Goal: Task Accomplishment & Management: Manage account settings

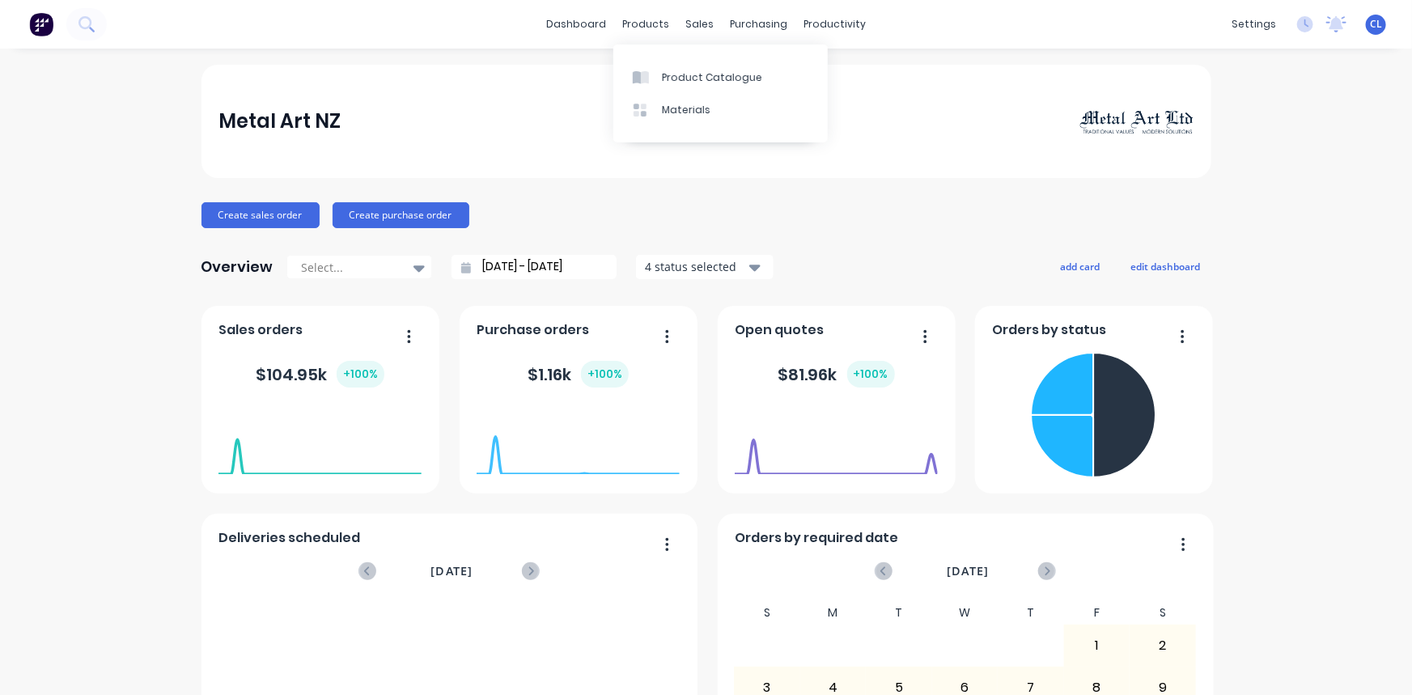
click at [684, 69] on link "Product Catalogue" at bounding box center [720, 77] width 214 height 32
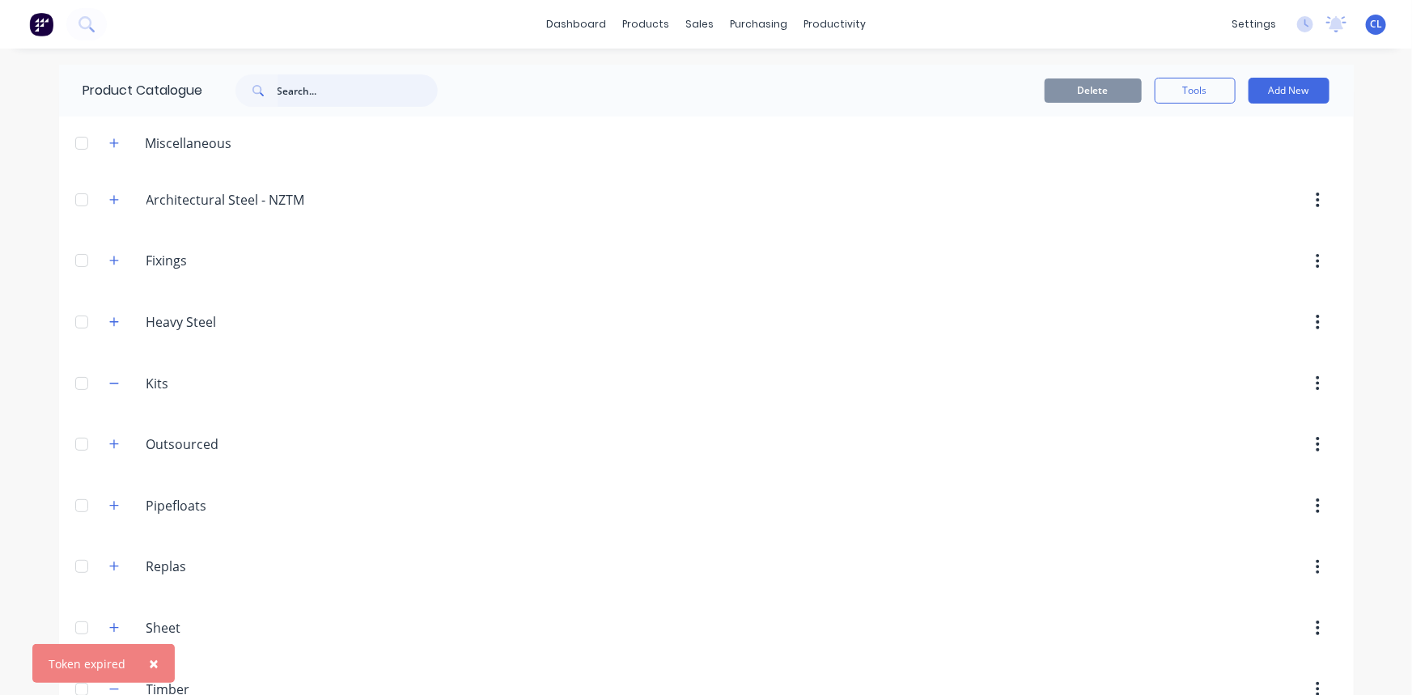
click at [322, 93] on input "text" at bounding box center [358, 90] width 160 height 32
type input "labour"
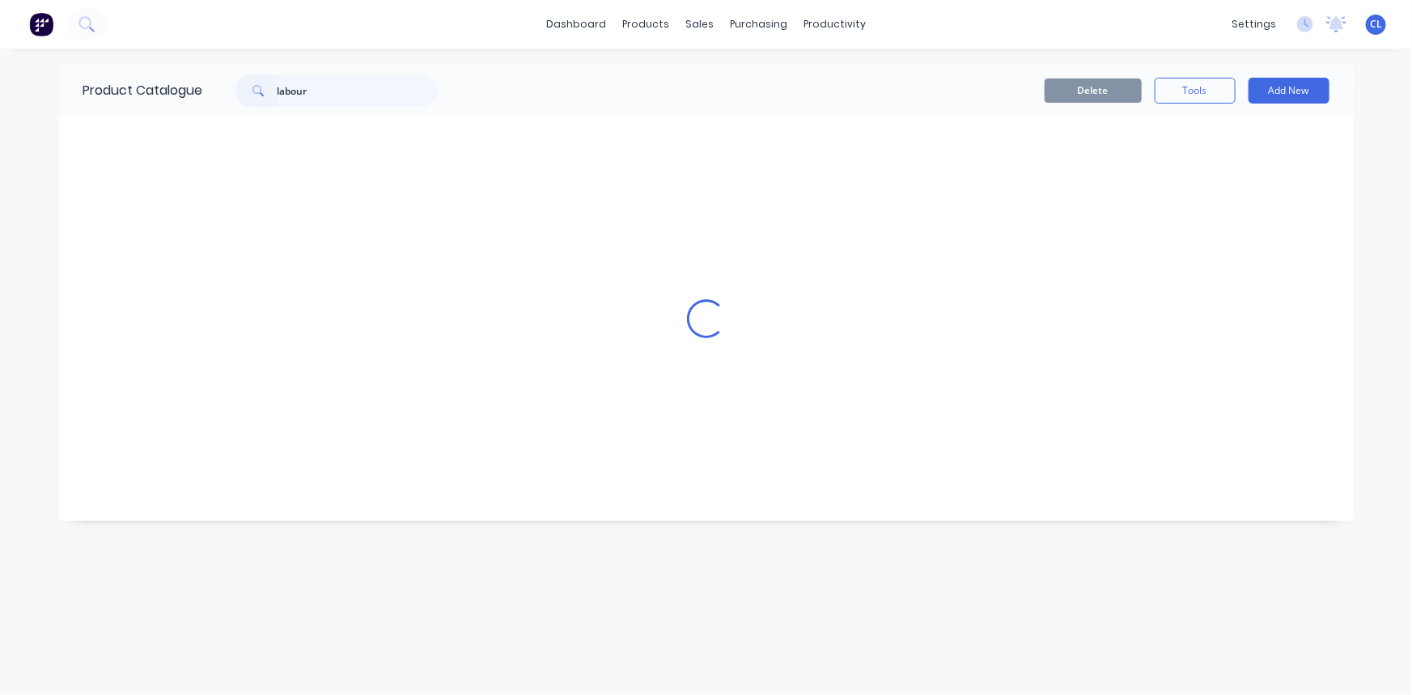
click at [554, 81] on div "Delete Tools Add New" at bounding box center [903, 91] width 851 height 26
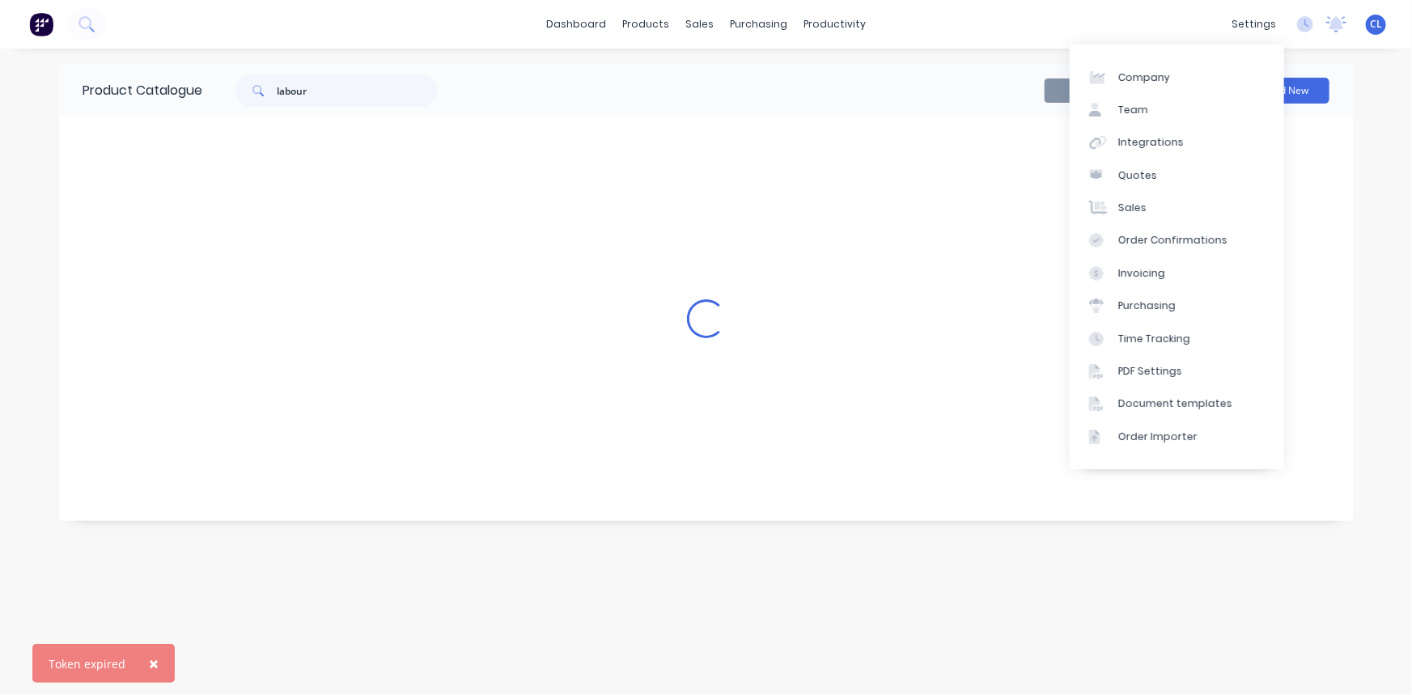
click at [1248, 24] on div "settings" at bounding box center [1253, 24] width 61 height 24
click at [1146, 111] on link "Team" at bounding box center [1177, 110] width 214 height 32
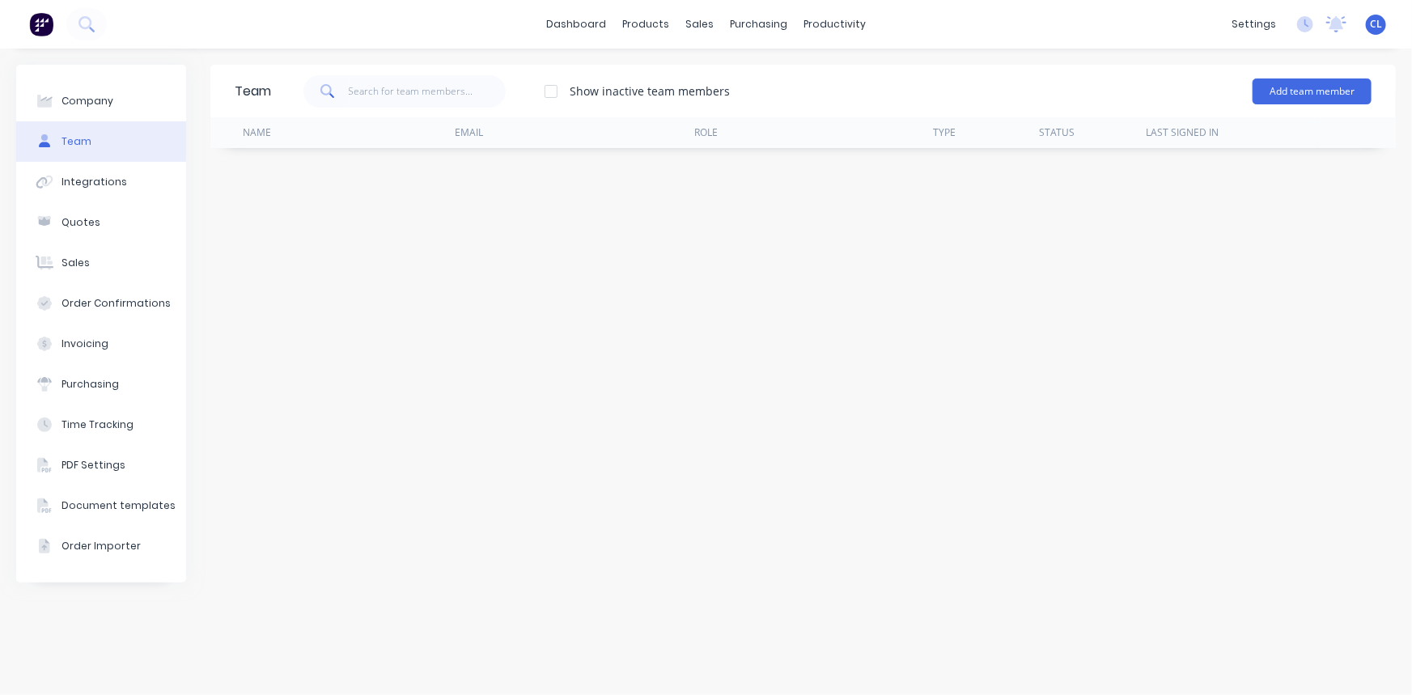
click at [1323, 91] on button "Add team member" at bounding box center [1311, 91] width 119 height 26
click at [1154, 146] on span "A team member that can login to Factory" at bounding box center [1242, 146] width 230 height 15
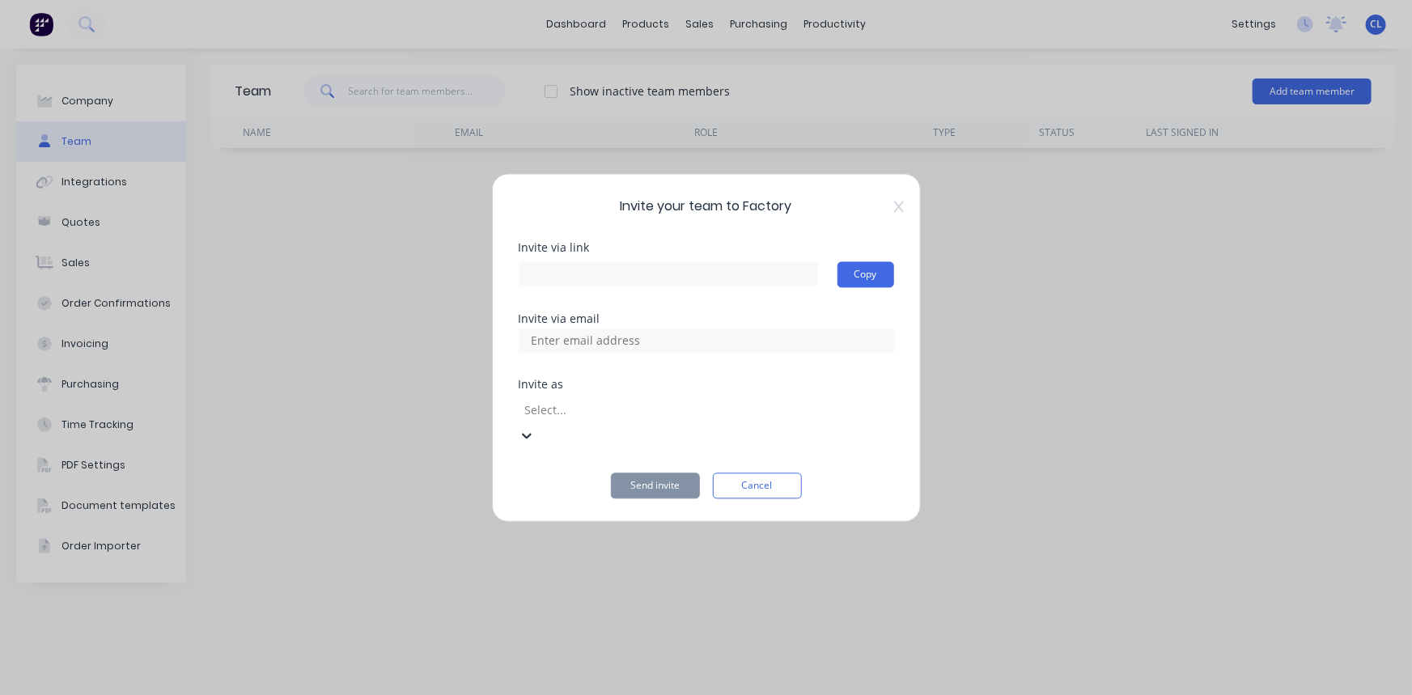
click at [535, 427] on icon at bounding box center [527, 435] width 16 height 16
click at [781, 472] on button "Cancel" at bounding box center [757, 485] width 89 height 26
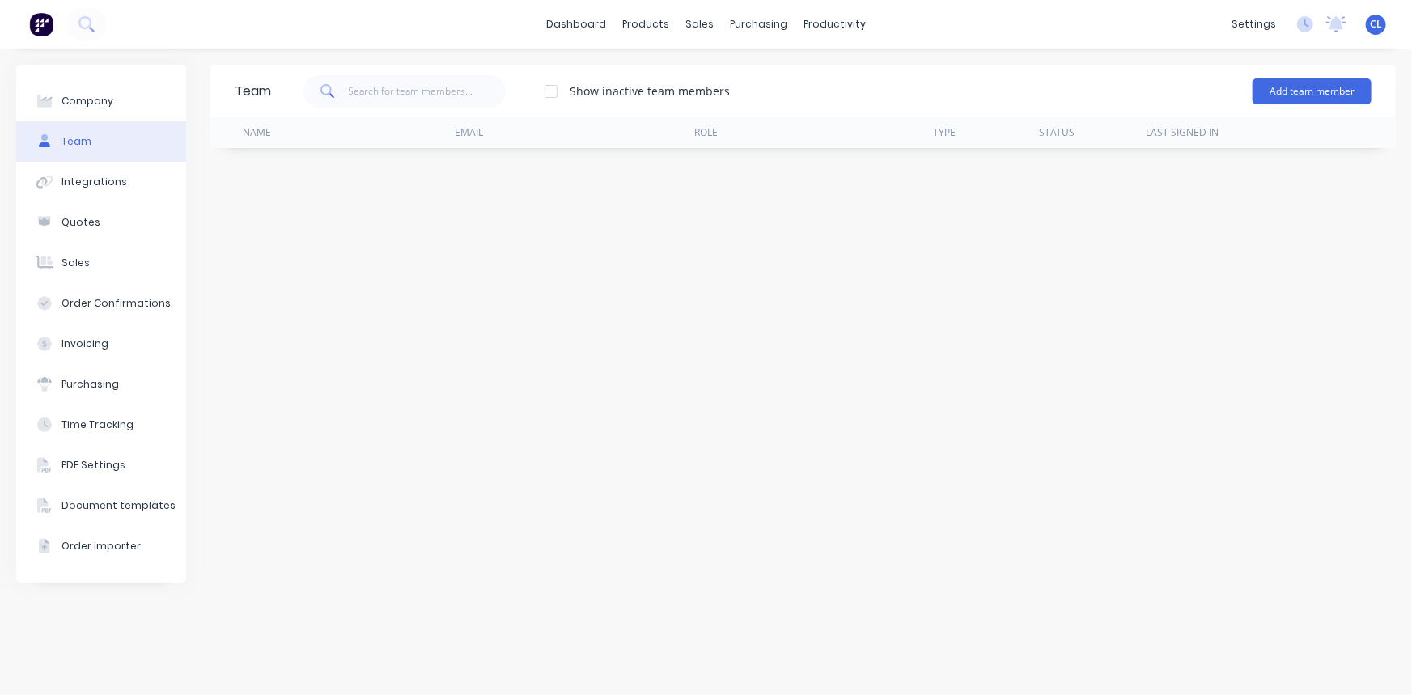
click at [1052, 383] on div "Team Show inactive team members Add team member Name Email Role Type Status Las…" at bounding box center [802, 372] width 1185 height 614
click at [623, 332] on div "Team Show inactive team members Add team member Name Email Role Type Status Las…" at bounding box center [802, 372] width 1185 height 614
click at [695, 348] on div "Team Show inactive team members Add team member Name Email Role Type Status Las…" at bounding box center [802, 372] width 1185 height 614
click at [570, 20] on link "dashboard" at bounding box center [576, 24] width 76 height 24
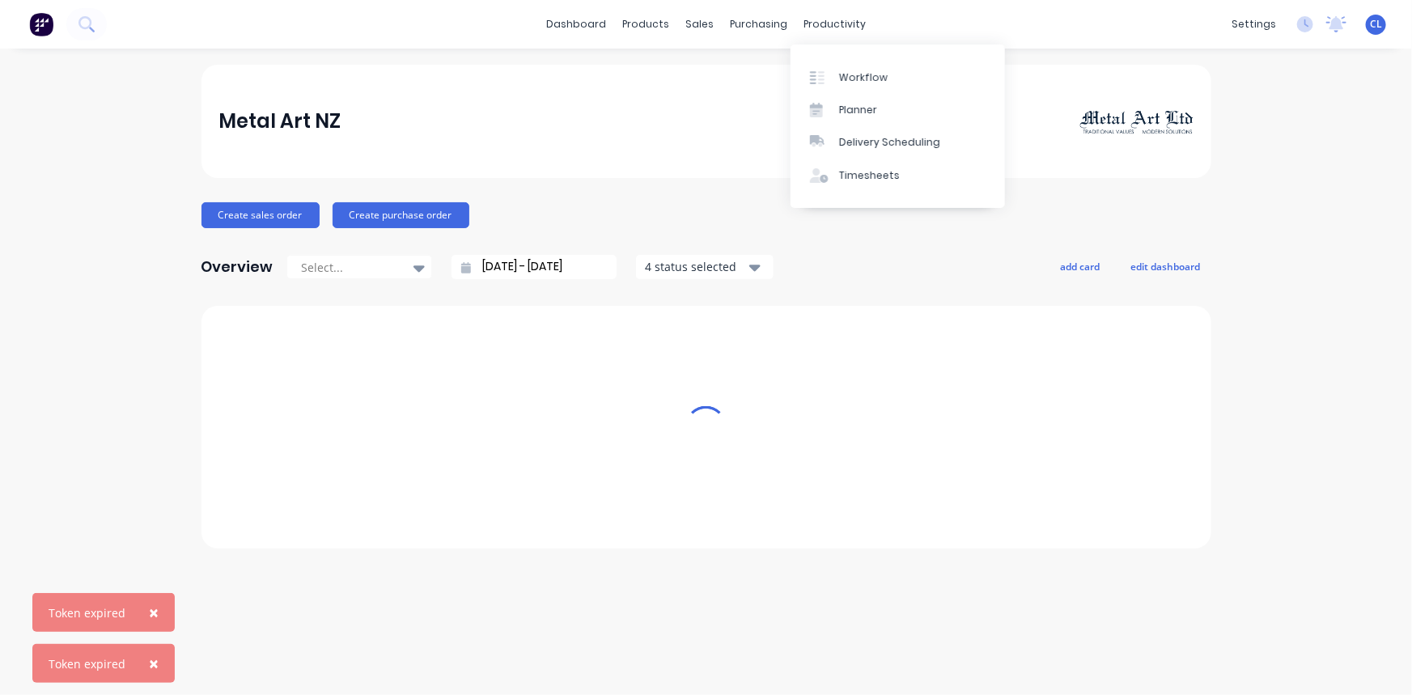
click at [808, 23] on div "productivity" at bounding box center [834, 24] width 78 height 24
click at [703, 23] on div "sales" at bounding box center [699, 24] width 44 height 24
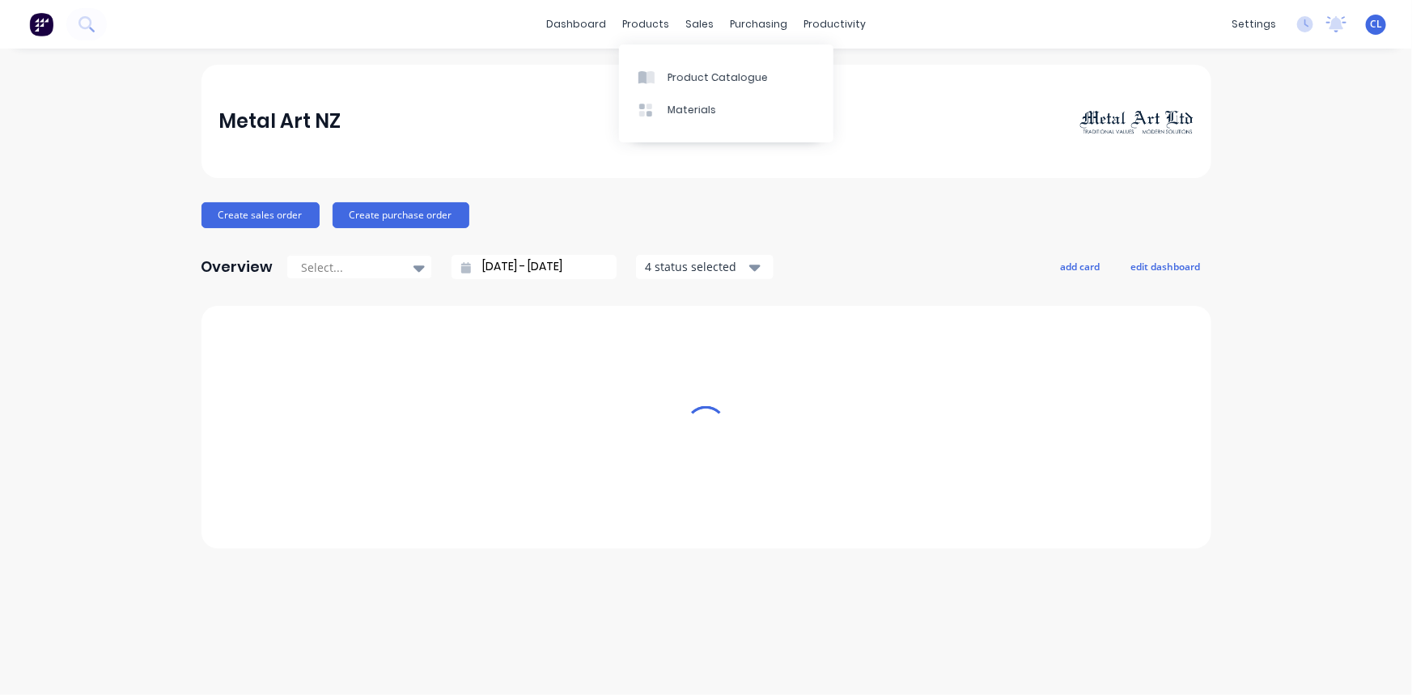
click at [682, 108] on div "Materials" at bounding box center [691, 110] width 49 height 15
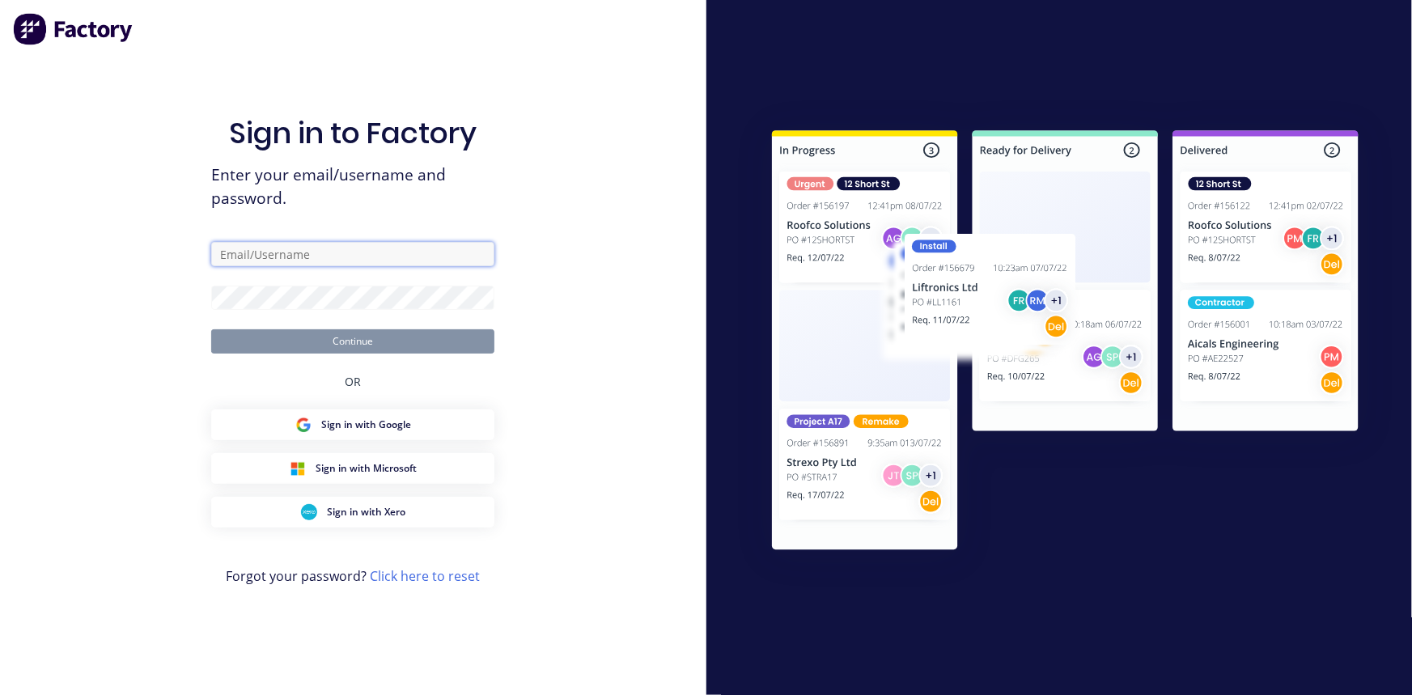
click at [349, 248] on input "text" at bounding box center [352, 254] width 283 height 24
click at [325, 252] on input "text" at bounding box center [352, 254] width 283 height 24
type input "[PERSON_NAME][EMAIL_ADDRESS][DOMAIN_NAME]"
click at [375, 340] on button "Continue" at bounding box center [352, 341] width 283 height 24
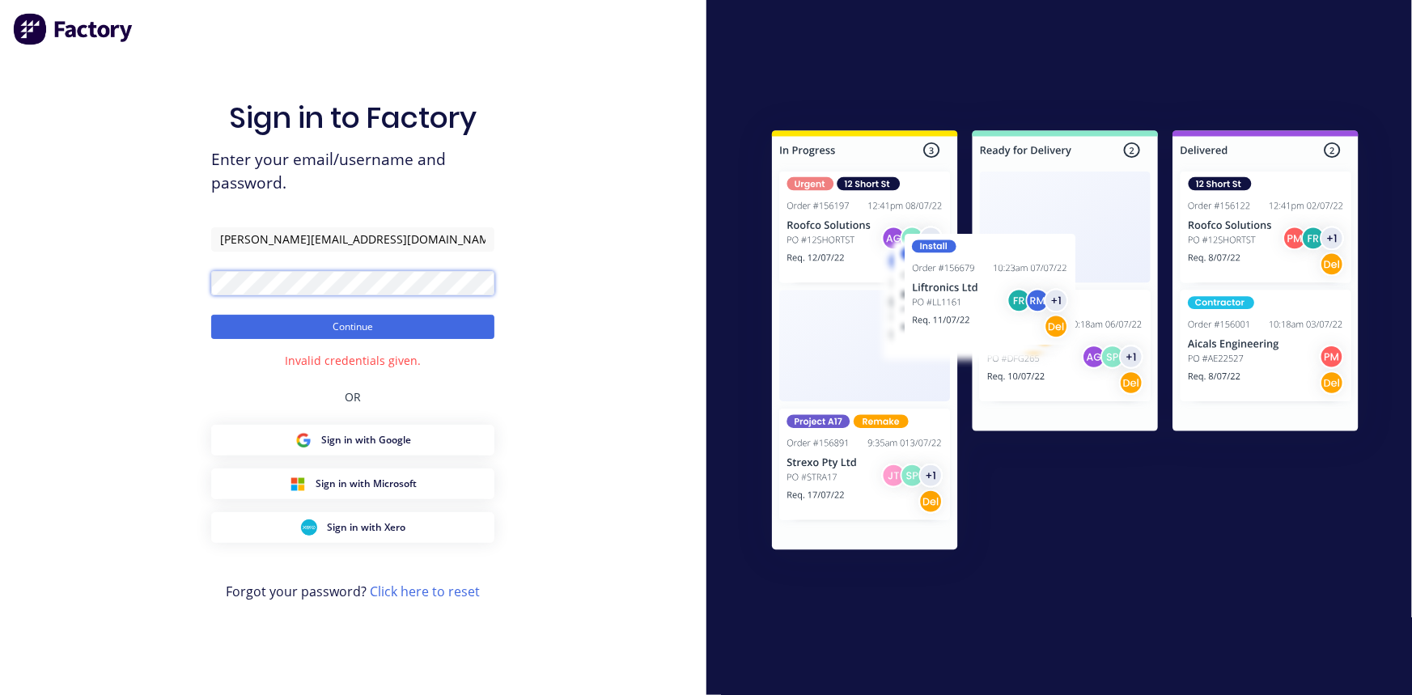
click at [173, 287] on div "Sign in to Factory Enter your email/username and password. carl@metalart.co.nz …" at bounding box center [353, 347] width 706 height 695
click at [351, 318] on button "Continue" at bounding box center [352, 327] width 283 height 24
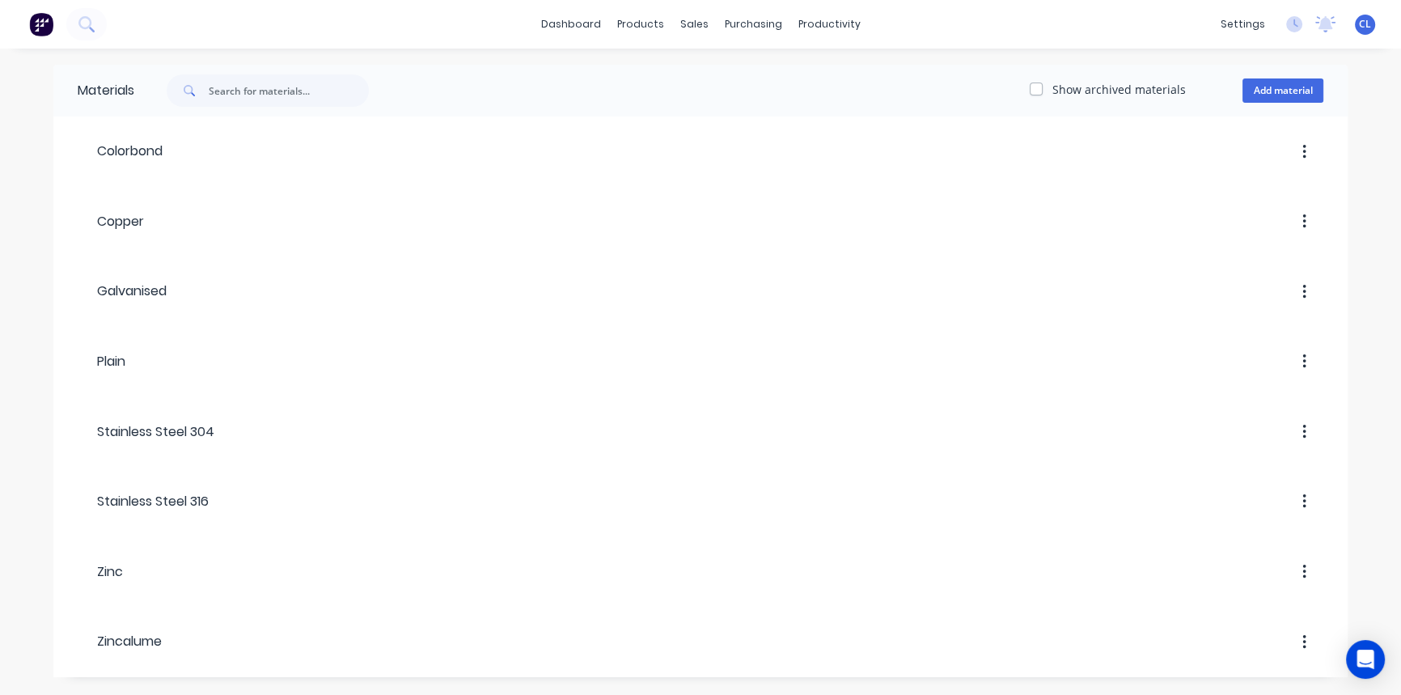
click at [87, 16] on icon at bounding box center [85, 23] width 15 height 15
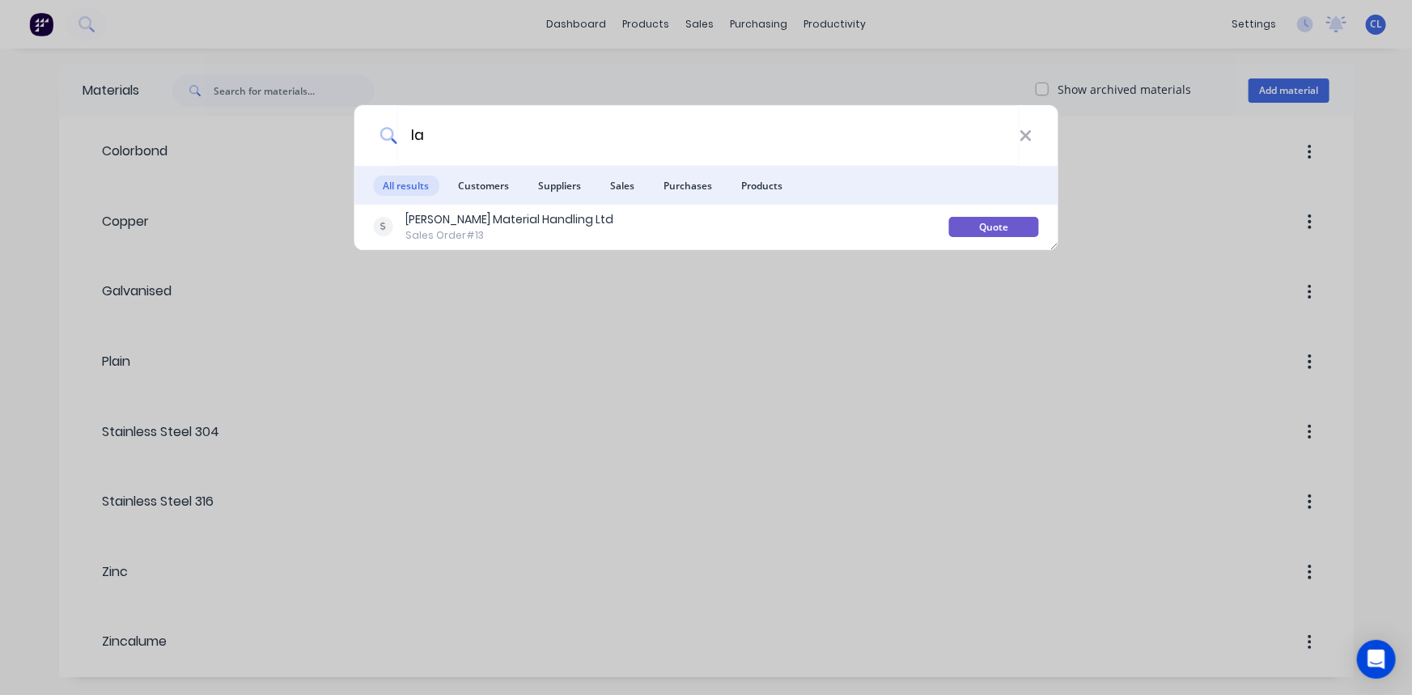
type input "l"
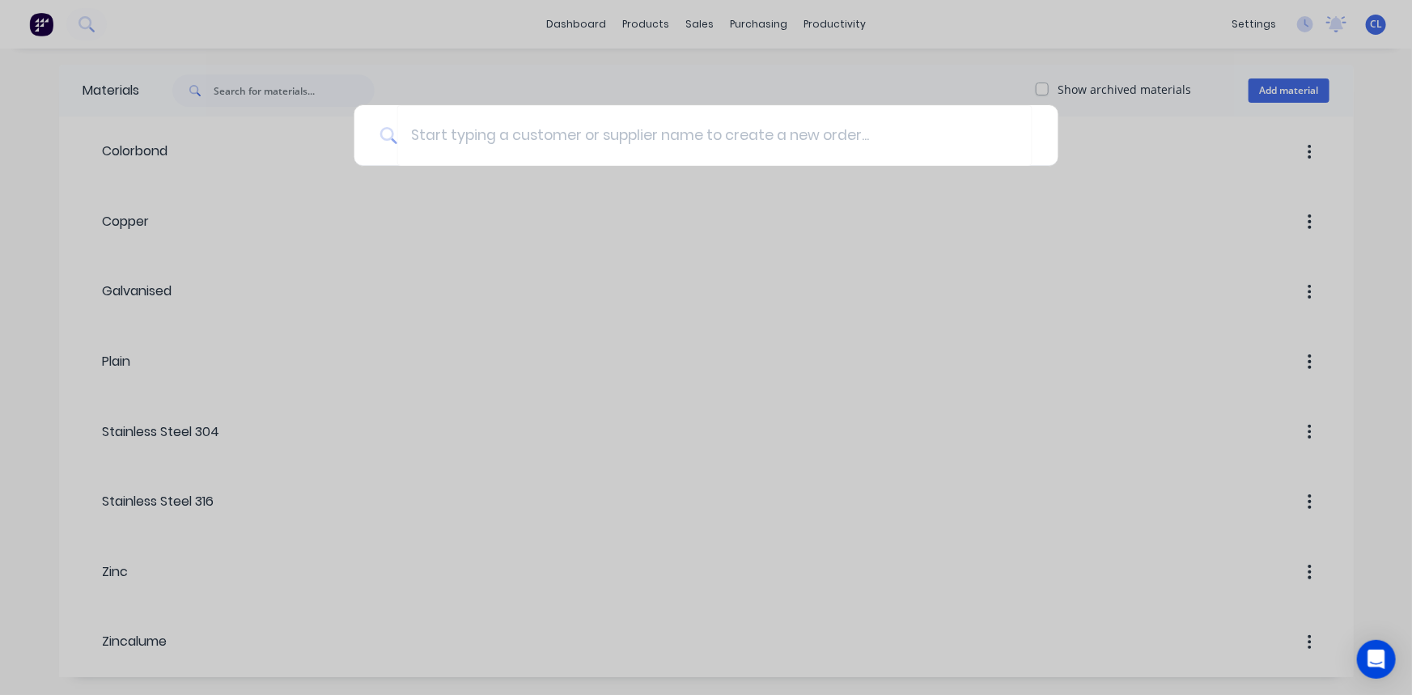
click at [448, 11] on div at bounding box center [706, 347] width 1412 height 695
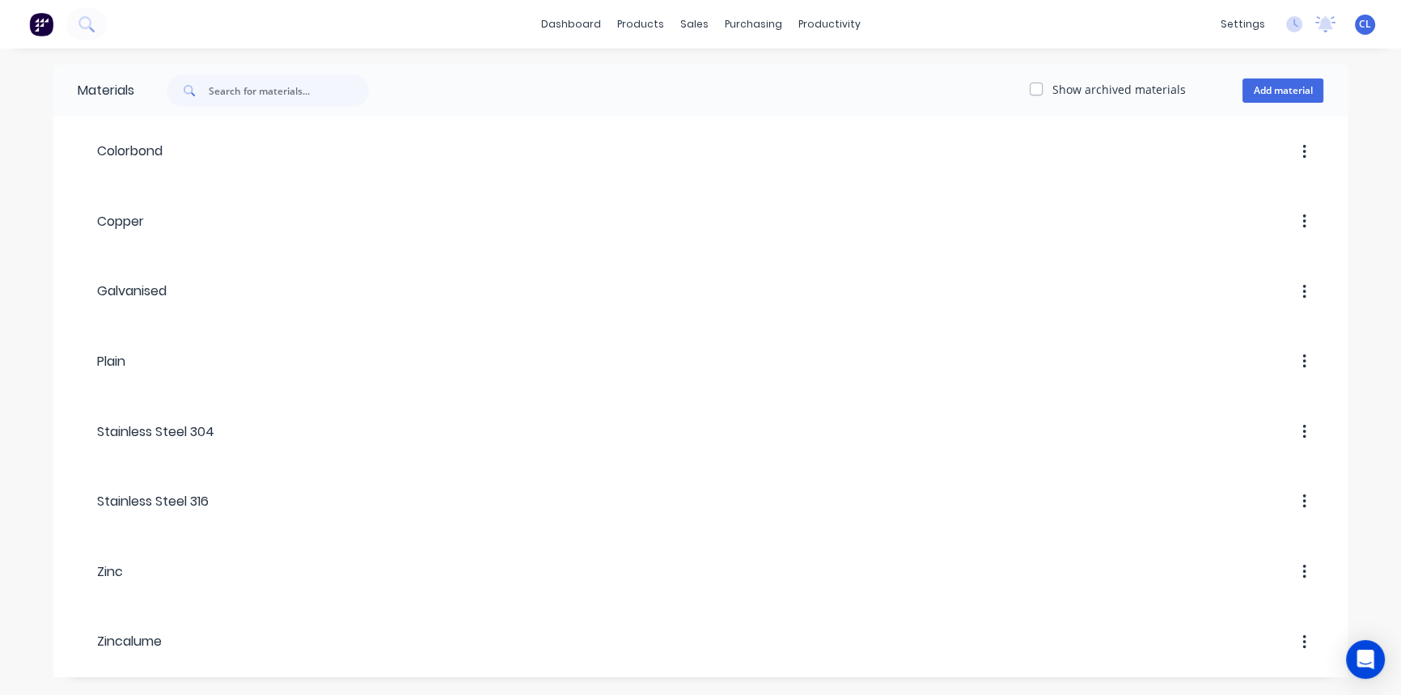
click at [1295, 28] on icon at bounding box center [1294, 24] width 16 height 16
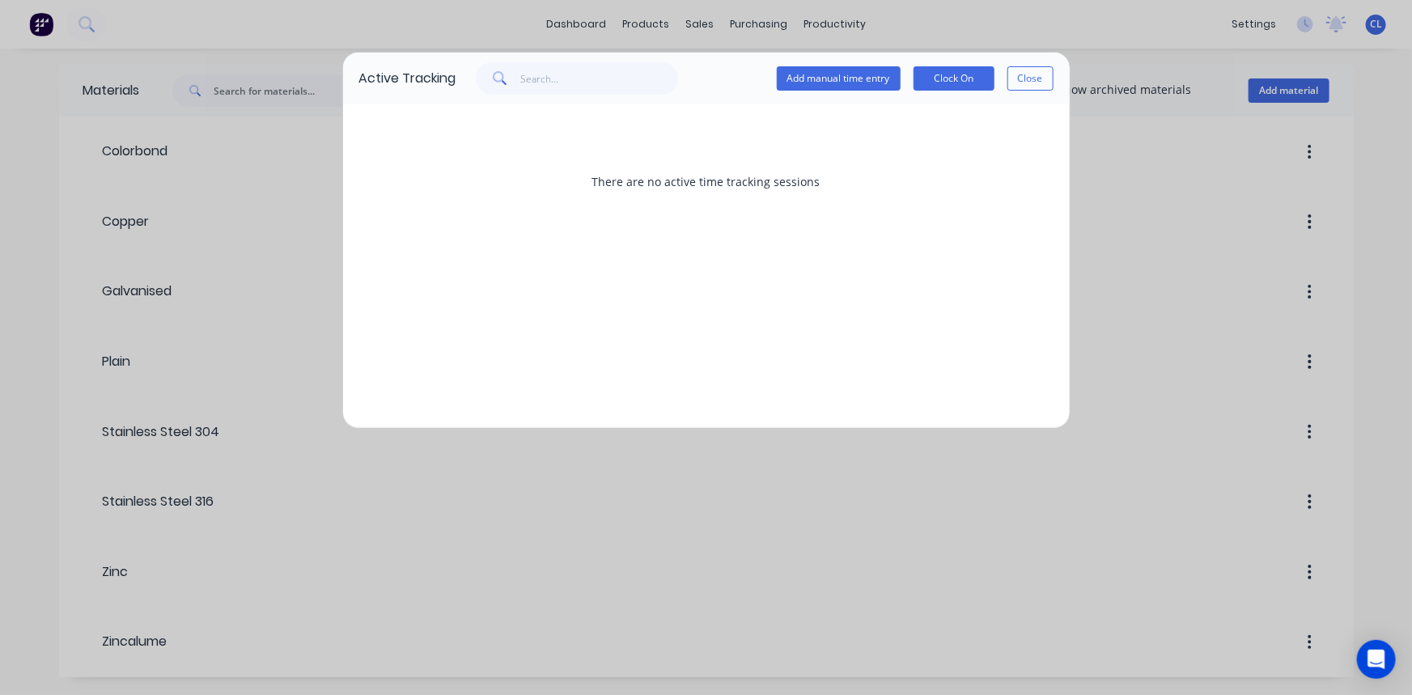
click at [1040, 77] on button "Close" at bounding box center [1030, 78] width 46 height 24
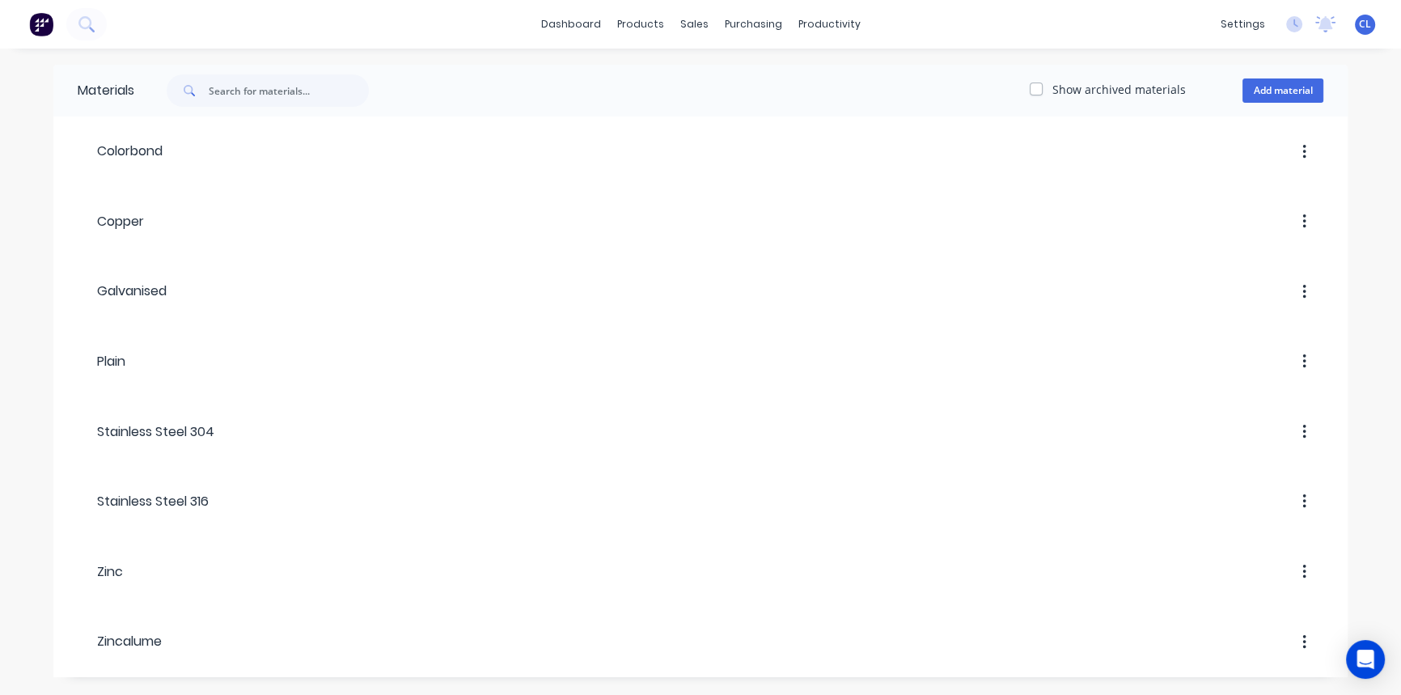
click at [1358, 21] on div "CL Metal Art NZ Carl Longstaff Administrator Profile Sign out" at bounding box center [1365, 25] width 20 height 20
click at [1369, 27] on span "CL" at bounding box center [1365, 24] width 12 height 15
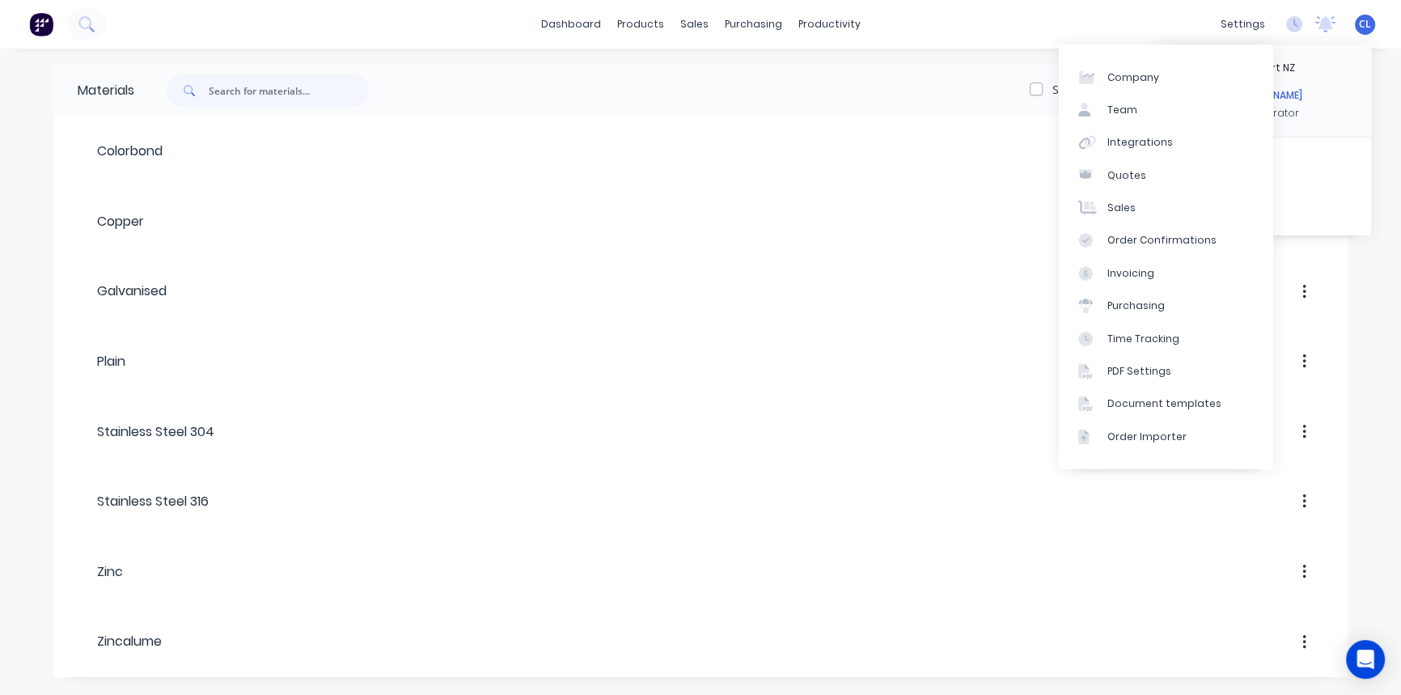
click at [1245, 26] on div "settings" at bounding box center [1243, 24] width 61 height 24
click at [1142, 335] on div "Time Tracking" at bounding box center [1144, 339] width 72 height 15
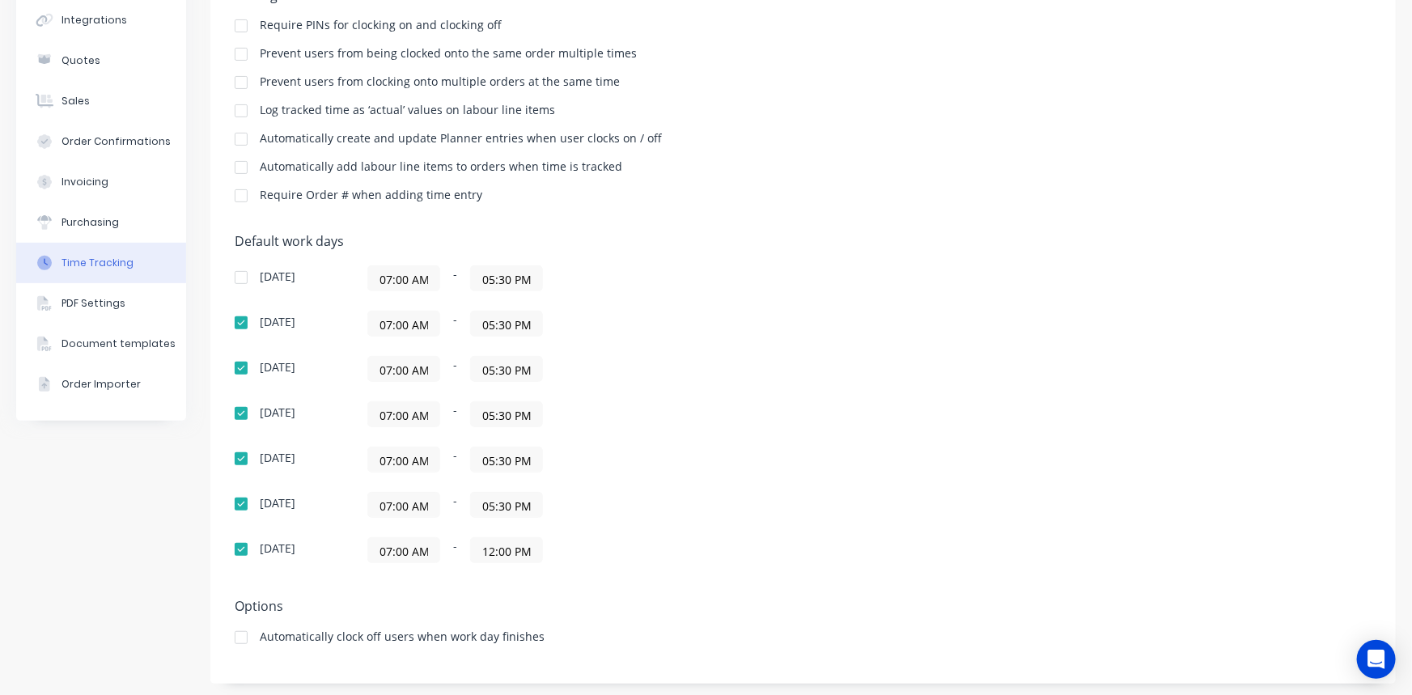
scroll to position [165, 0]
click at [379, 544] on input "07:00 AM" at bounding box center [403, 547] width 71 height 24
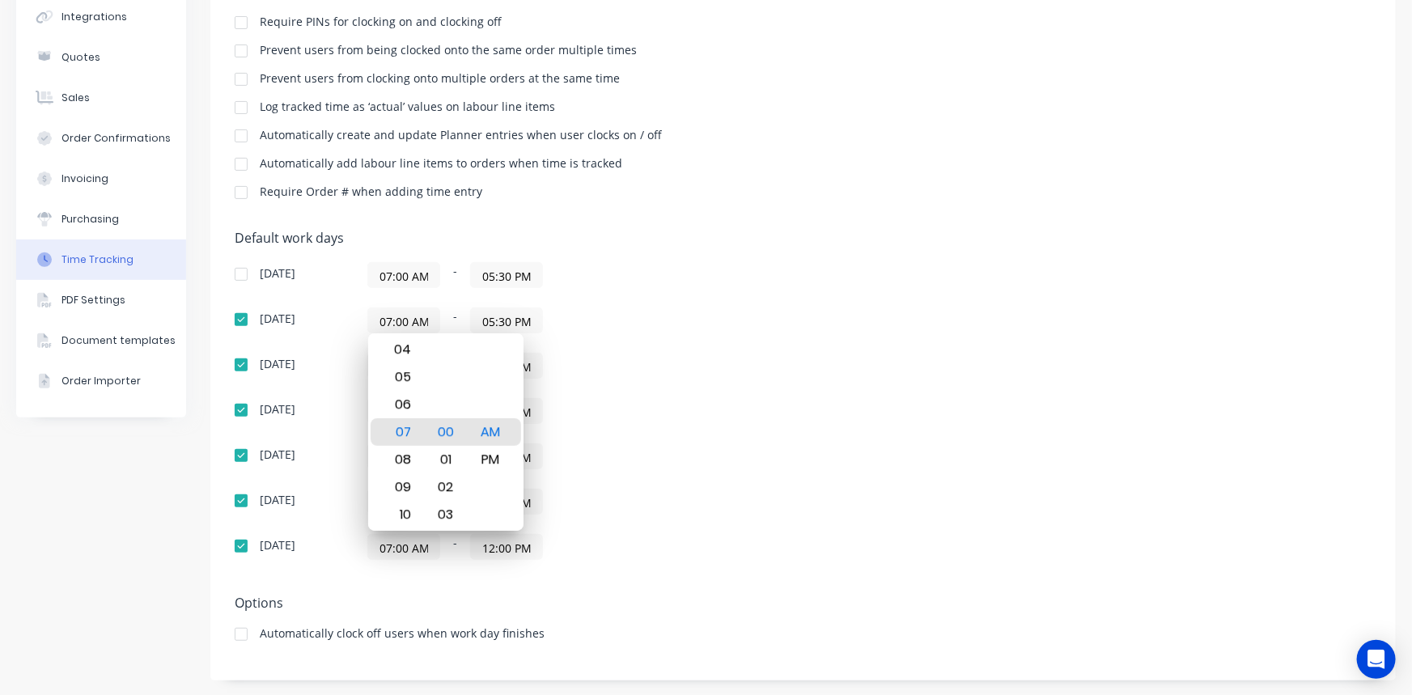
click at [386, 544] on input "07:00 AM" at bounding box center [403, 547] width 71 height 24
type input "06:00 AM"
click at [666, 439] on div "Sunday 07:00 AM - 05:30 PM Monday 07:00 AM - 05:30 PM Tuesday 07:00 AM - 05:30 …" at bounding box center [518, 411] width 566 height 298
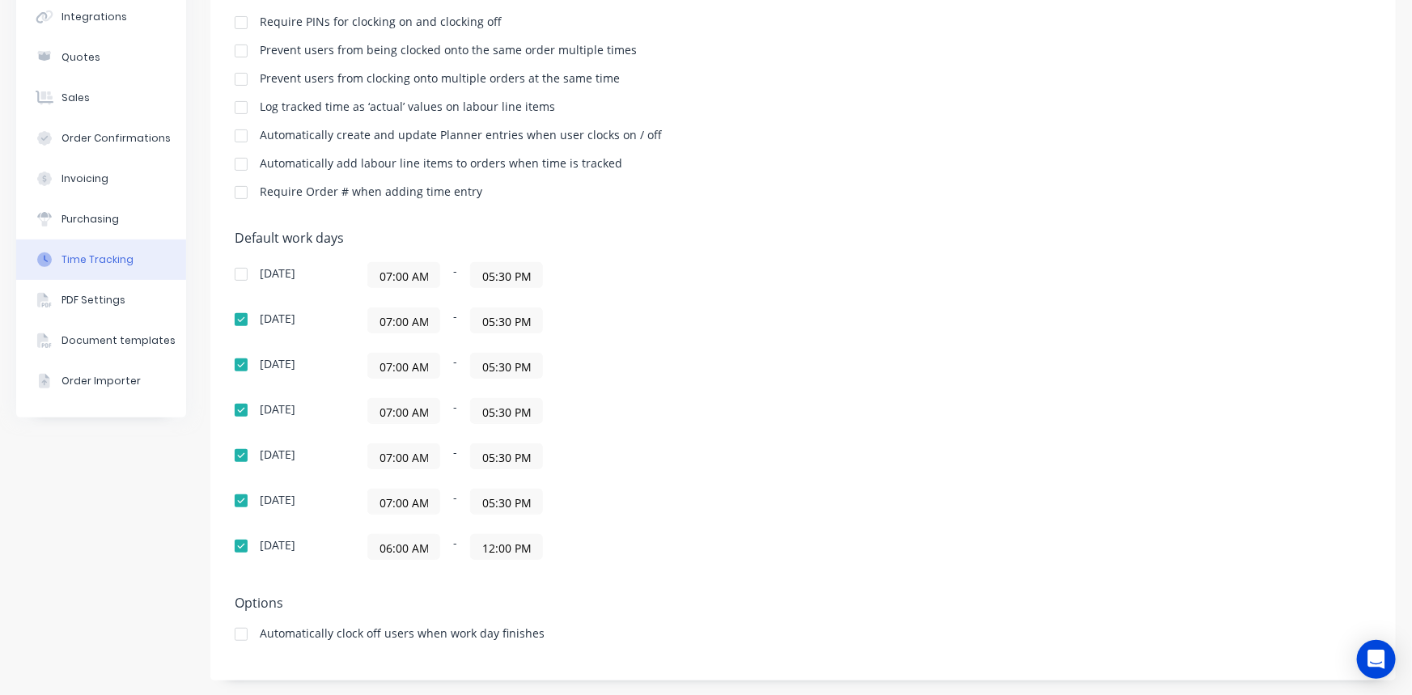
click at [391, 495] on input "07:00 AM" at bounding box center [403, 501] width 71 height 24
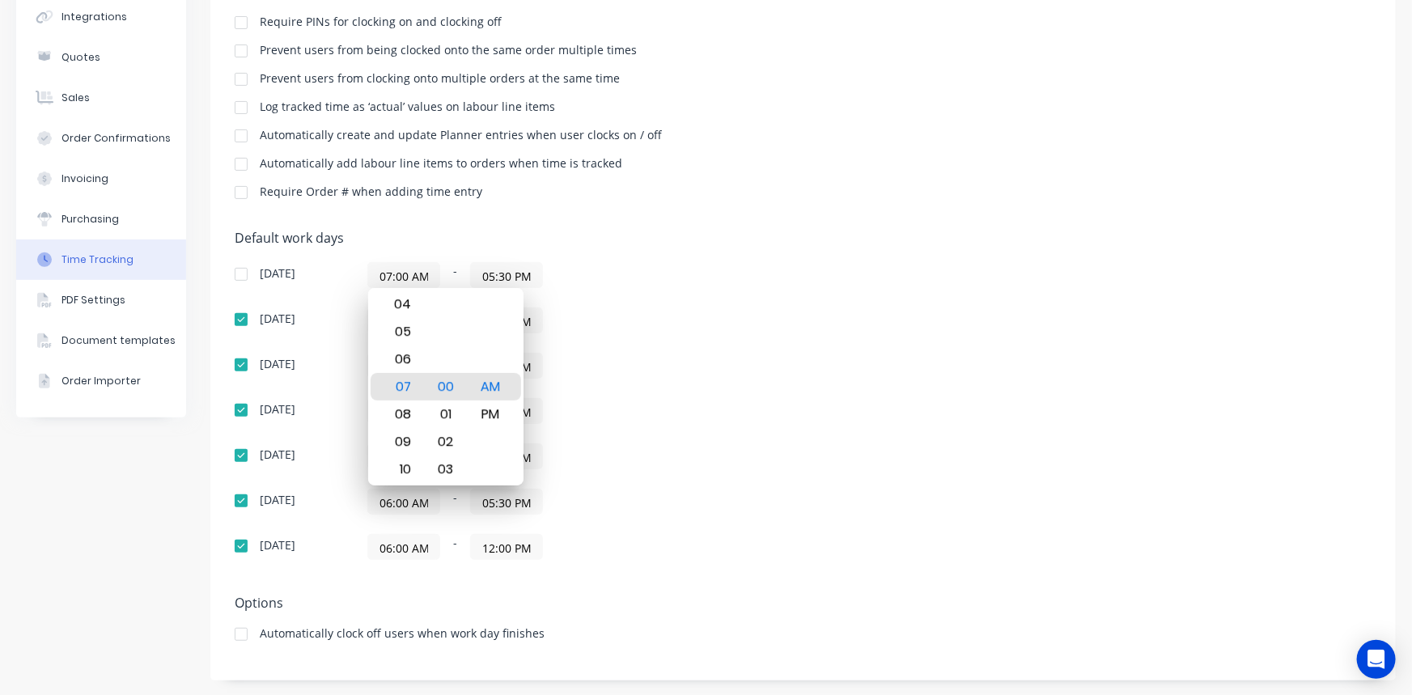
type input "06:00 AM"
click at [569, 461] on div "07:00 AM - 05:30 PM" at bounding box center [569, 456] width 405 height 26
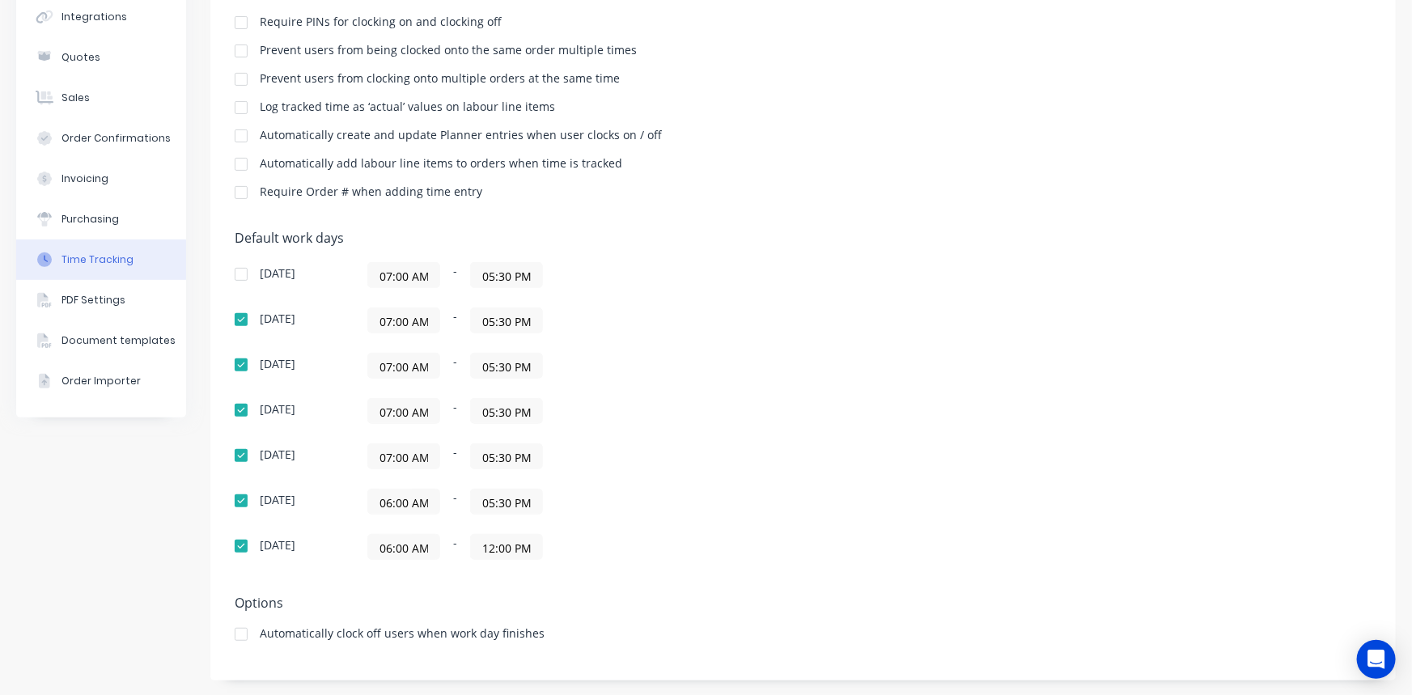
drag, startPoint x: 385, startPoint y: 456, endPoint x: 396, endPoint y: 455, distance: 11.4
click at [396, 455] on input "07:00 AM" at bounding box center [403, 456] width 71 height 24
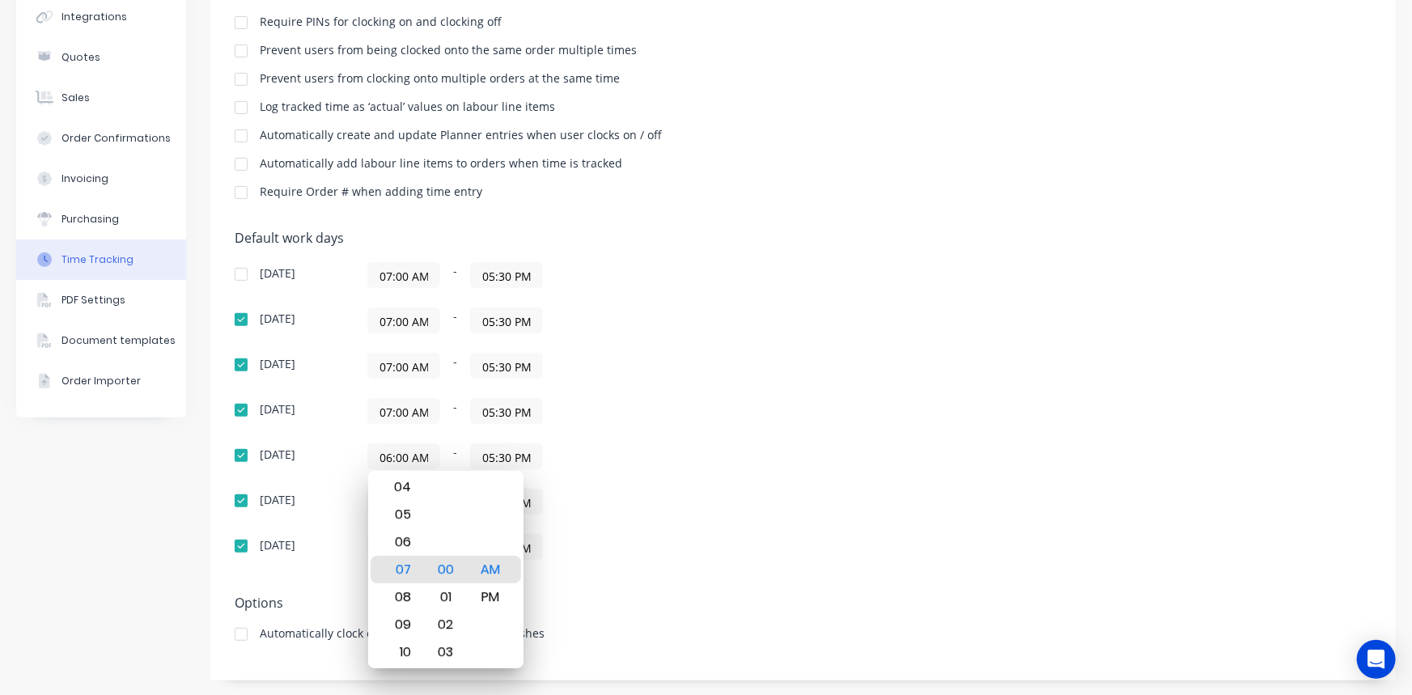
type input "06:00 AM"
click at [608, 405] on div "07:00 AM - 05:30 PM" at bounding box center [569, 411] width 405 height 26
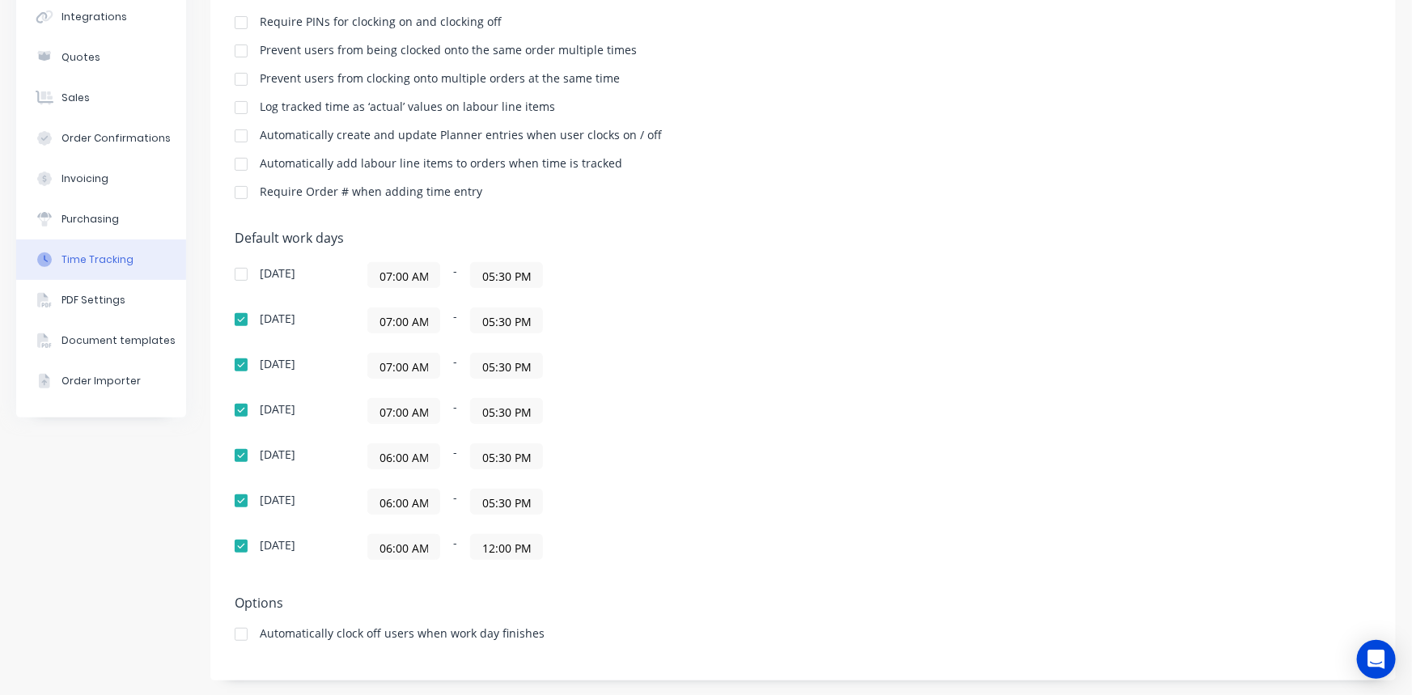
click at [385, 408] on input "07:00 AM" at bounding box center [403, 411] width 71 height 24
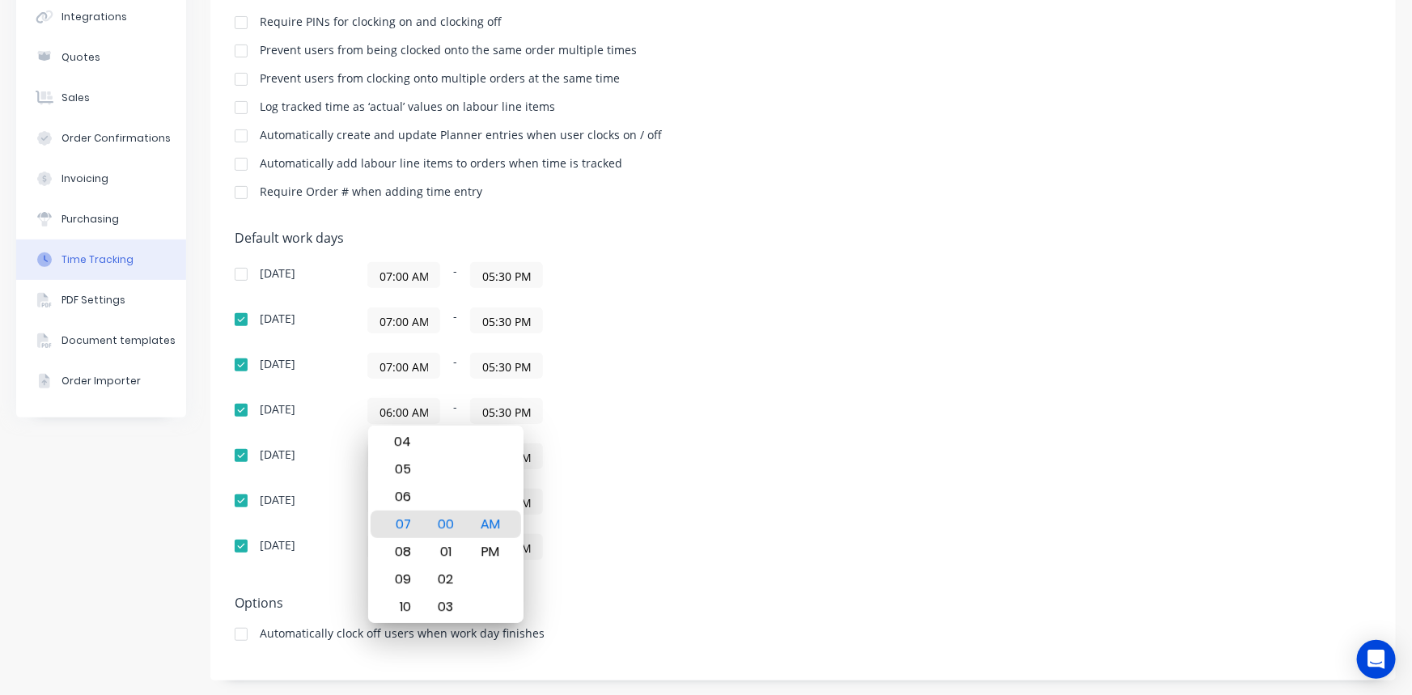
type input "06:00 AM"
click at [388, 368] on input "07:00 AM" at bounding box center [403, 366] width 71 height 24
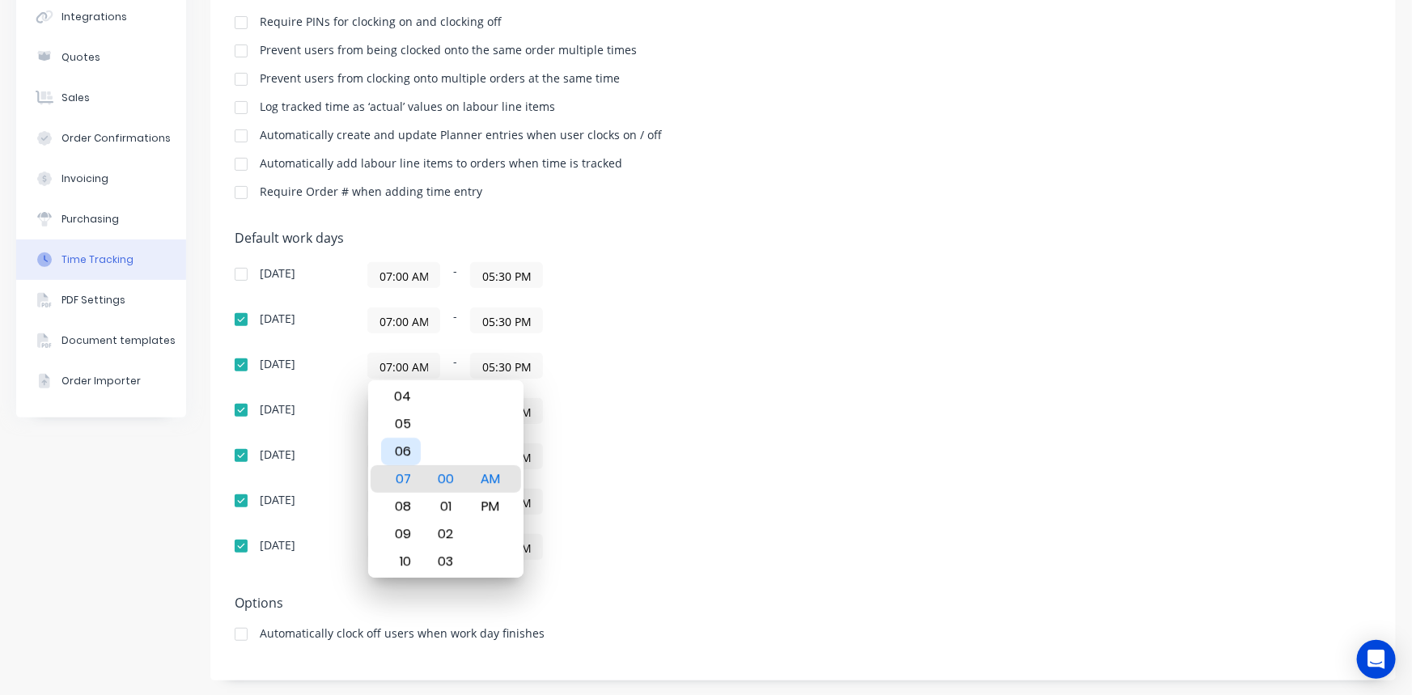
click at [399, 448] on div "06" at bounding box center [401, 452] width 40 height 28
type input "06:00 AM"
click at [656, 358] on div "06:00 AM - 05:30 PM" at bounding box center [569, 366] width 405 height 26
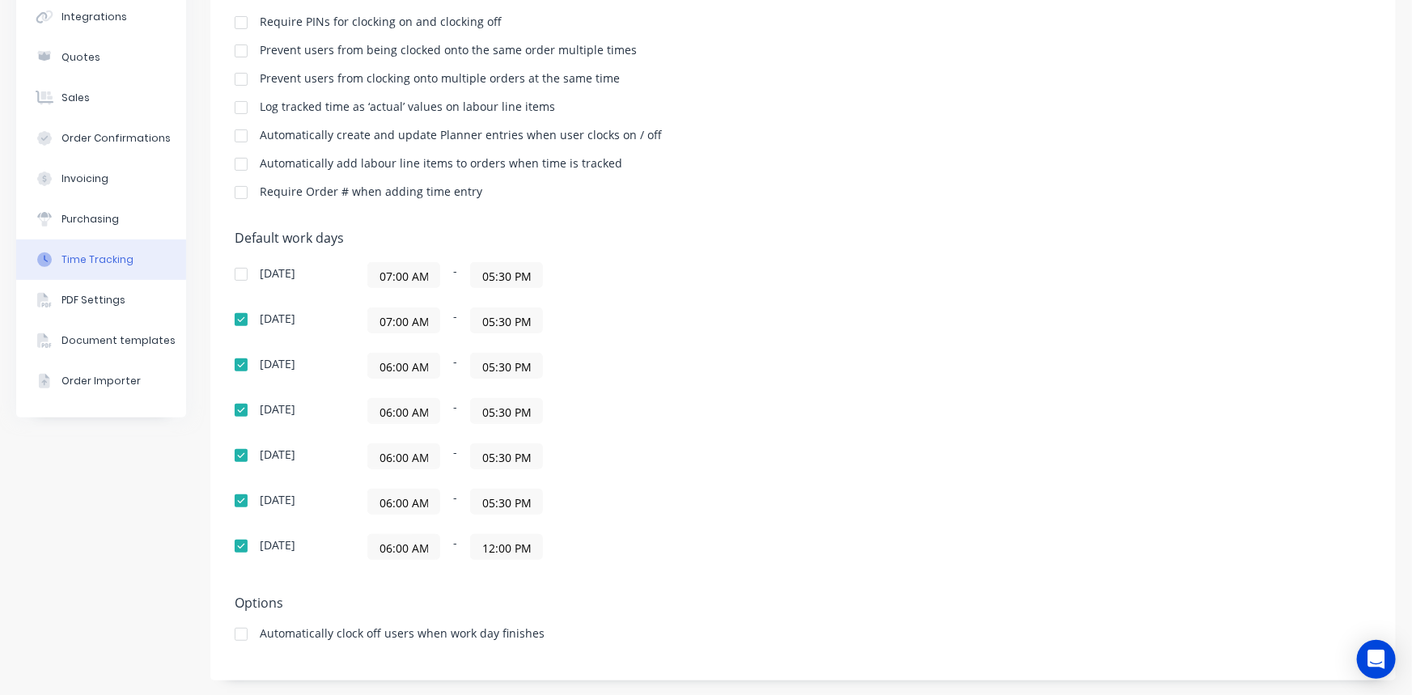
click at [381, 317] on input "07:00 AM" at bounding box center [403, 320] width 71 height 24
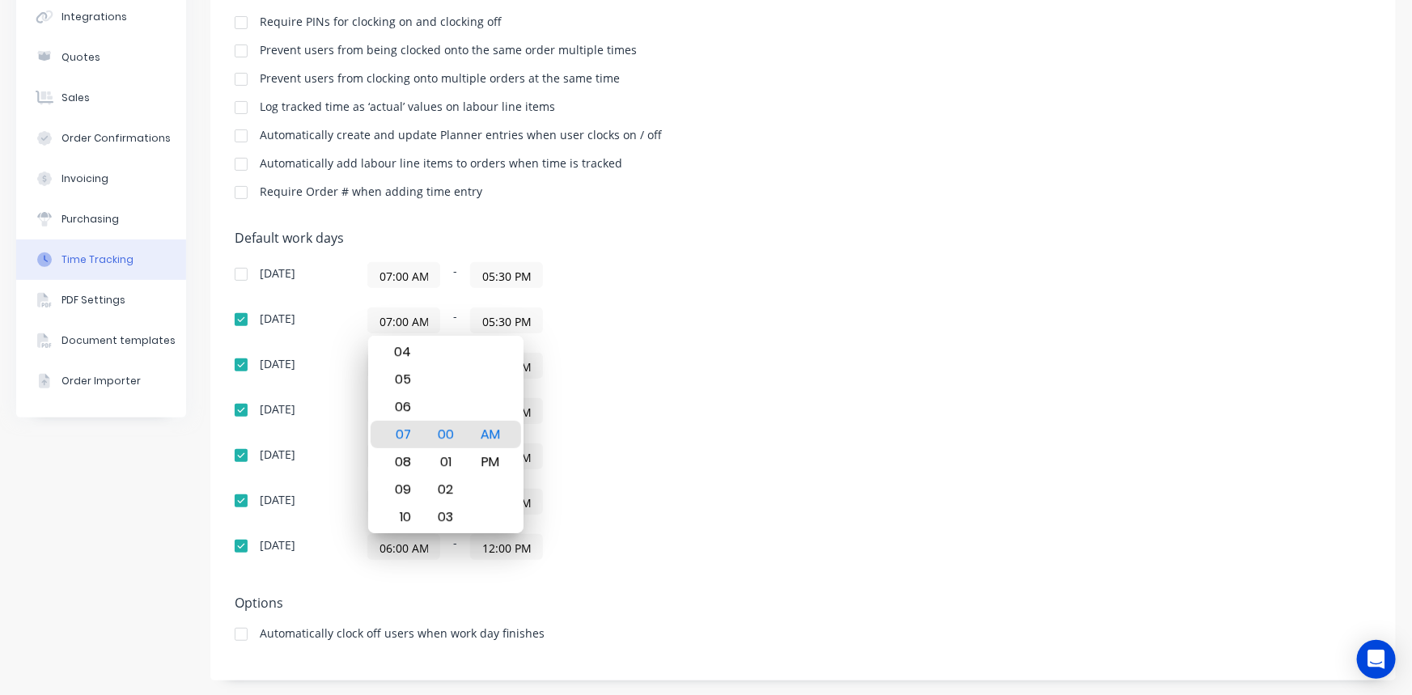
click at [386, 317] on input "07:00 AM" at bounding box center [403, 320] width 71 height 24
type input "06:00 AM"
click at [721, 221] on div "Settings Require PINs for clocking on and clocking off Prevent users from being…" at bounding box center [802, 316] width 1185 height 728
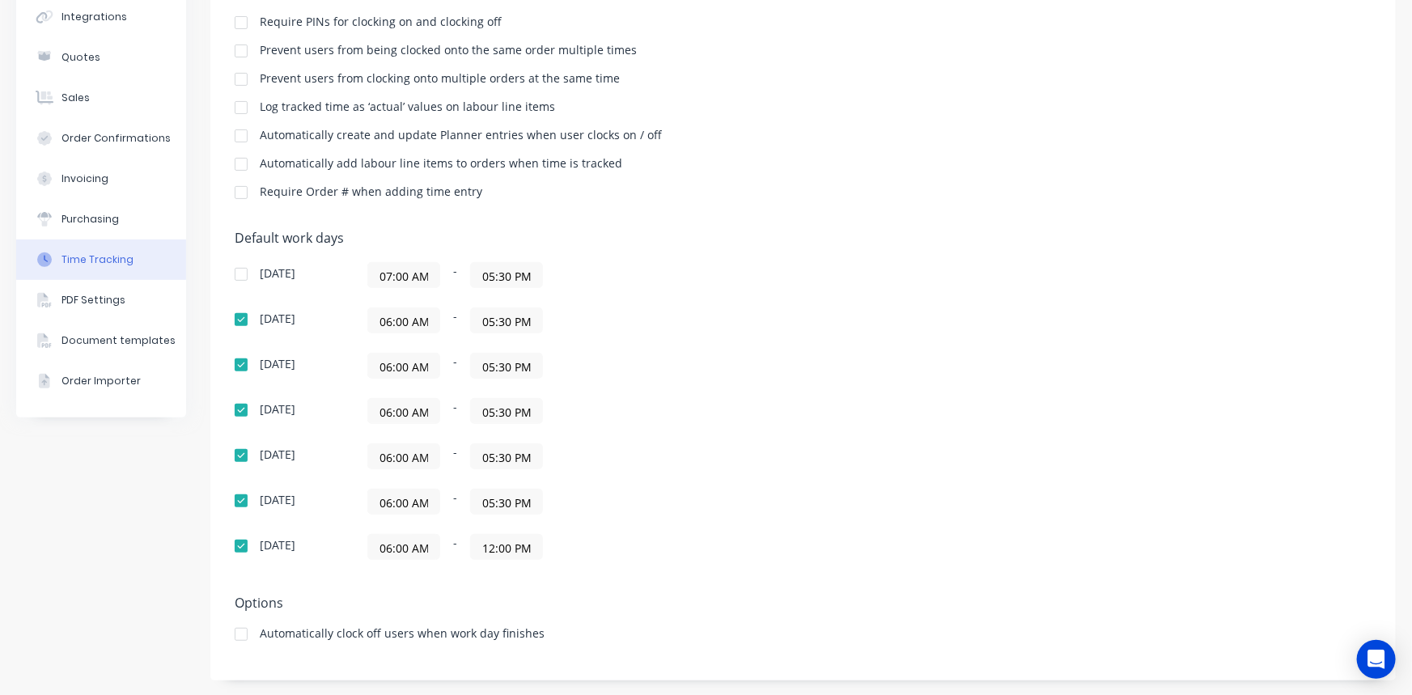
click at [384, 273] on input "07:00 AM" at bounding box center [403, 275] width 71 height 24
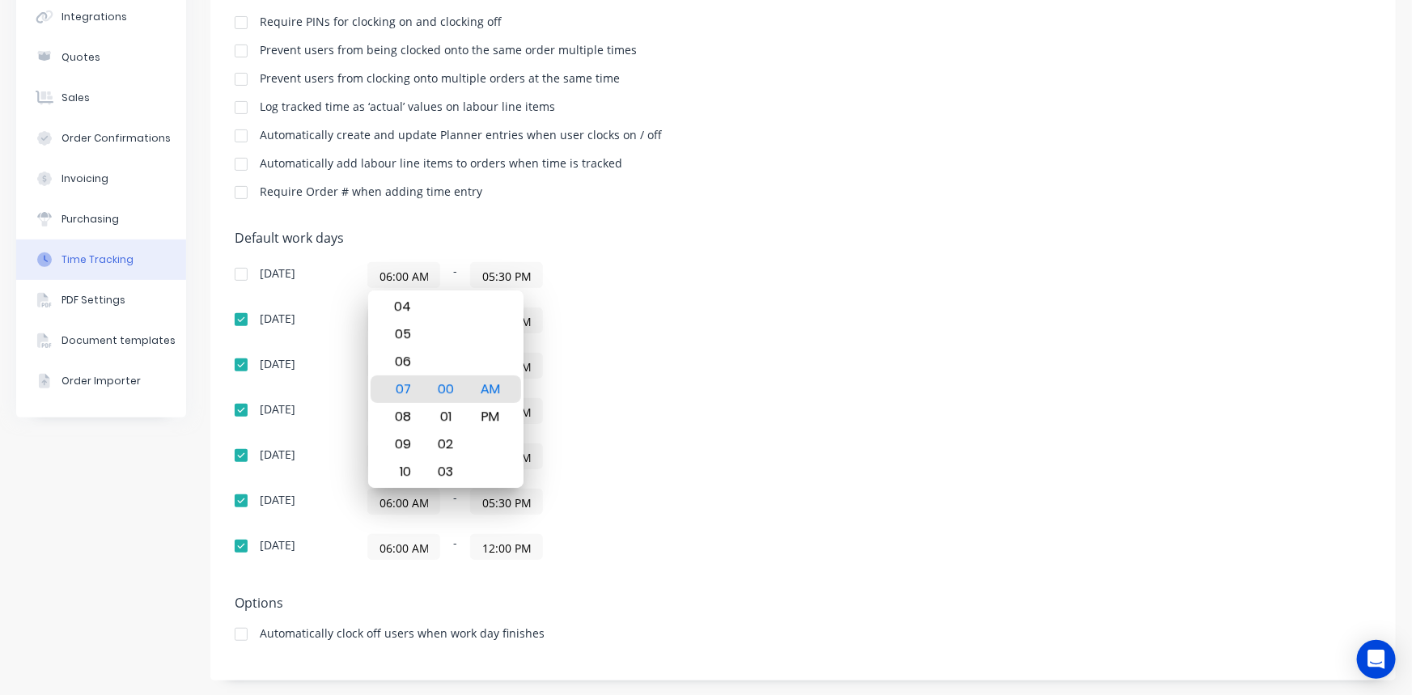
type input "06:00 AM"
click at [767, 348] on div "Sunday 06:00 AM - 05:30 PM Monday 06:00 AM - 05:30 PM Tuesday 06:00 AM - 05:30 …" at bounding box center [518, 411] width 566 height 298
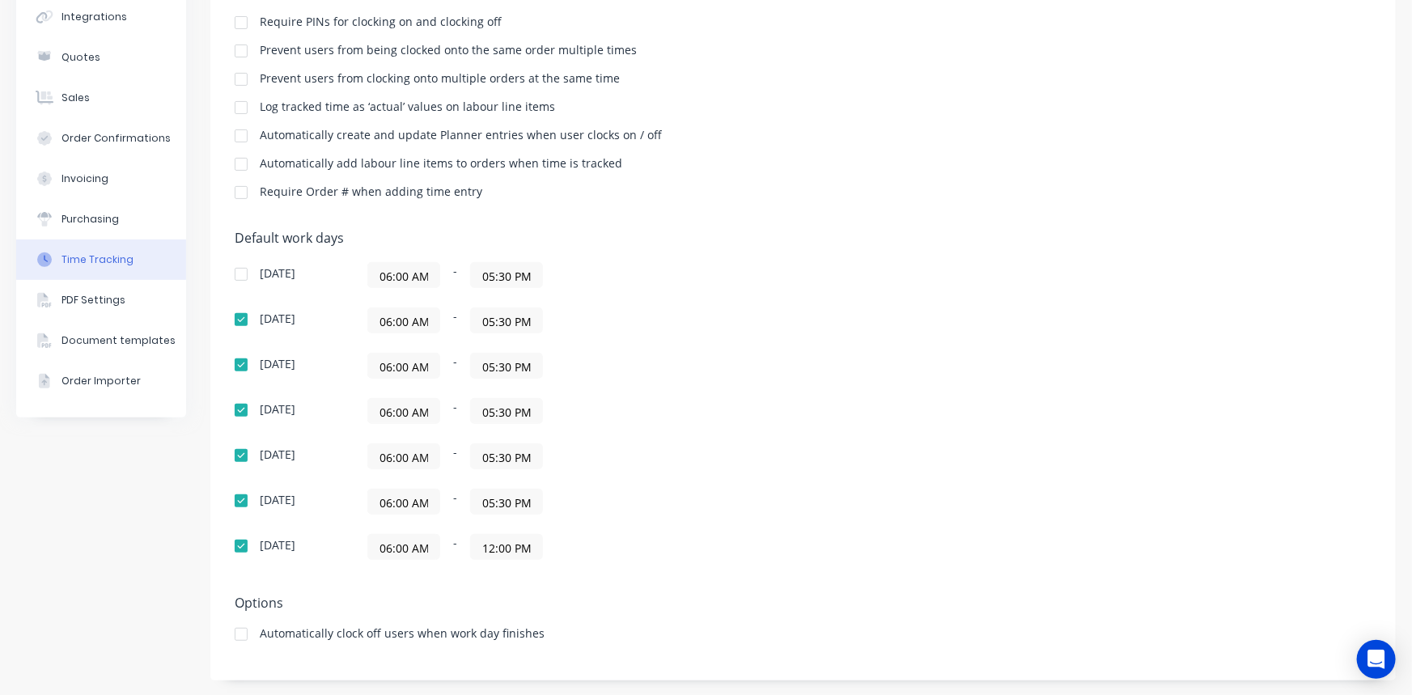
click at [244, 629] on div at bounding box center [241, 634] width 32 height 32
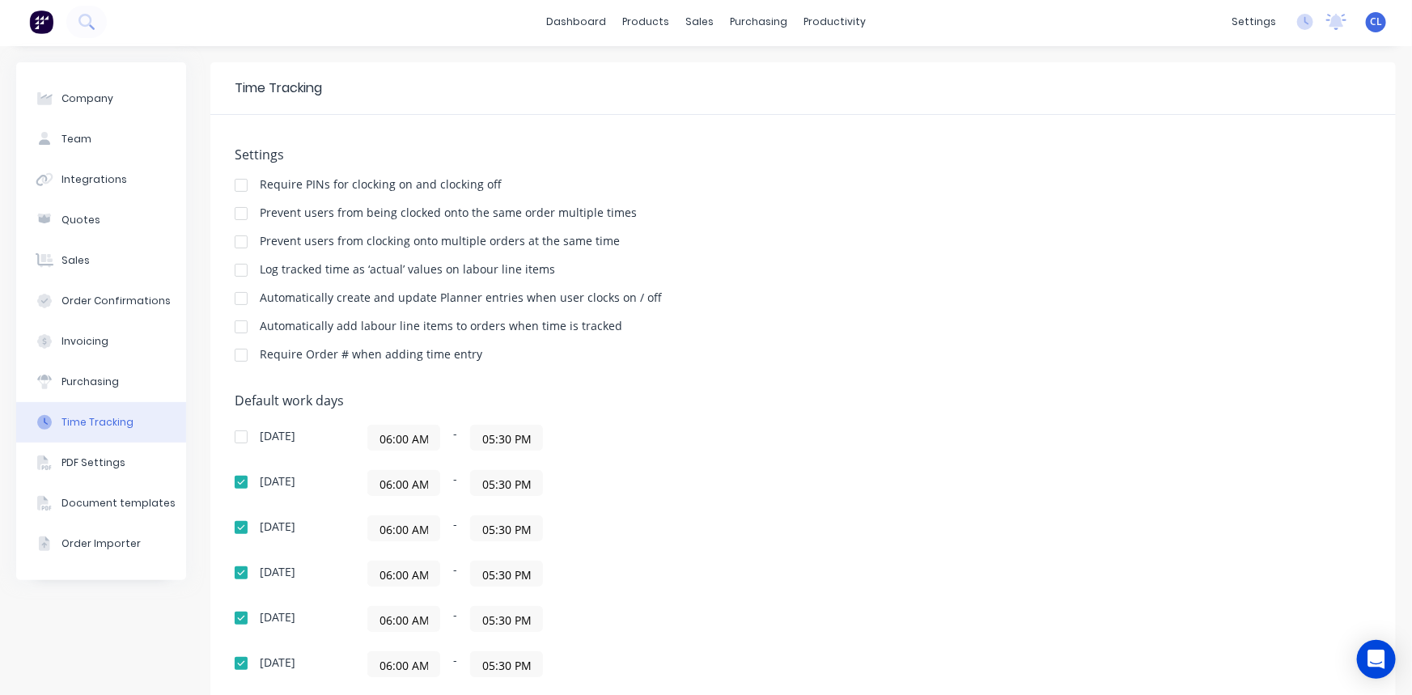
scroll to position [0, 0]
click at [113, 464] on div "PDF Settings" at bounding box center [93, 465] width 64 height 15
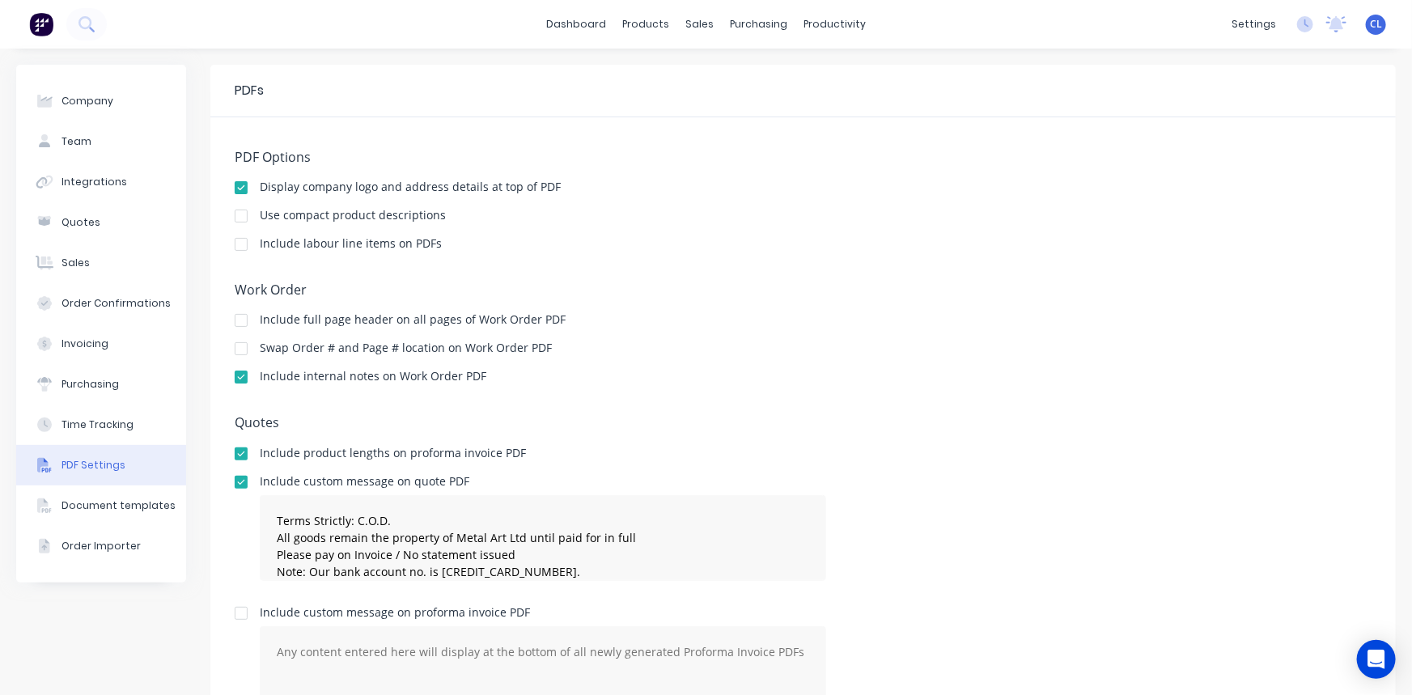
click at [67, 100] on div "Company" at bounding box center [87, 101] width 52 height 15
select select "NZ"
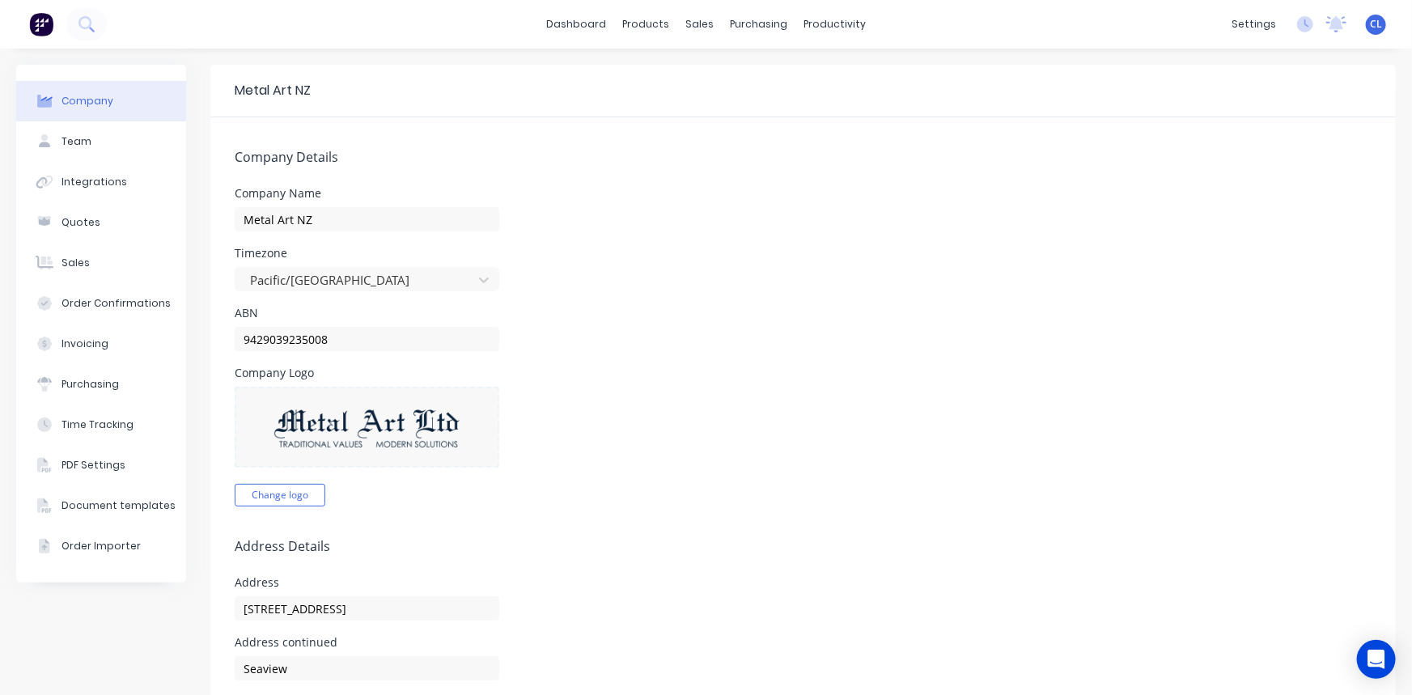
click at [73, 139] on div "Team" at bounding box center [76, 141] width 30 height 15
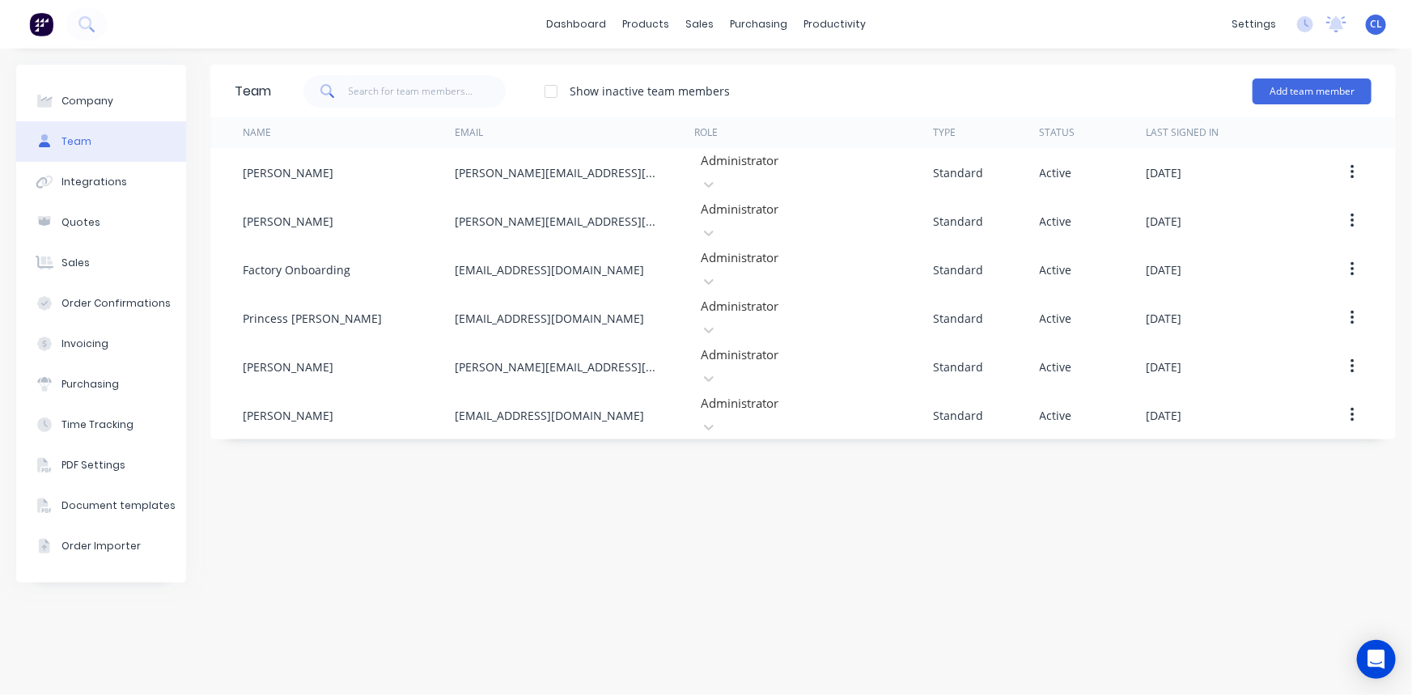
click at [583, 489] on div "Team Show inactive team members Add team member Name Email Role Type Status Las…" at bounding box center [802, 372] width 1185 height 614
click at [1284, 91] on button "Add team member" at bounding box center [1311, 91] width 119 height 26
click at [1176, 126] on div "Standard team member A team member that can login to Factory" at bounding box center [1242, 140] width 230 height 47
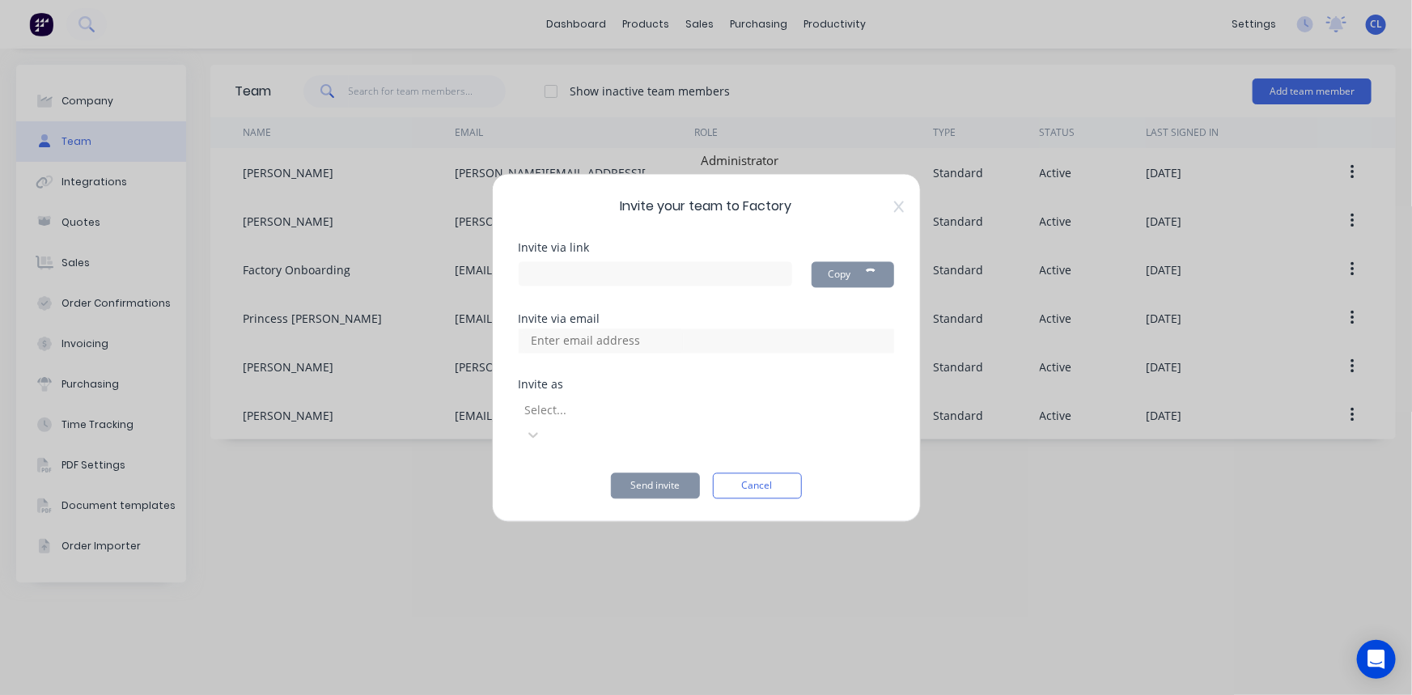
type input "https://app.factory.app/invite/vBnqYGJq"
click at [631, 353] on input at bounding box center [603, 340] width 162 height 24
type input "factory1@gmail.com"
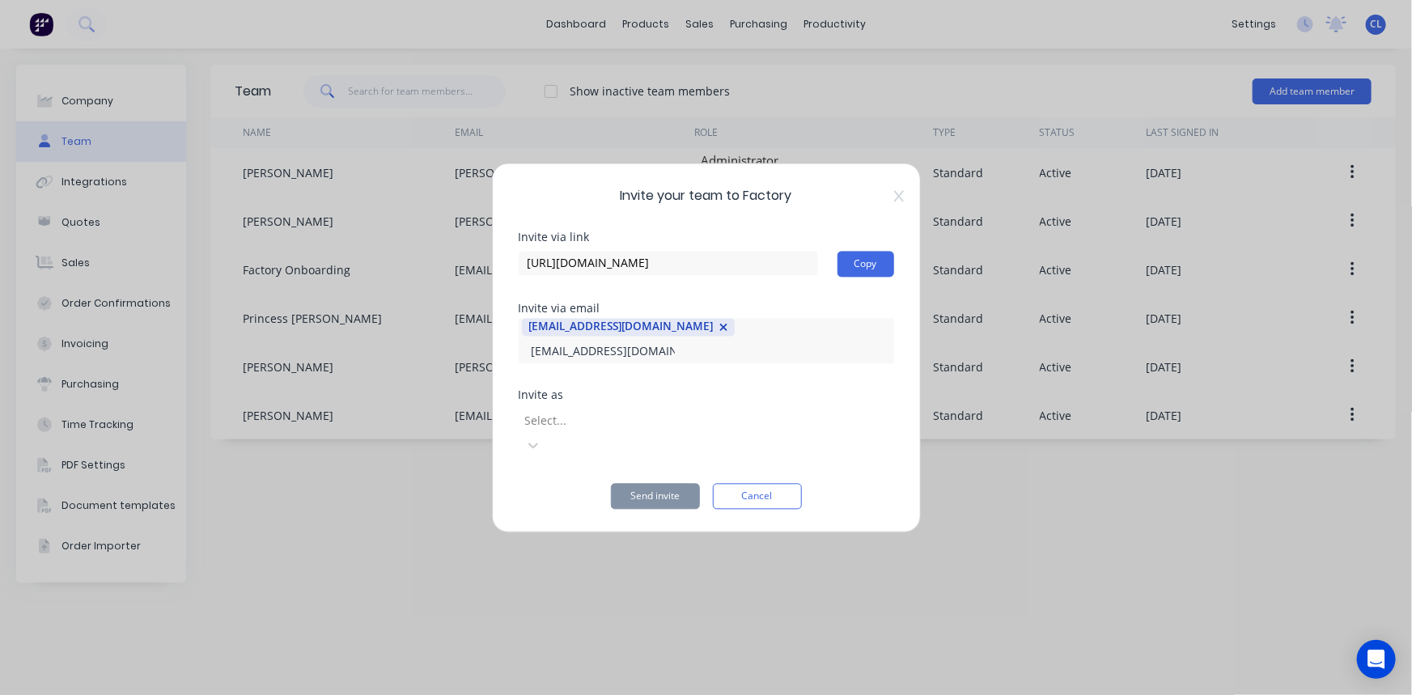
type input "factory002@gmail.com"
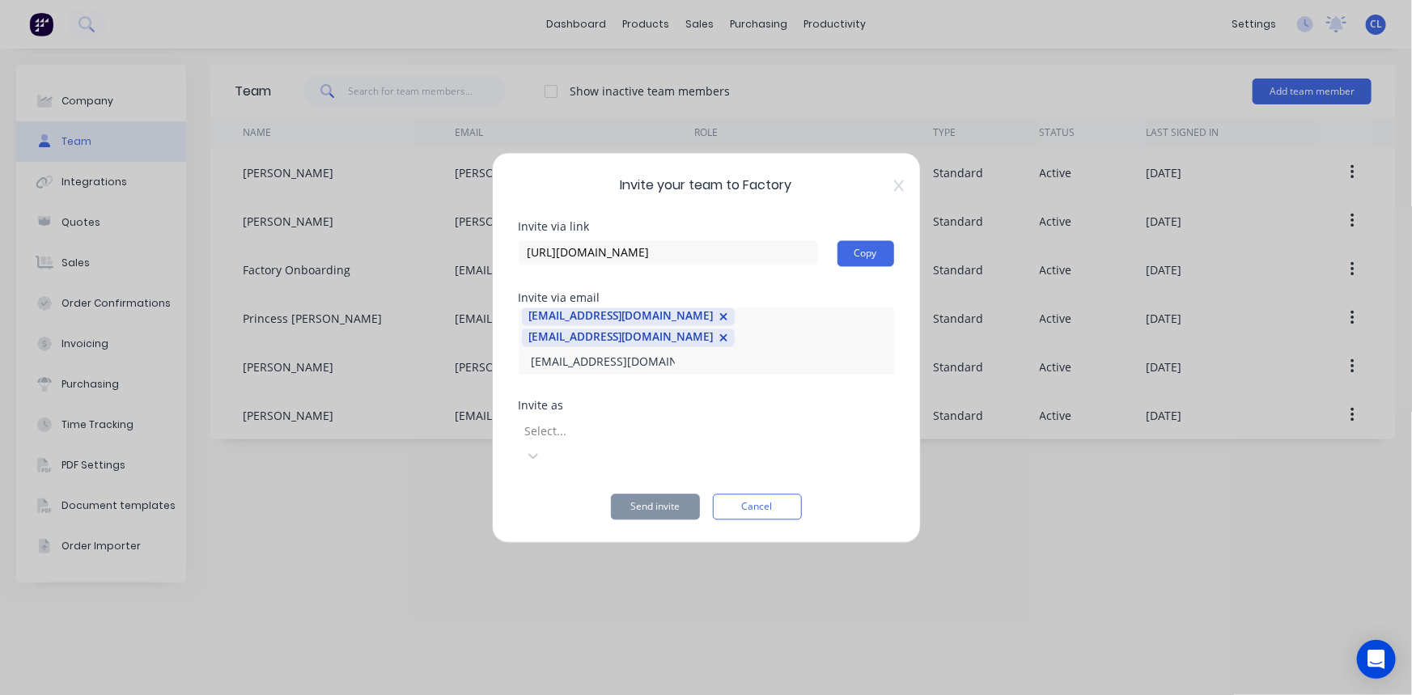
type input "factory3@gmail.com"
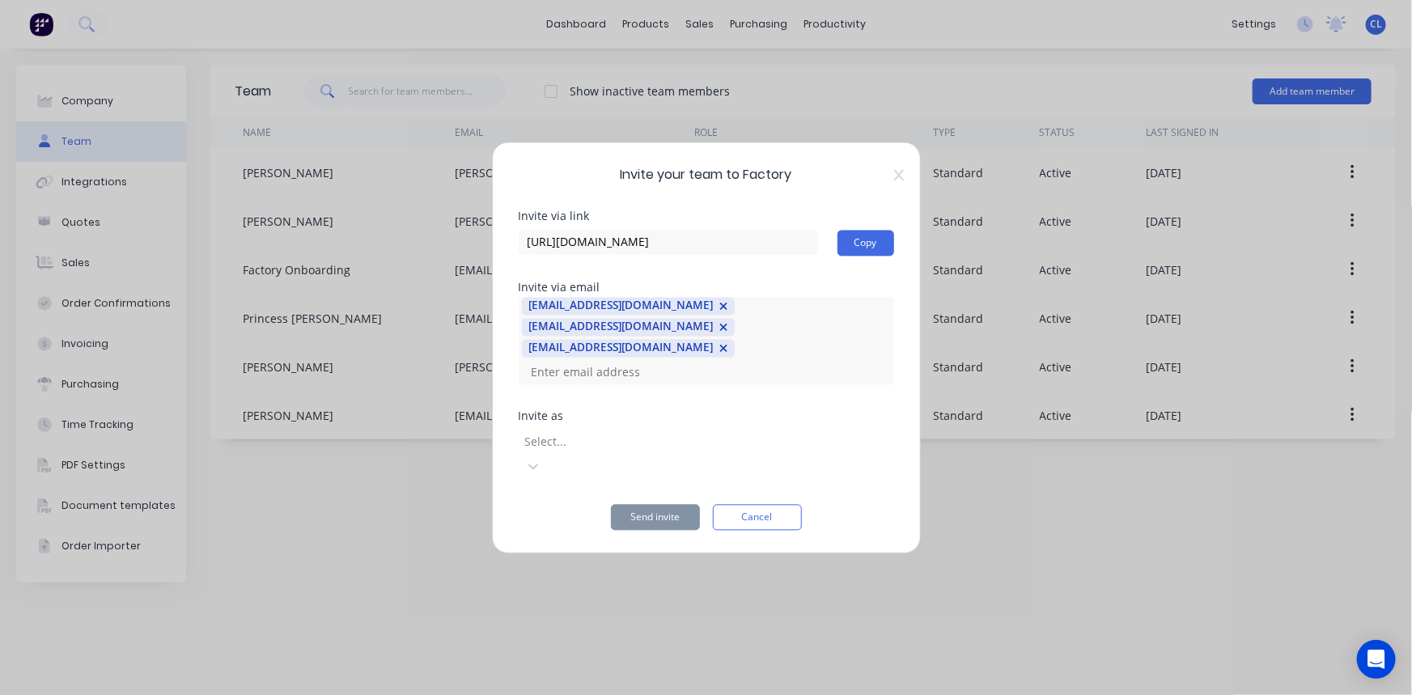
click at [532, 314] on div "factory1@gmail.com" at bounding box center [620, 306] width 184 height 16
click at [528, 314] on div "factory1@gmail.com" at bounding box center [620, 306] width 184 height 16
click at [526, 315] on div "factory1@gmail.com" at bounding box center [628, 306] width 213 height 18
click at [713, 315] on button "button" at bounding box center [720, 306] width 15 height 18
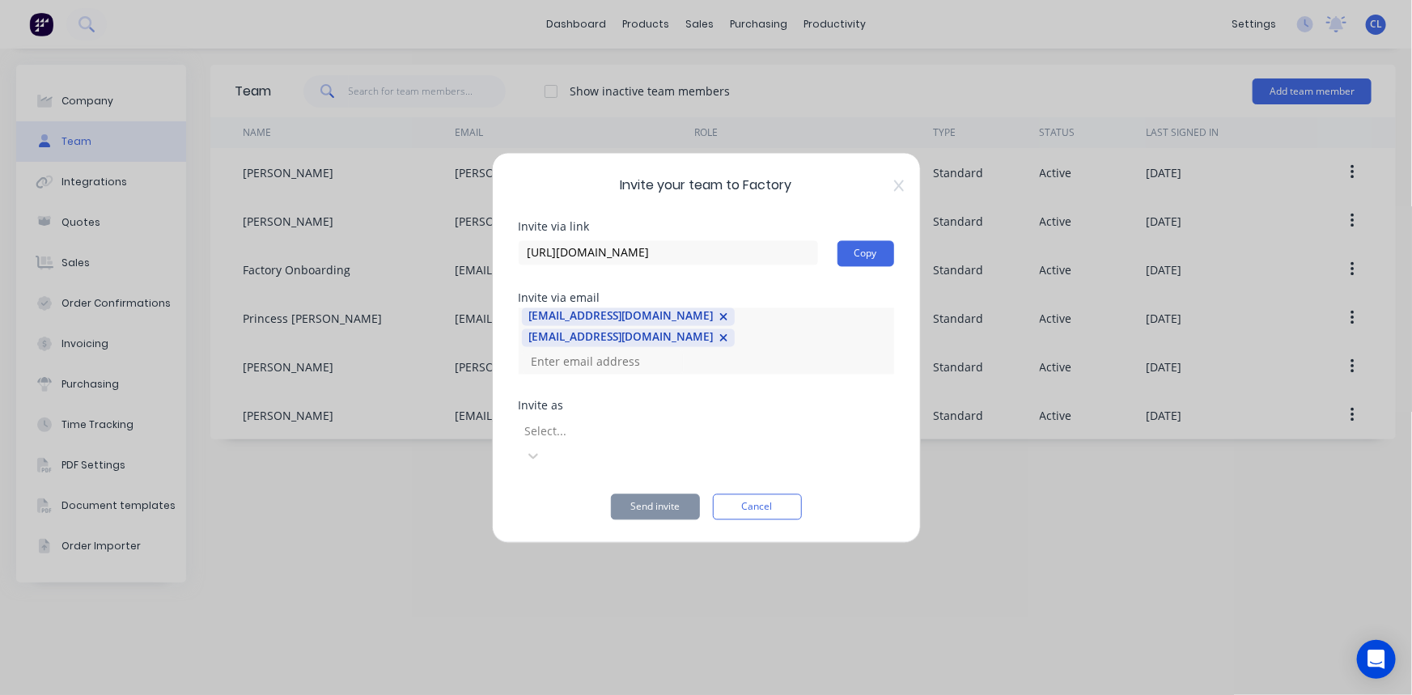
click at [719, 323] on icon "button" at bounding box center [723, 316] width 9 height 11
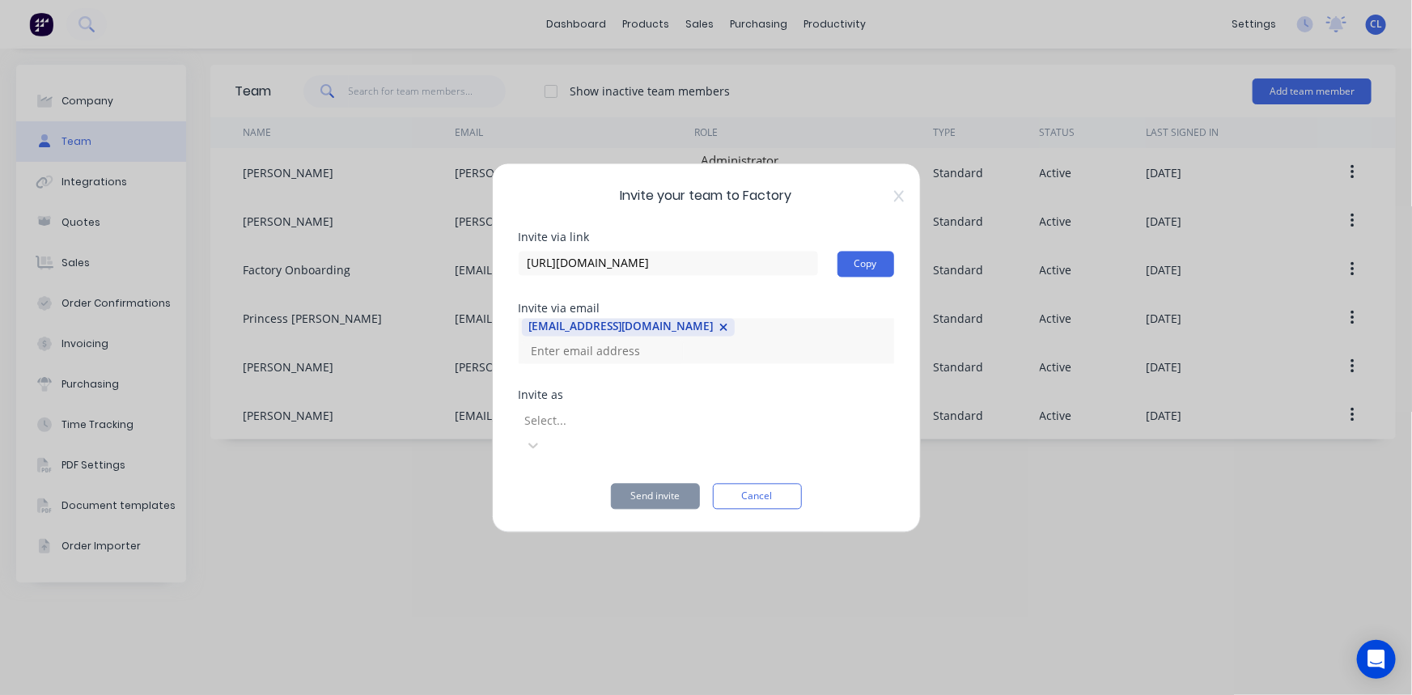
click at [719, 333] on icon "button" at bounding box center [723, 327] width 9 height 11
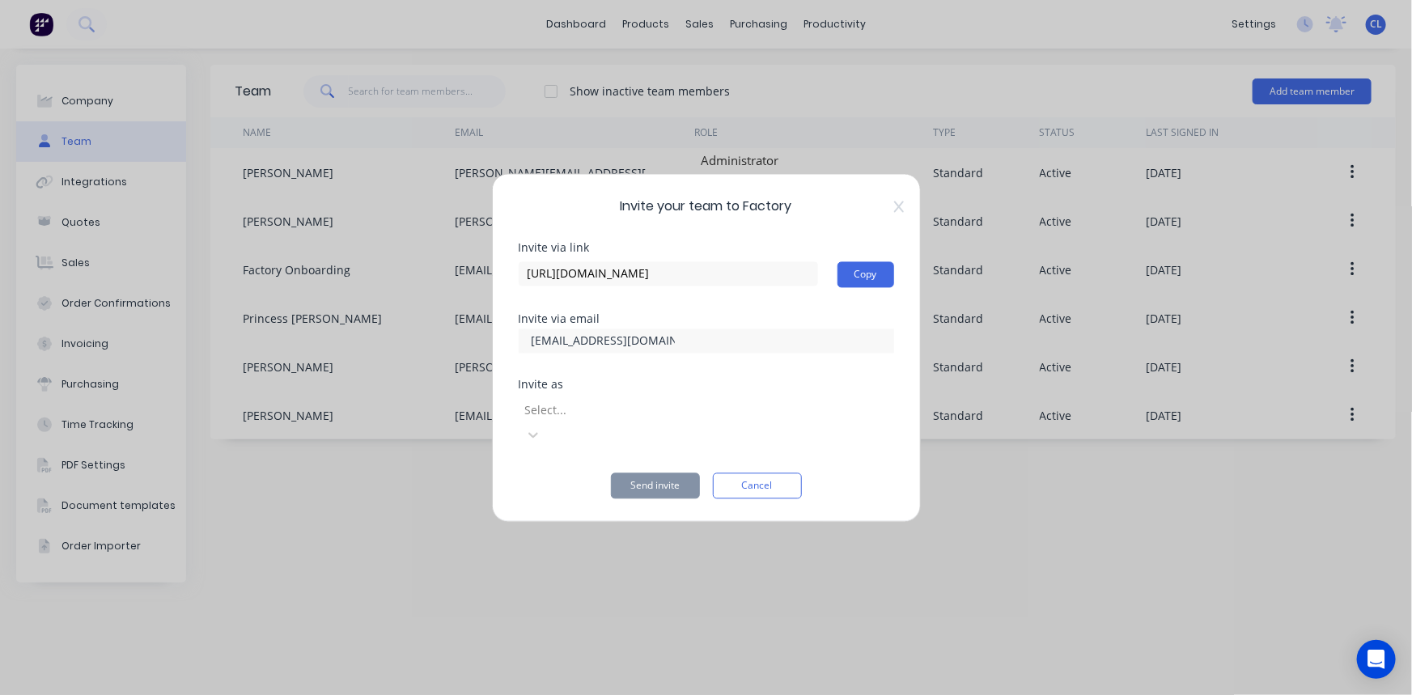
type input "mafactory1@gmail.com"
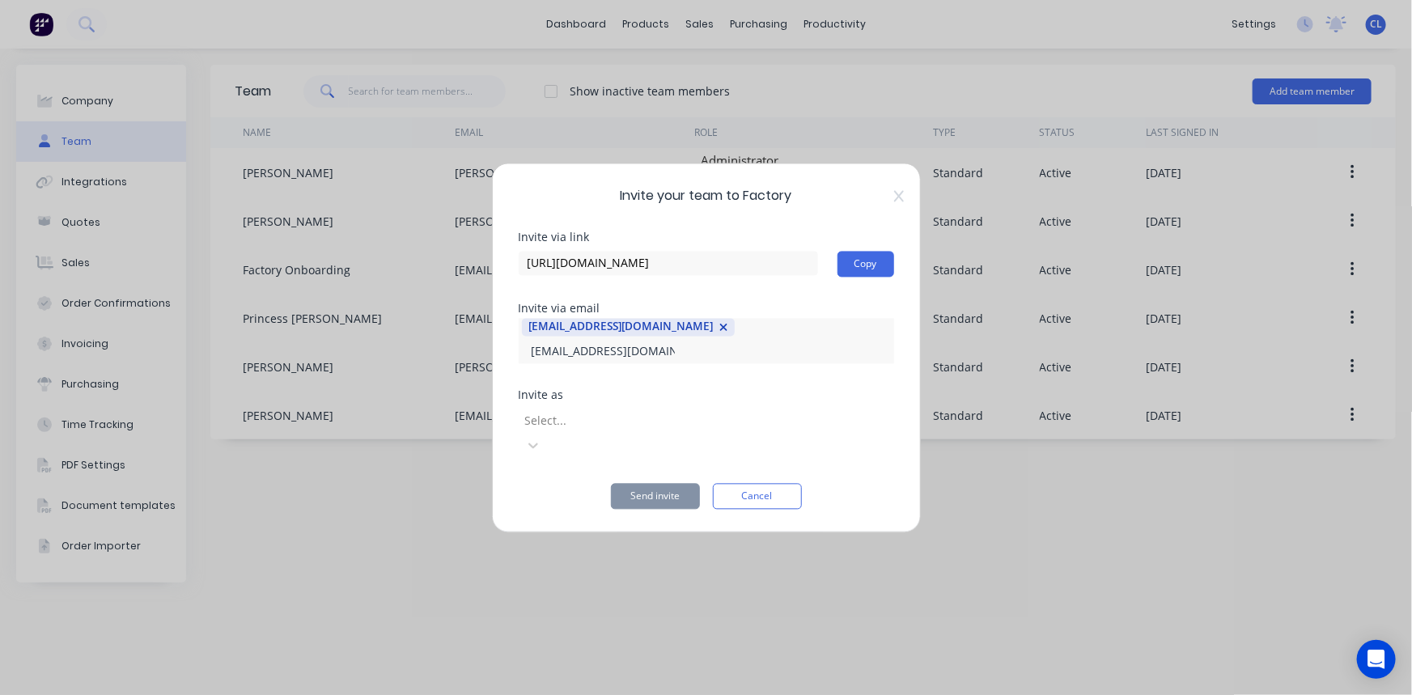
type input "mafactory002@gmail.com"
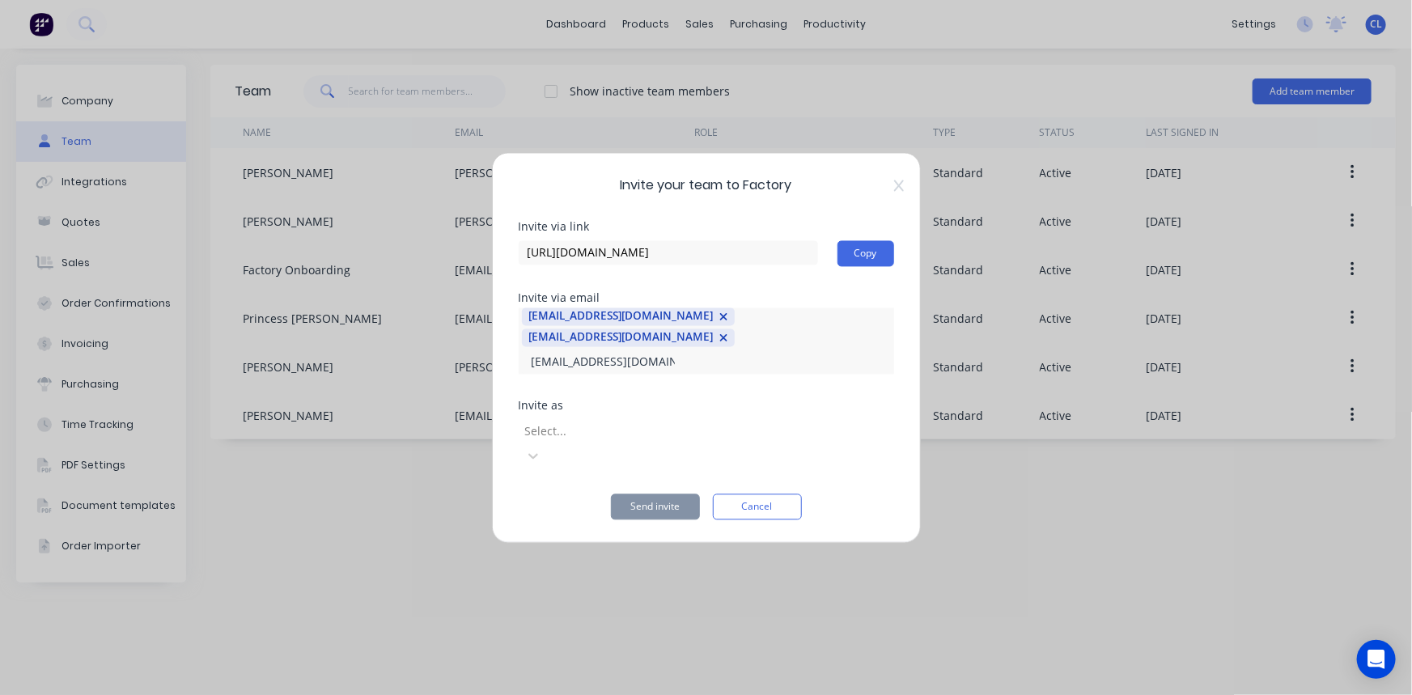
type input "mafactory3@gmail.com"
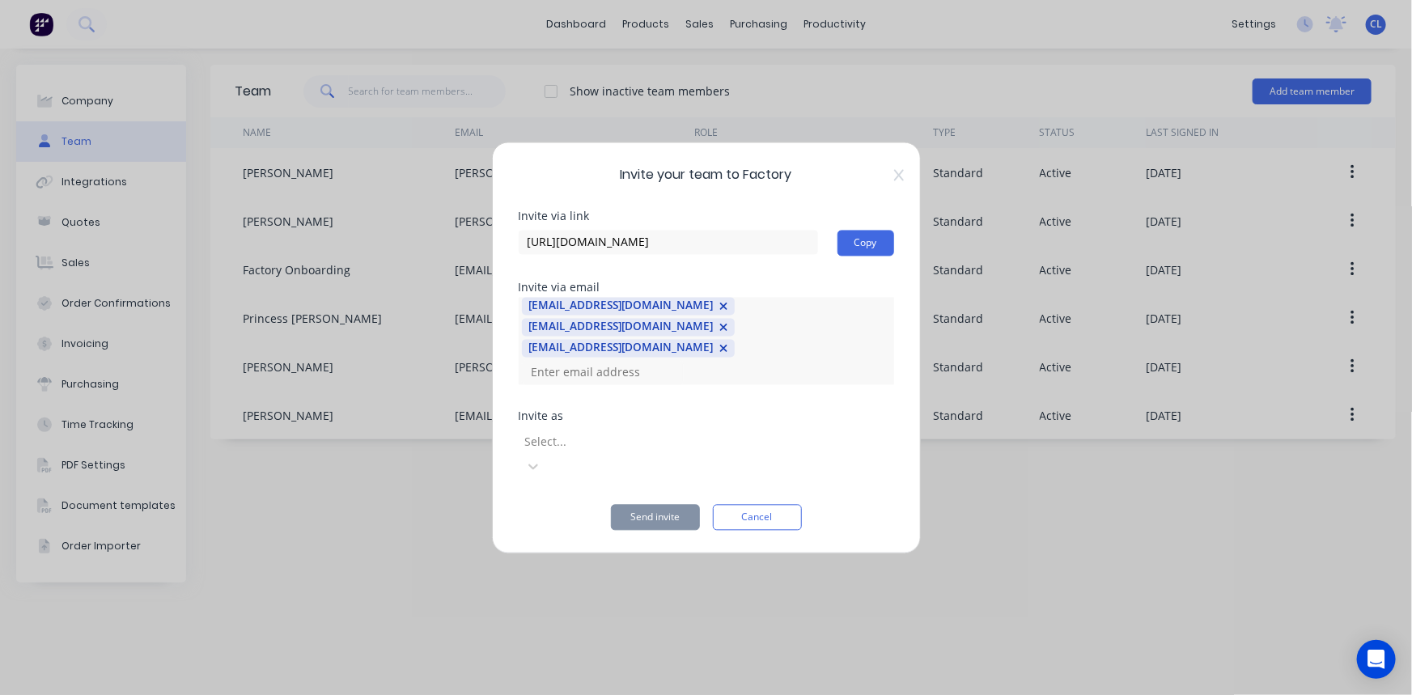
click at [756, 434] on div at bounding box center [639, 442] width 233 height 20
click at [655, 504] on button "Send invite" at bounding box center [655, 517] width 89 height 26
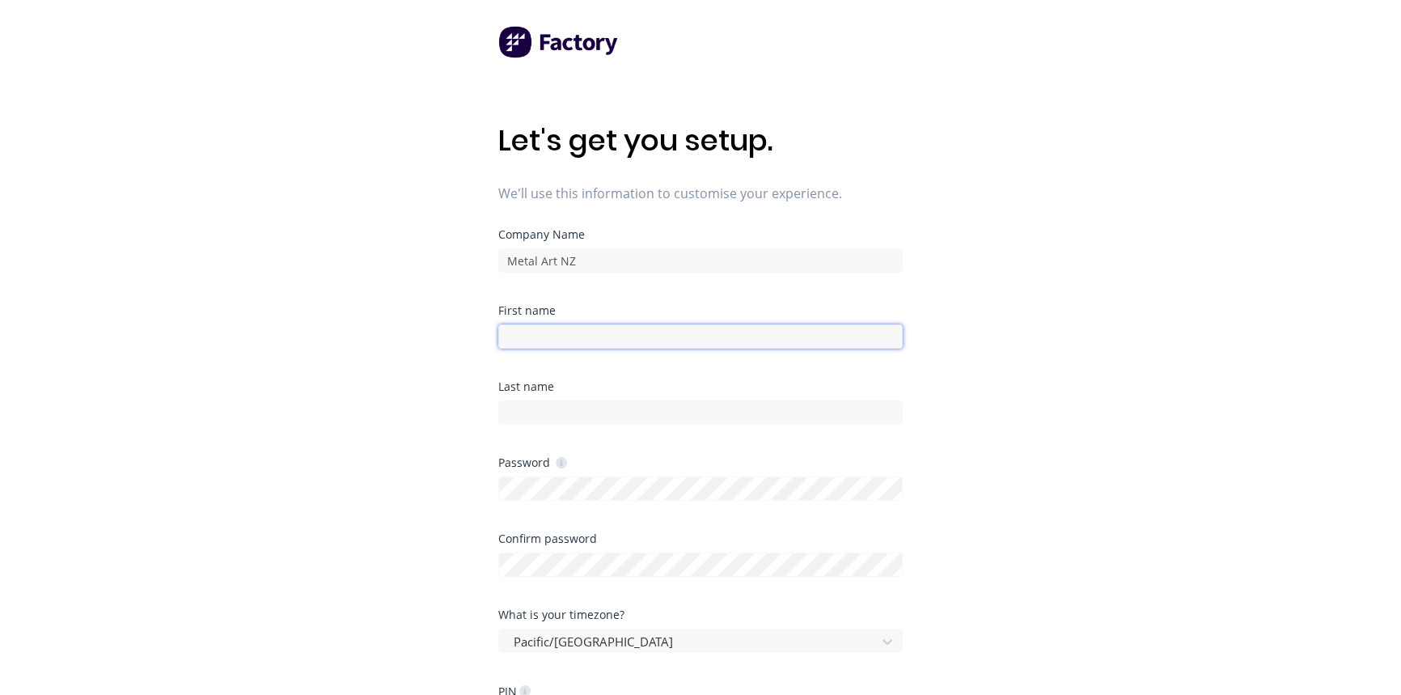
click at [581, 333] on input at bounding box center [700, 336] width 405 height 24
type input "[PERSON_NAME]"
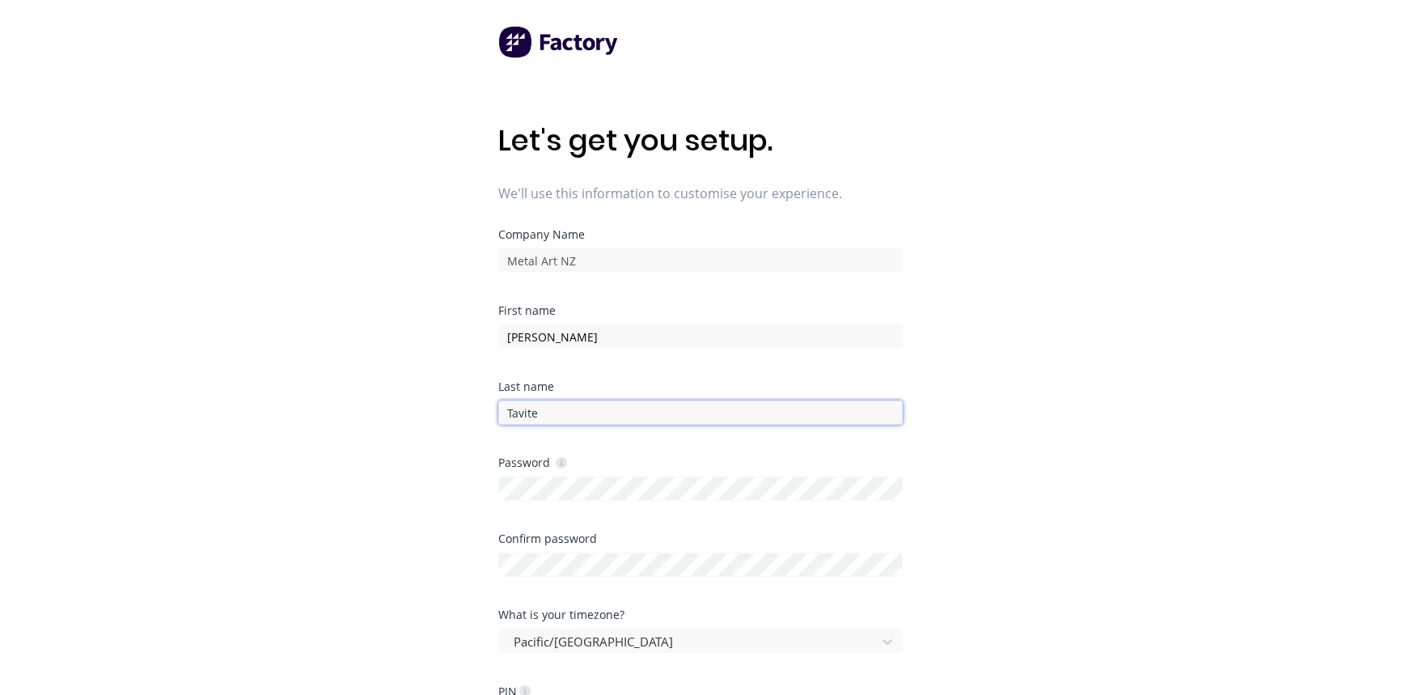
type input "Tavite"
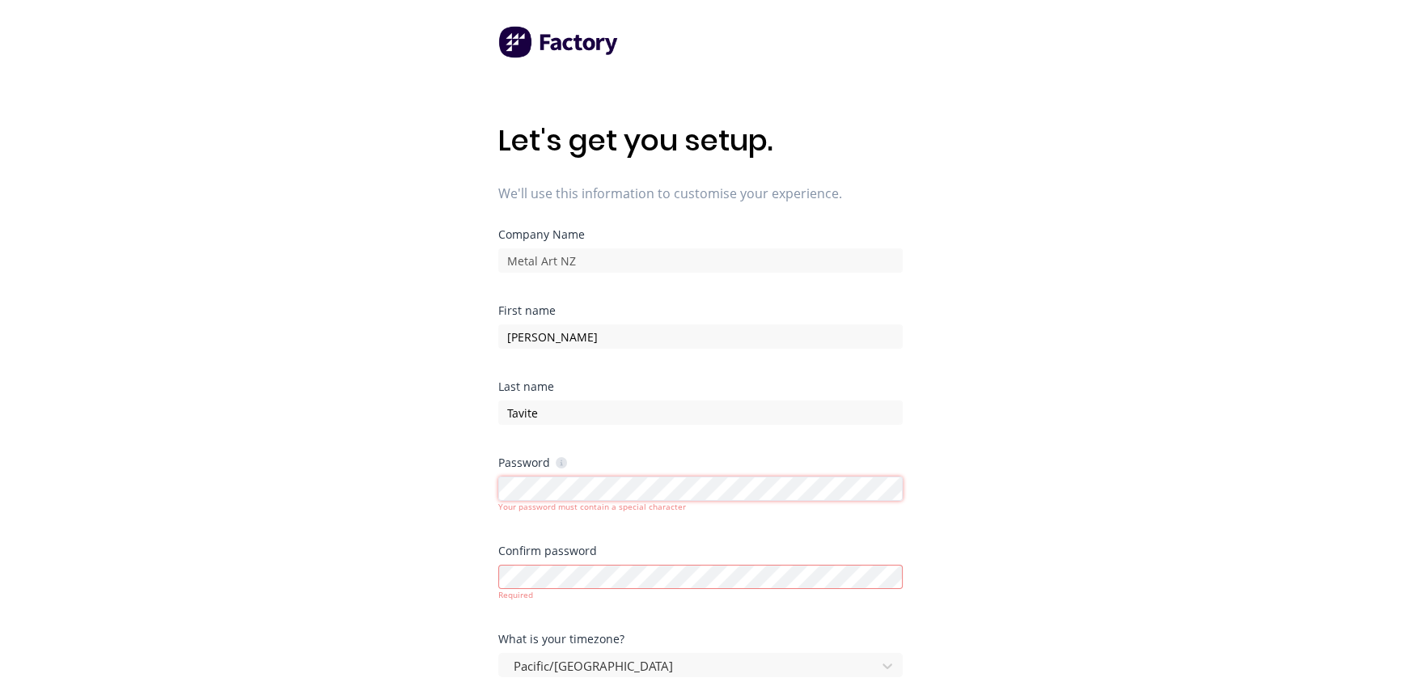
click at [485, 489] on div "Let's get you setup. We'll use this information to customise your experience. C…" at bounding box center [700, 380] width 1401 height 760
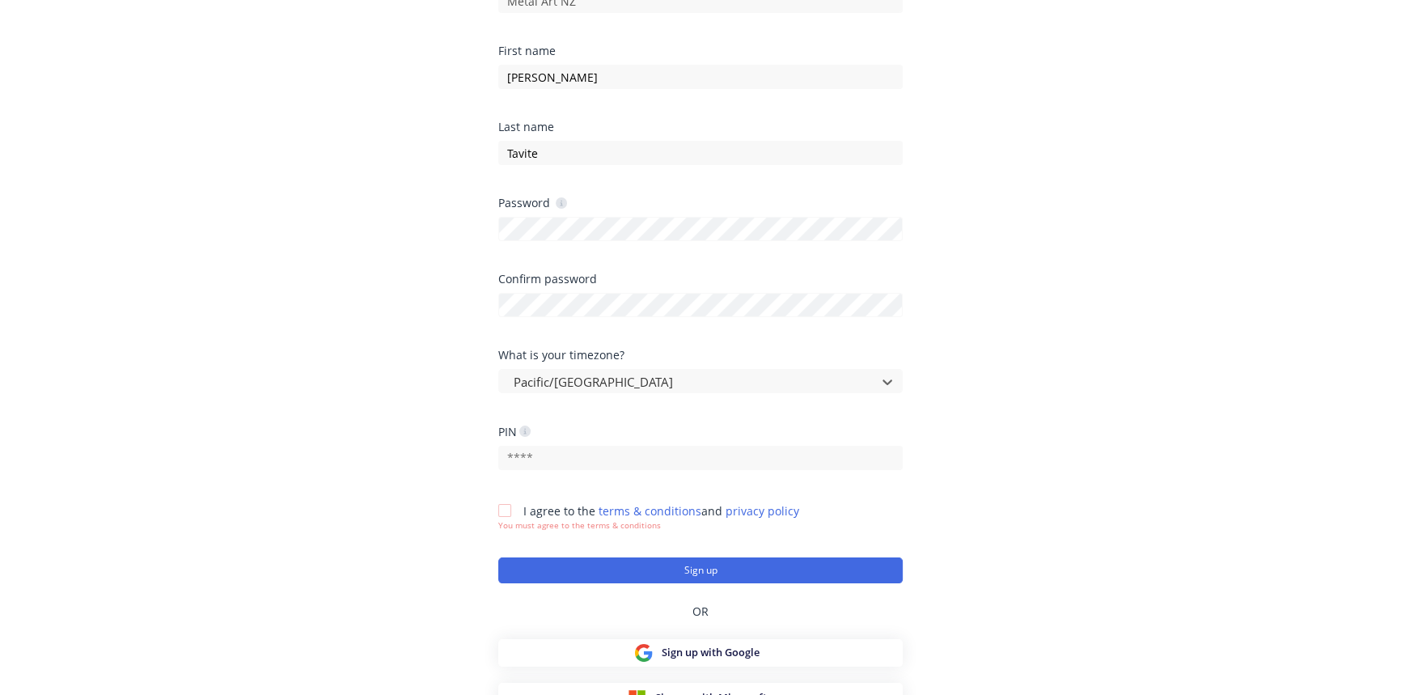
scroll to position [277, 0]
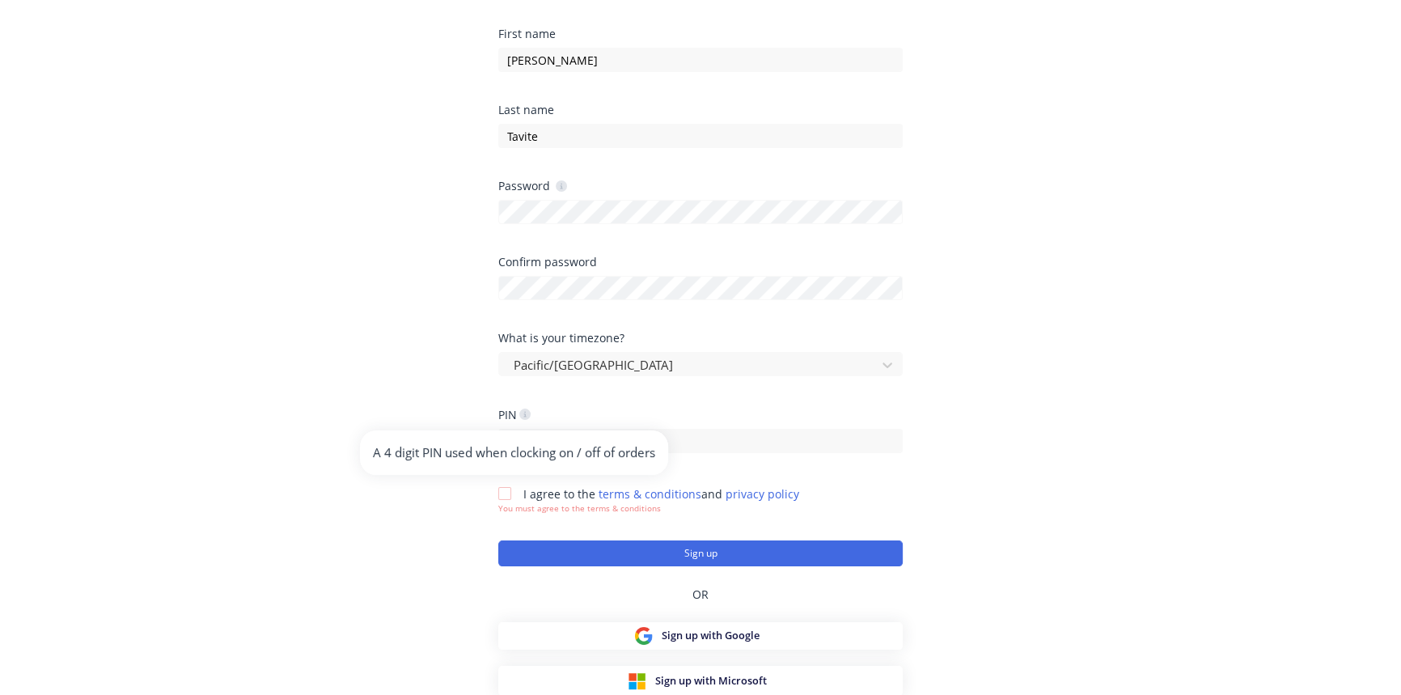
click at [528, 412] on icon at bounding box center [524, 414] width 11 height 11
click at [574, 389] on div "What is your timezone? Pacific/Auckland" at bounding box center [700, 371] width 405 height 76
drag, startPoint x: 552, startPoint y: 443, endPoint x: 473, endPoint y: 451, distance: 78.8
click at [473, 451] on div "Let's get you setup. We'll use this information to customise your experience. C…" at bounding box center [700, 103] width 1401 height 760
type input "1234"
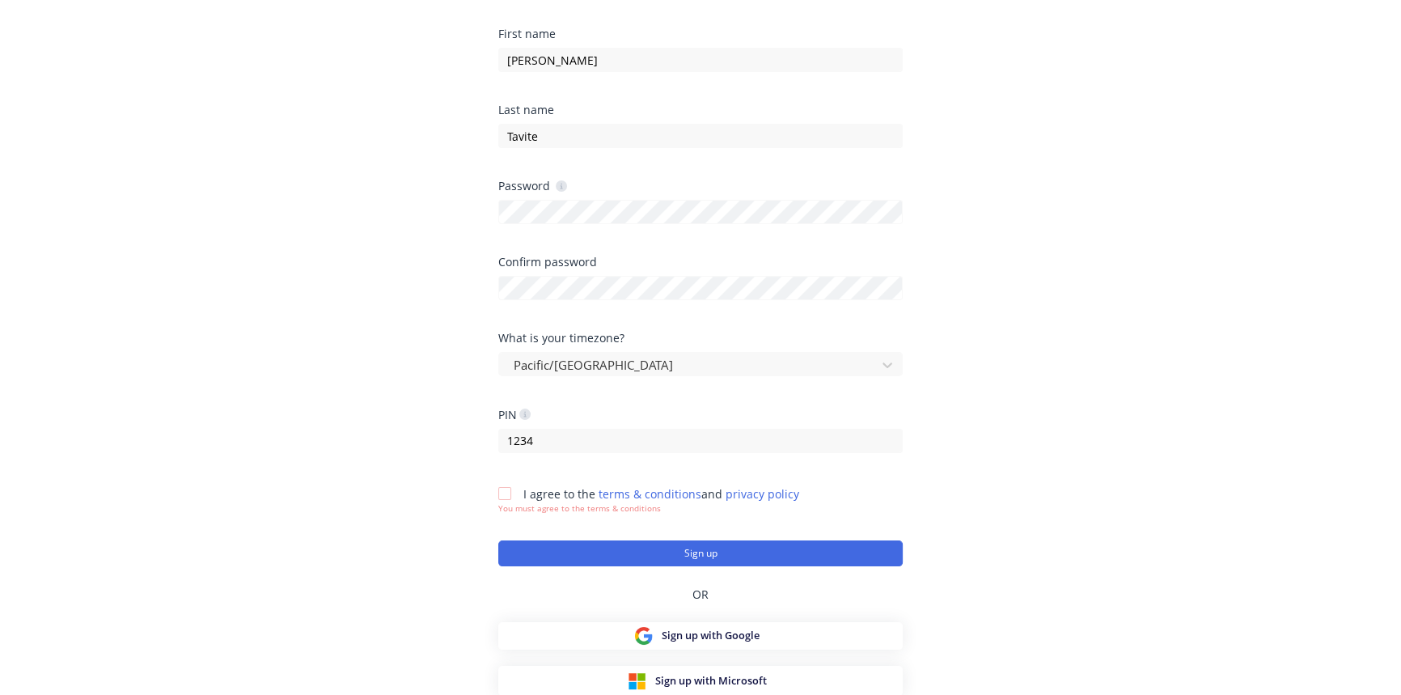
click at [501, 494] on div at bounding box center [505, 493] width 32 height 32
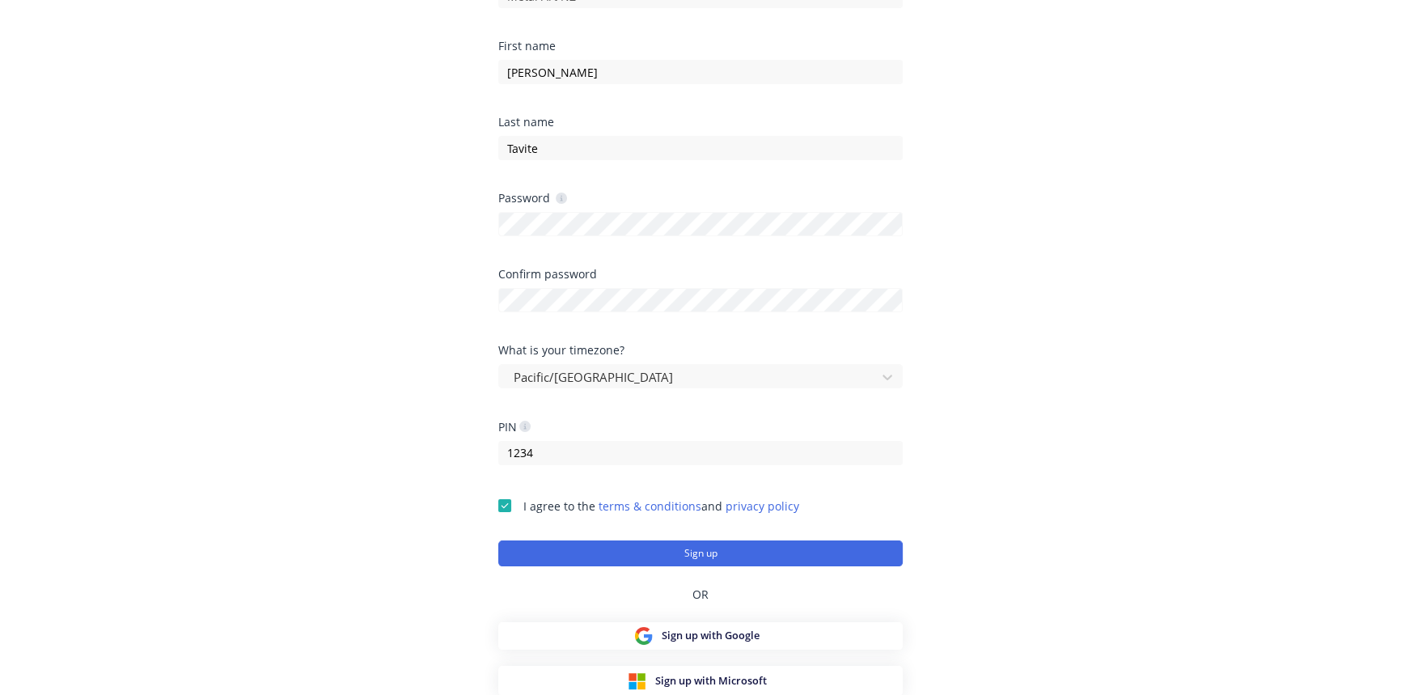
click at [710, 547] on button "Sign up" at bounding box center [700, 553] width 405 height 26
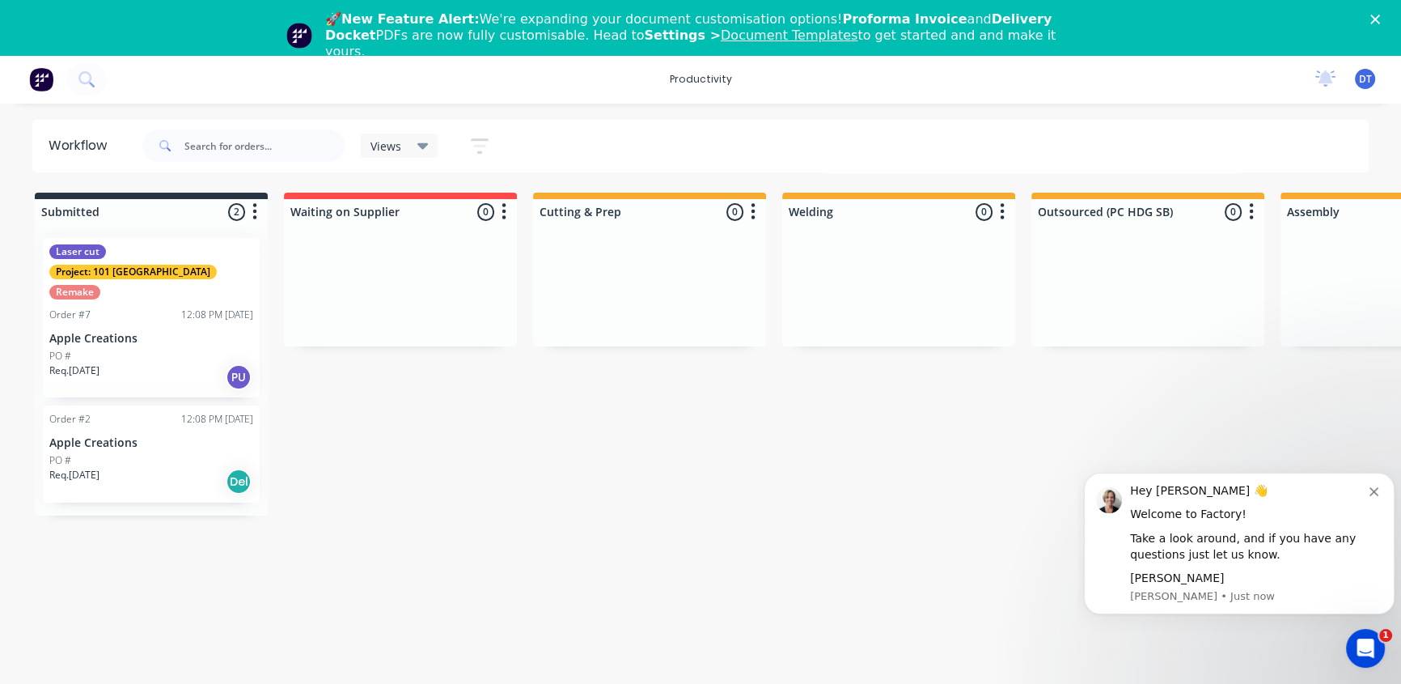
click at [1380, 18] on polygon "Close" at bounding box center [1376, 20] width 10 height 10
click at [1362, 82] on span "DT" at bounding box center [1365, 79] width 13 height 15
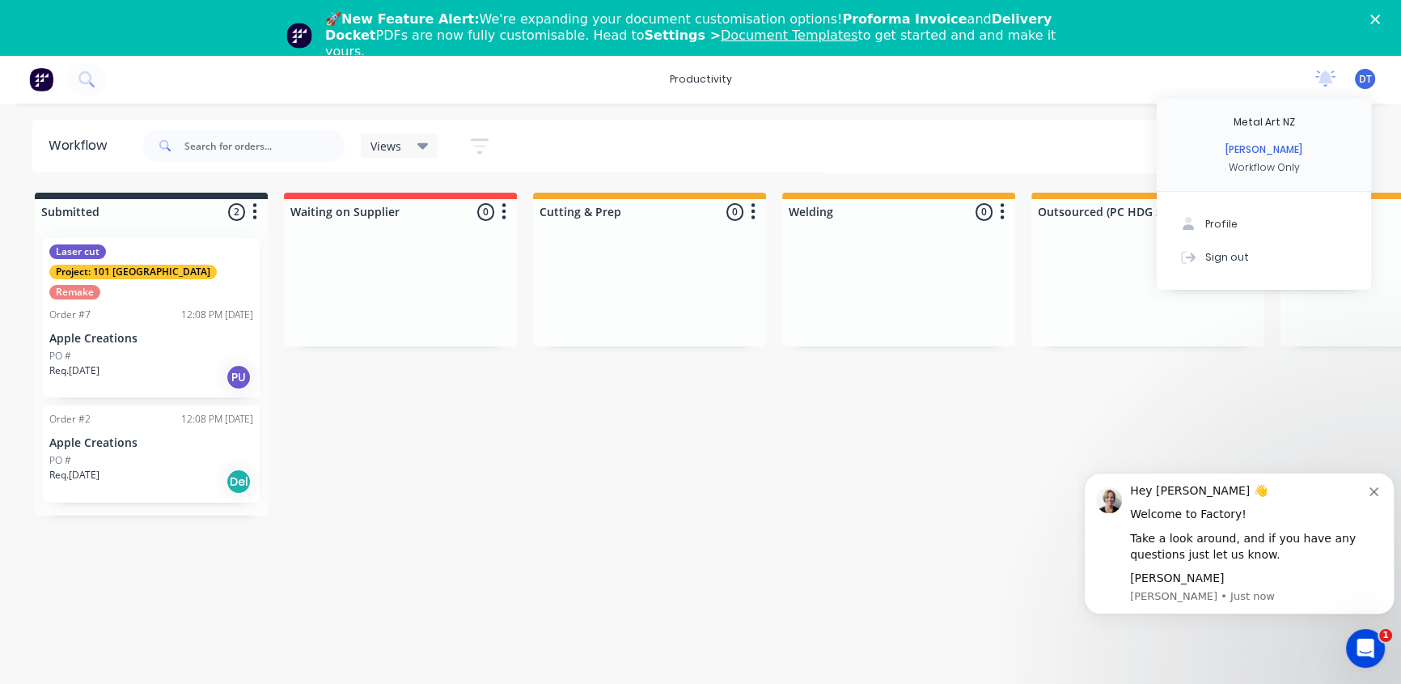
click at [906, 364] on div "Submitted 2 Sort By Created date Required date Order number Customer name Most …" at bounding box center [1220, 354] width 2464 height 323
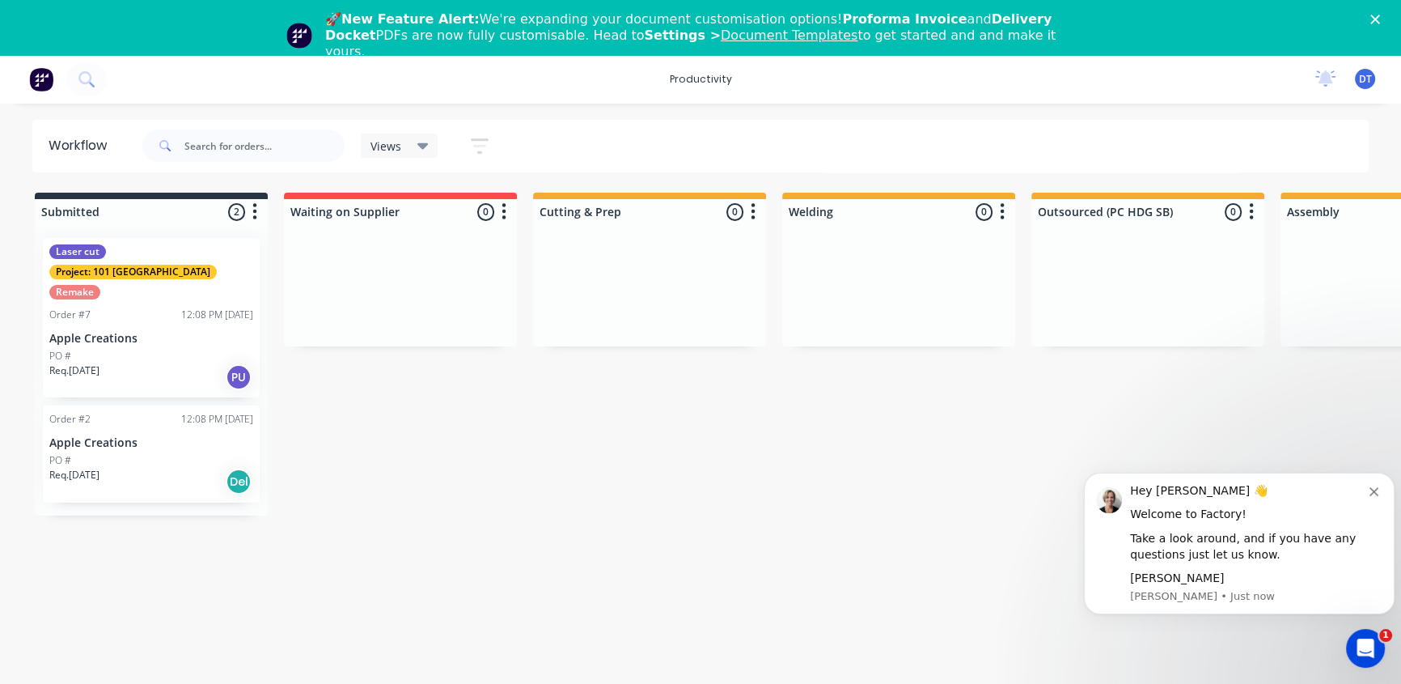
click at [1380, 17] on polygon "Close" at bounding box center [1376, 20] width 10 height 10
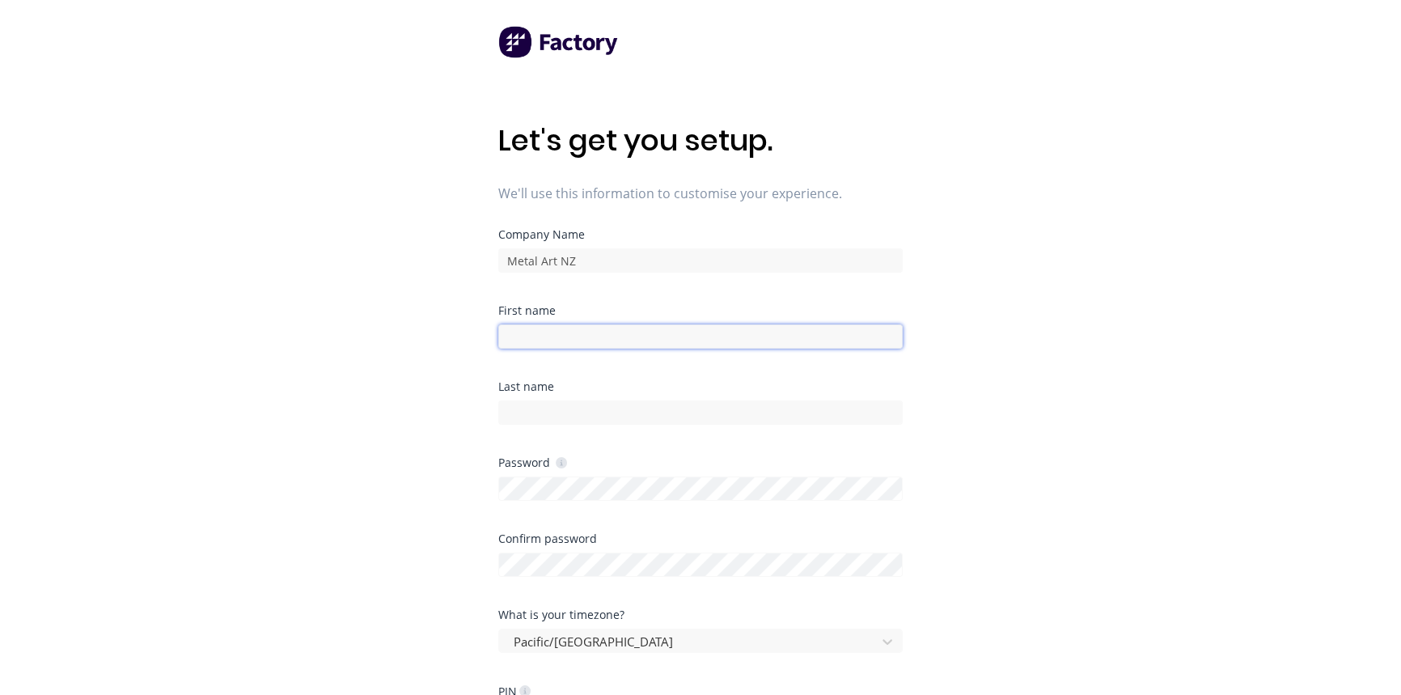
click at [578, 333] on input at bounding box center [700, 336] width 405 height 24
type input "Callum"
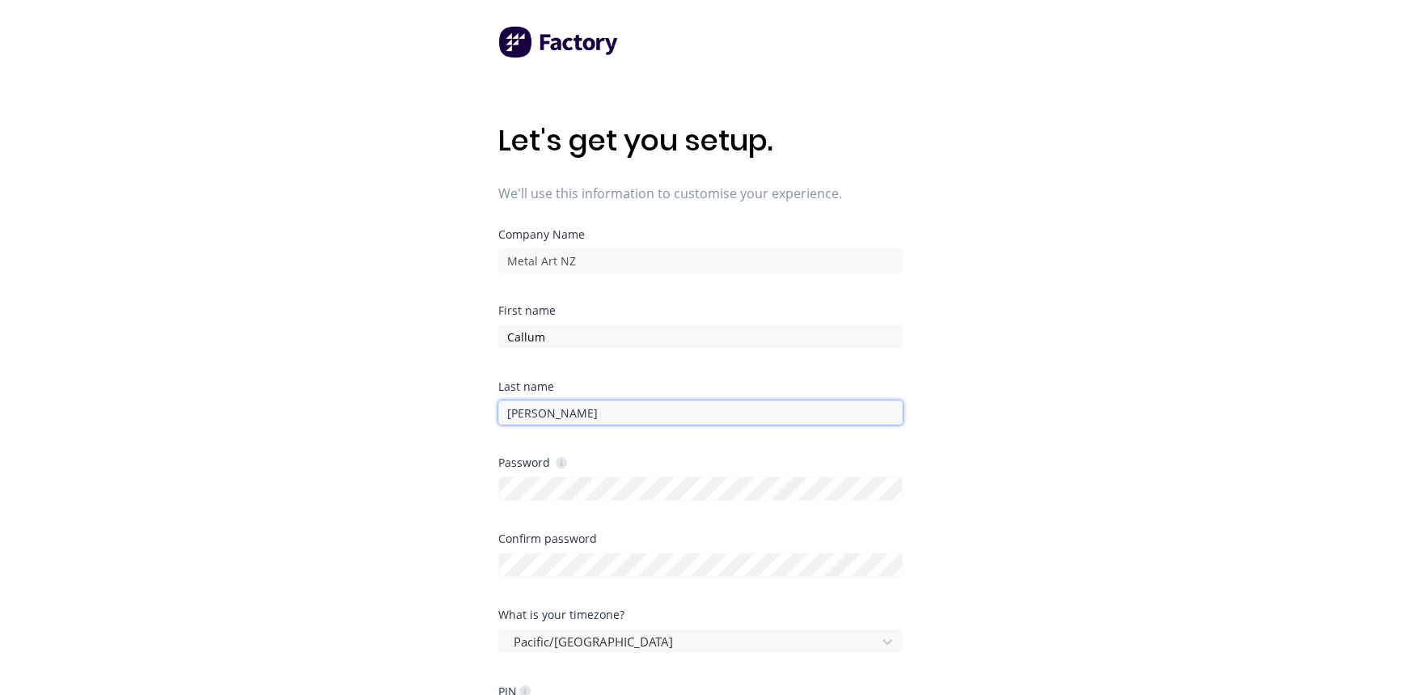
type input "Arnot"
click at [1058, 360] on div "Let's get you setup. We'll use this information to customise your experience. C…" at bounding box center [700, 380] width 1401 height 760
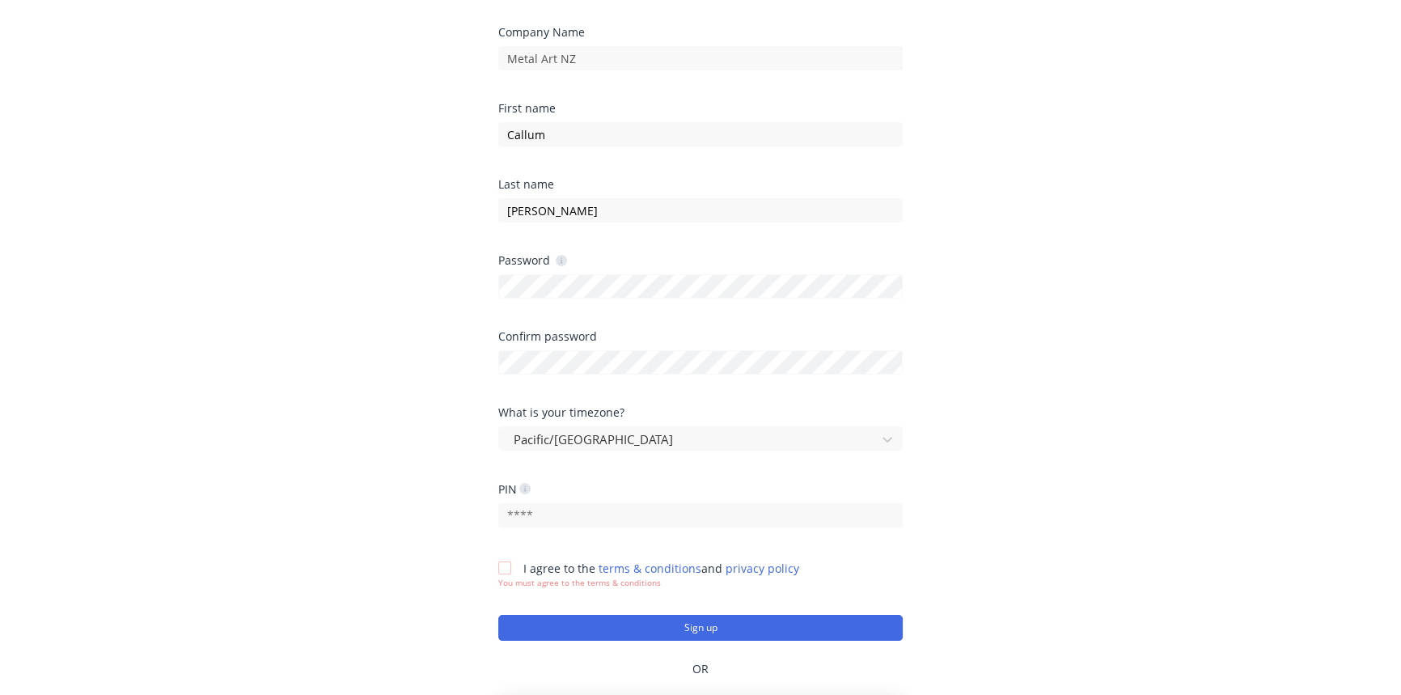
scroll to position [277, 0]
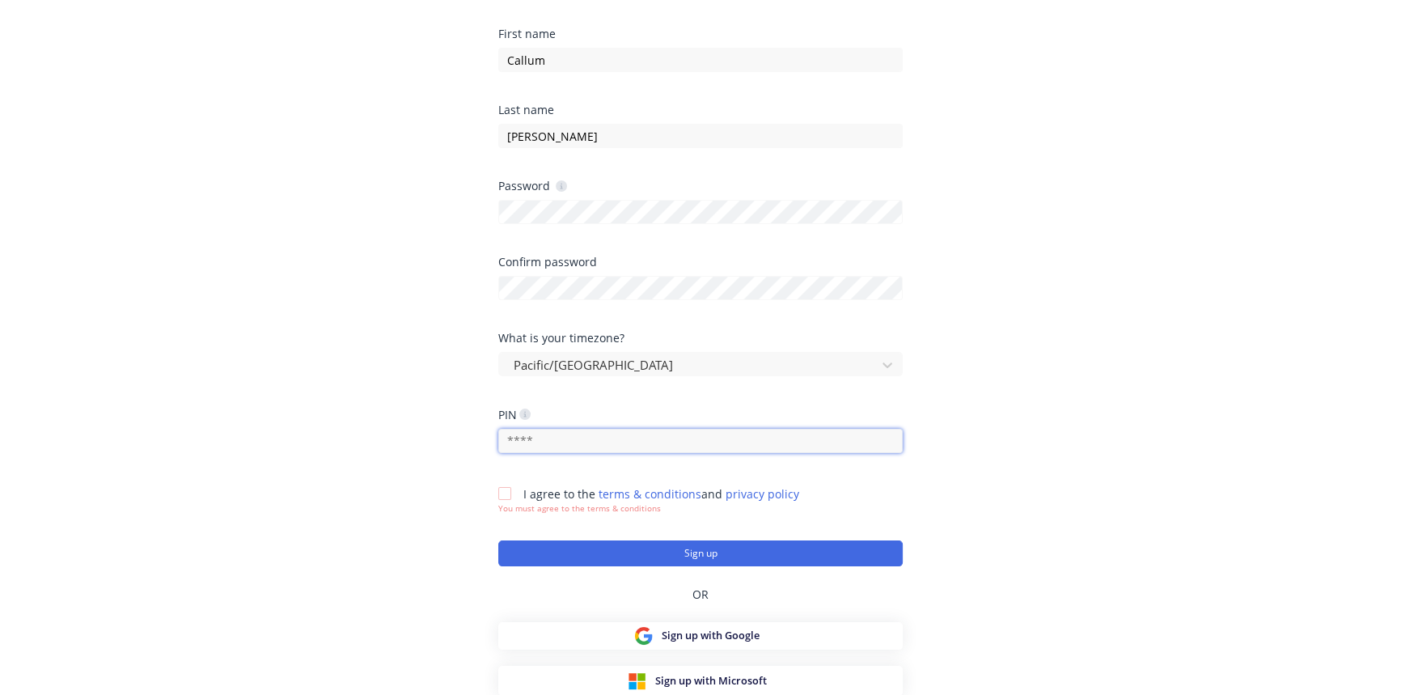
click at [566, 434] on input "text" at bounding box center [700, 441] width 405 height 24
type input "1234"
click at [505, 491] on div at bounding box center [505, 493] width 32 height 32
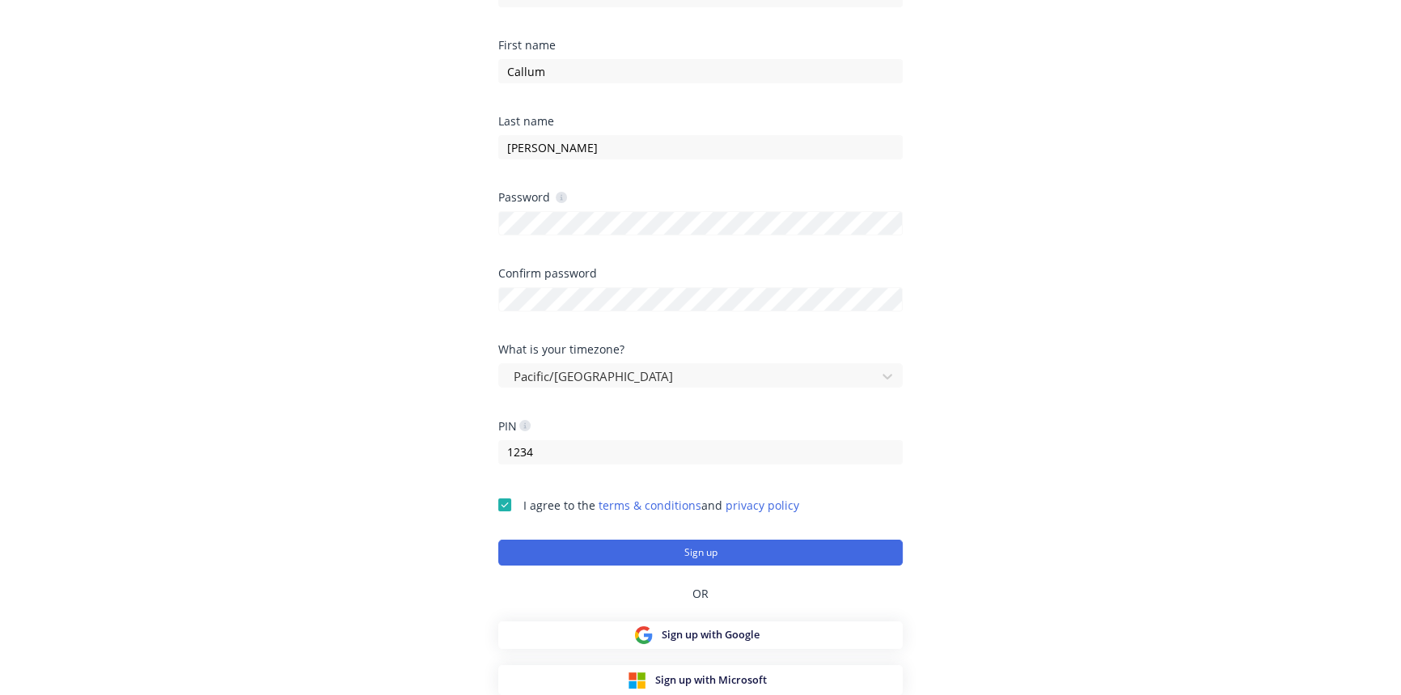
scroll to position [265, 0]
click at [708, 550] on button "Sign up" at bounding box center [700, 553] width 405 height 26
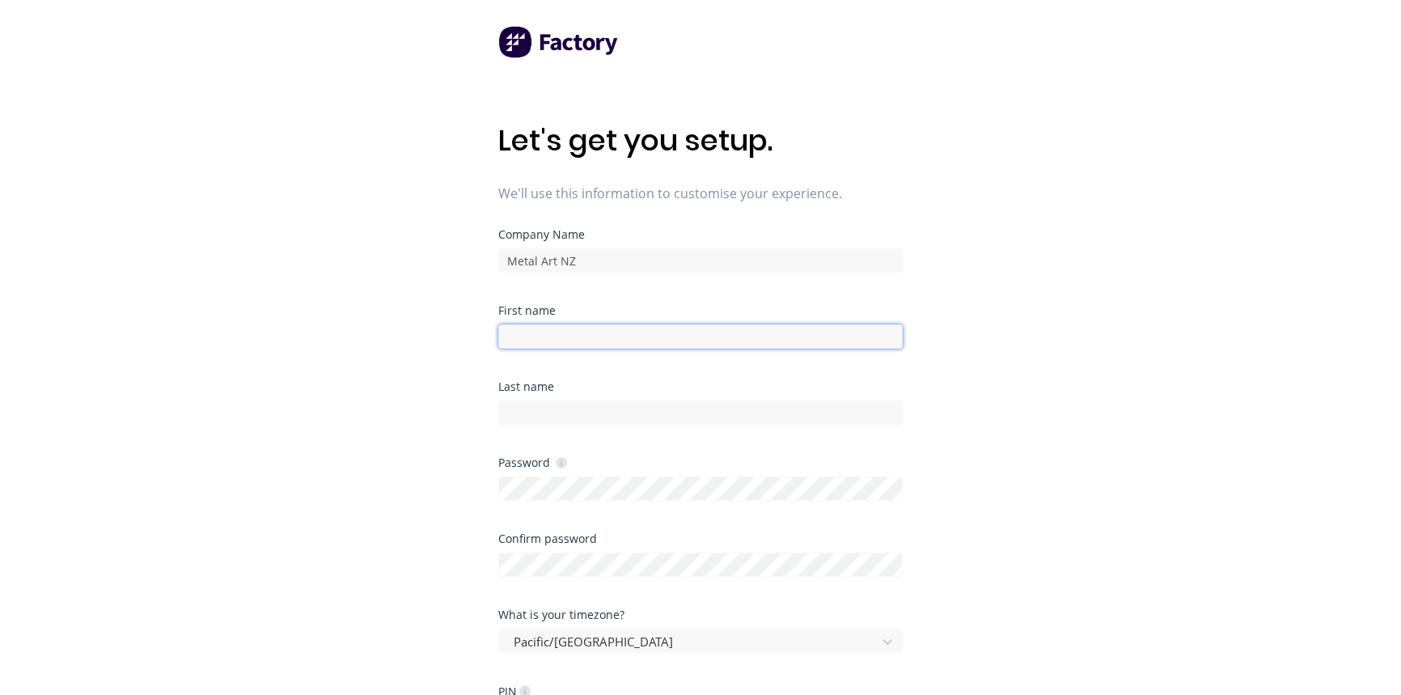
click at [593, 329] on input at bounding box center [700, 336] width 405 height 24
type input "[PERSON_NAME]"
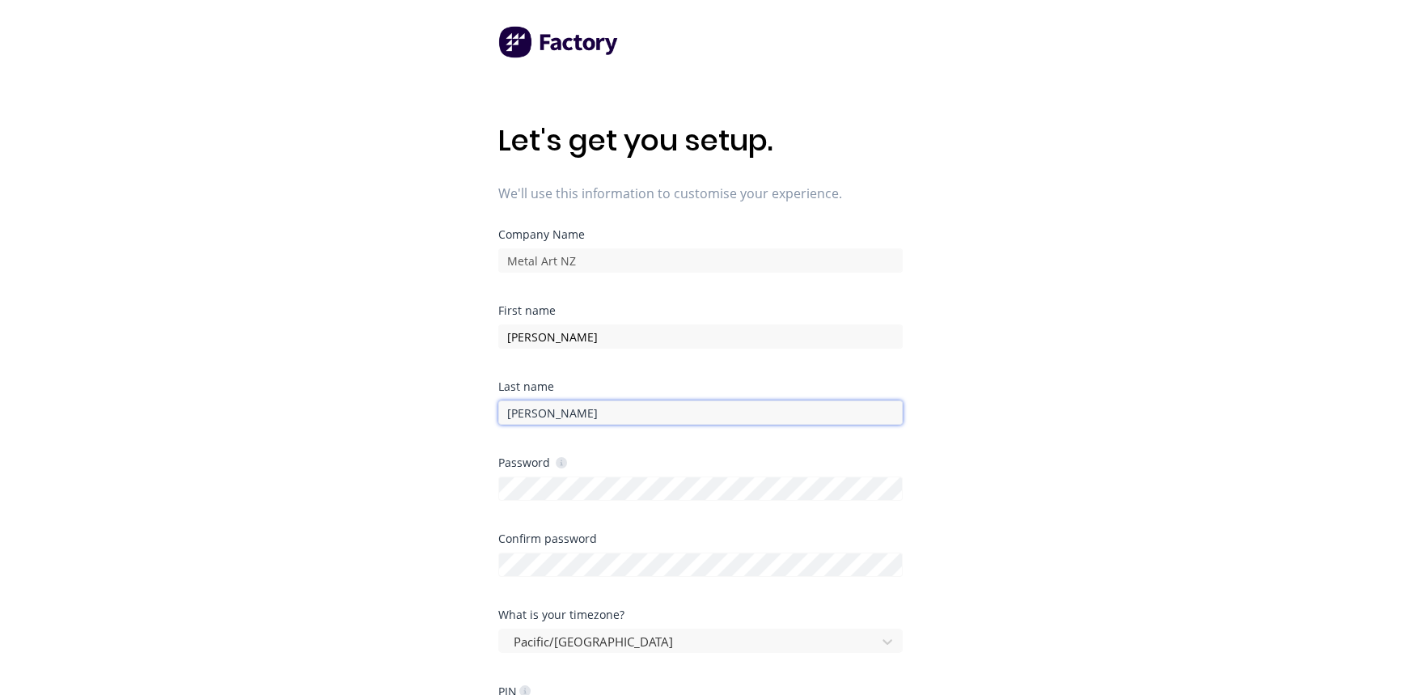
type input "[PERSON_NAME]"
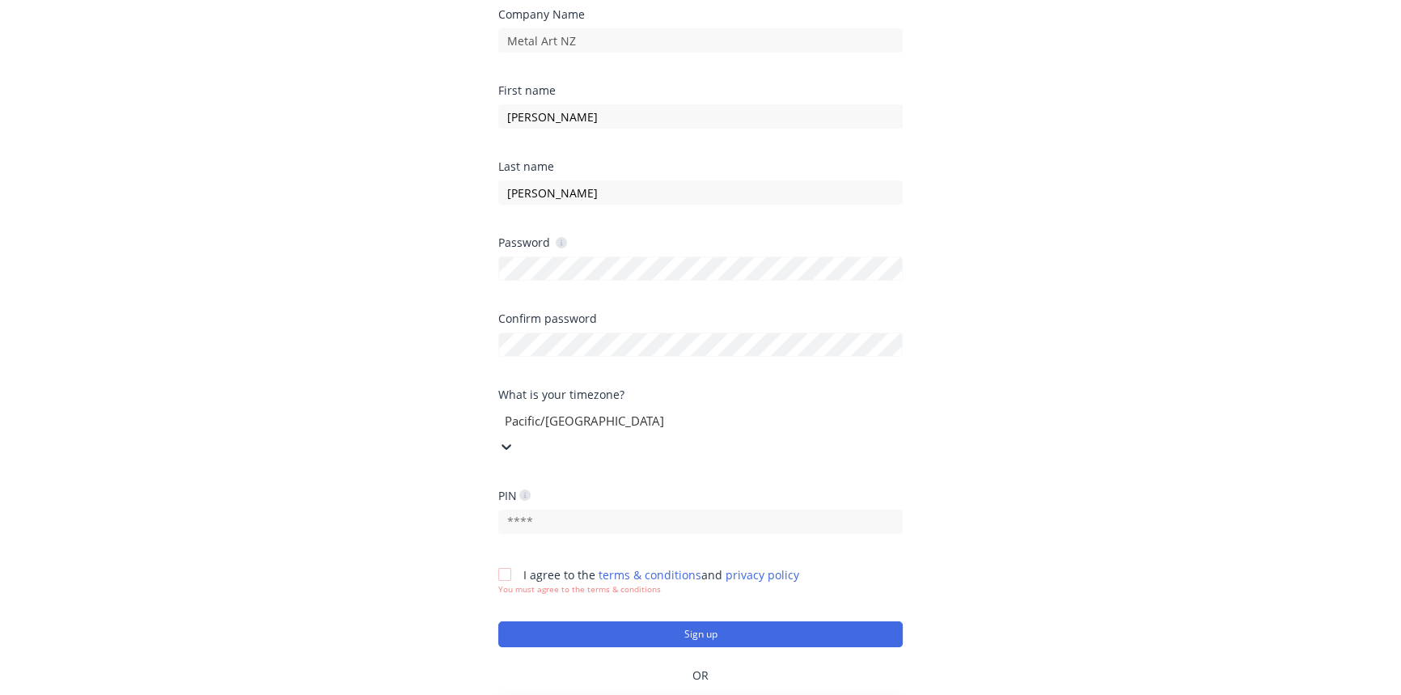
scroll to position [277, 0]
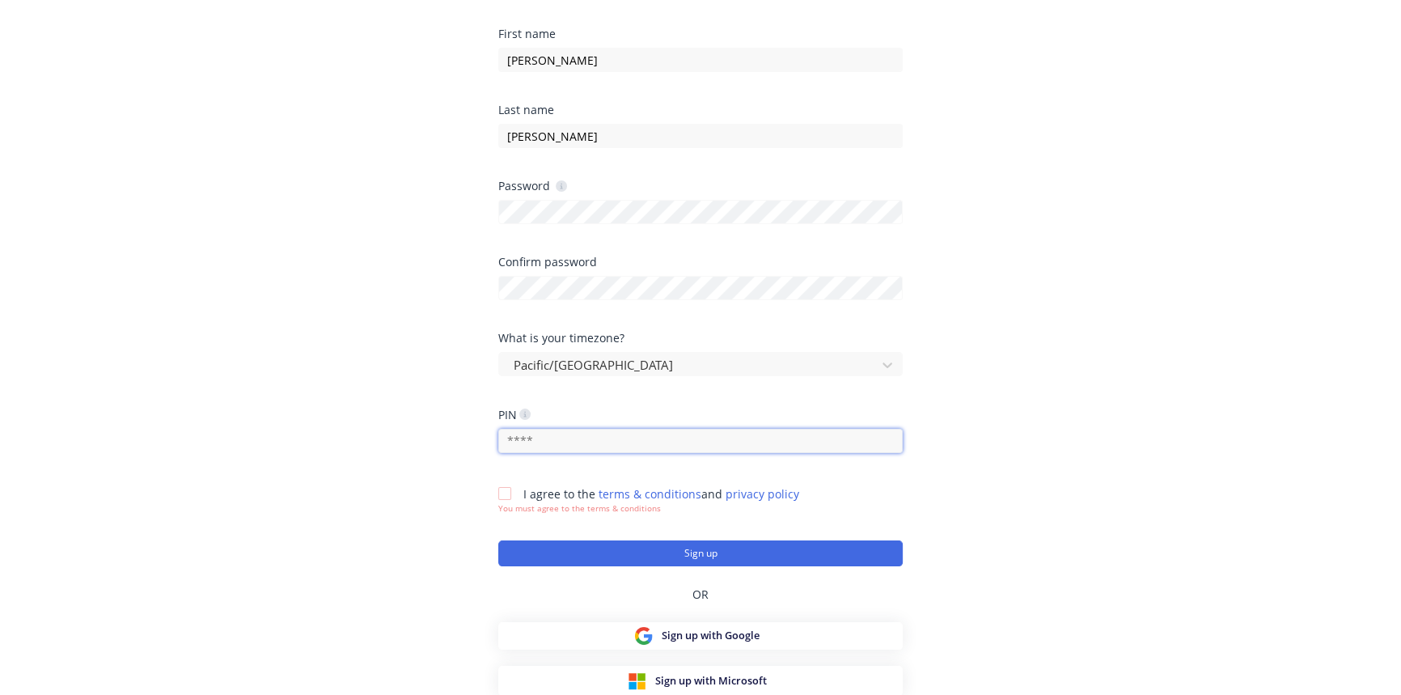
click at [548, 437] on input "text" at bounding box center [700, 441] width 405 height 24
type input "1234"
click at [508, 488] on div at bounding box center [505, 493] width 32 height 32
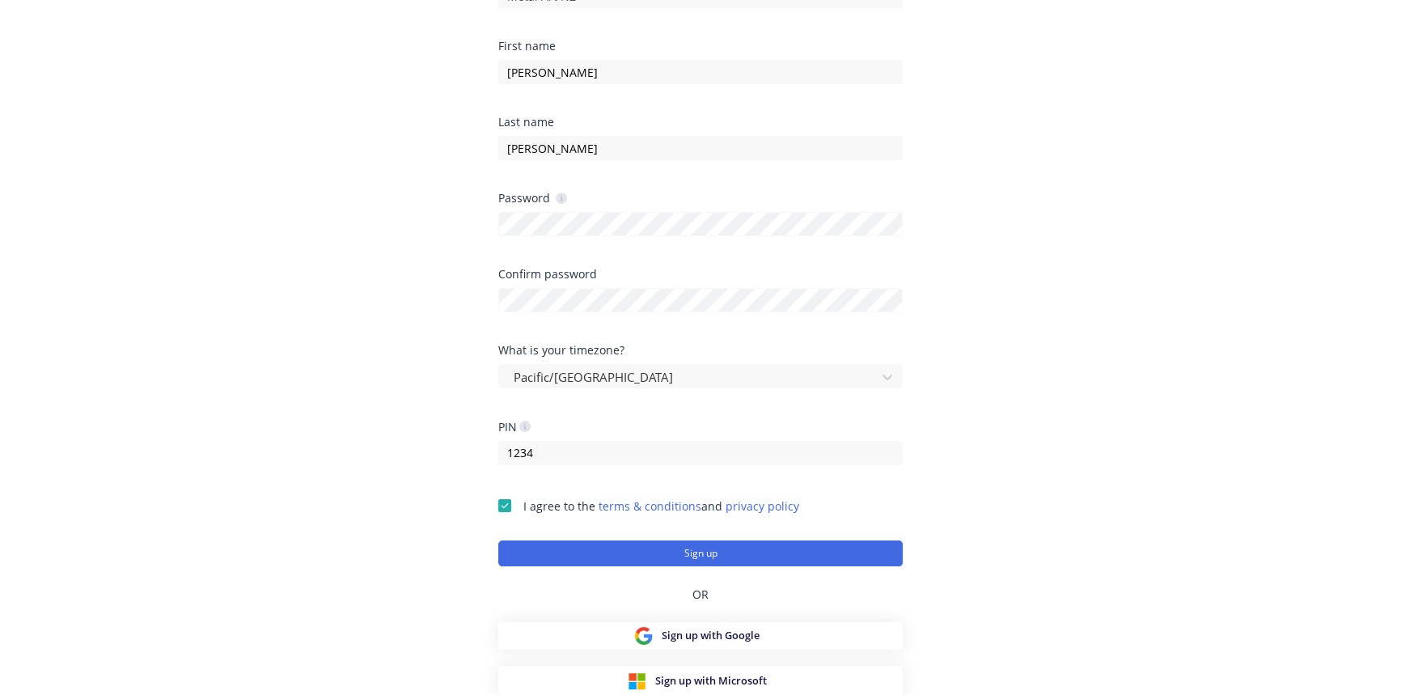
click at [701, 546] on button "Sign up" at bounding box center [700, 553] width 405 height 26
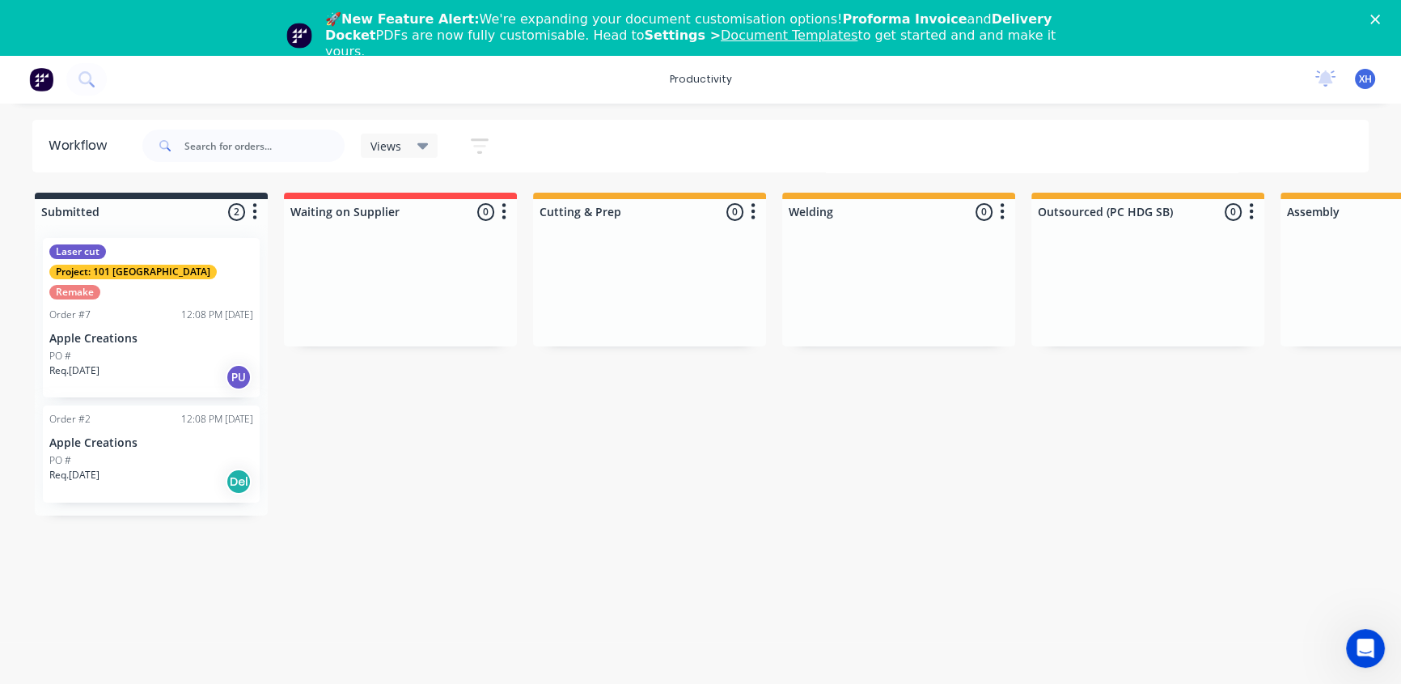
click at [1380, 19] on icon "Close" at bounding box center [1376, 20] width 10 height 10
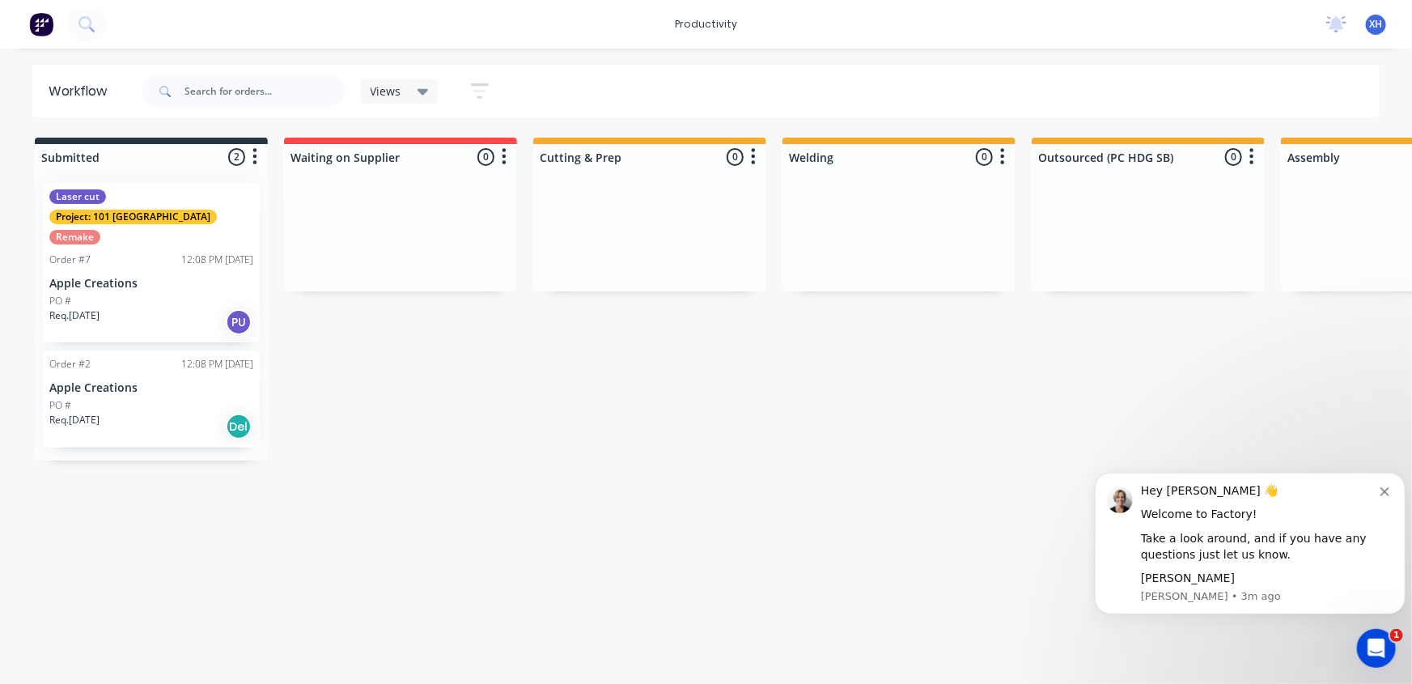
click at [1379, 24] on span "XH" at bounding box center [1376, 24] width 13 height 15
click at [1232, 199] on div "Sign out" at bounding box center [1239, 202] width 44 height 15
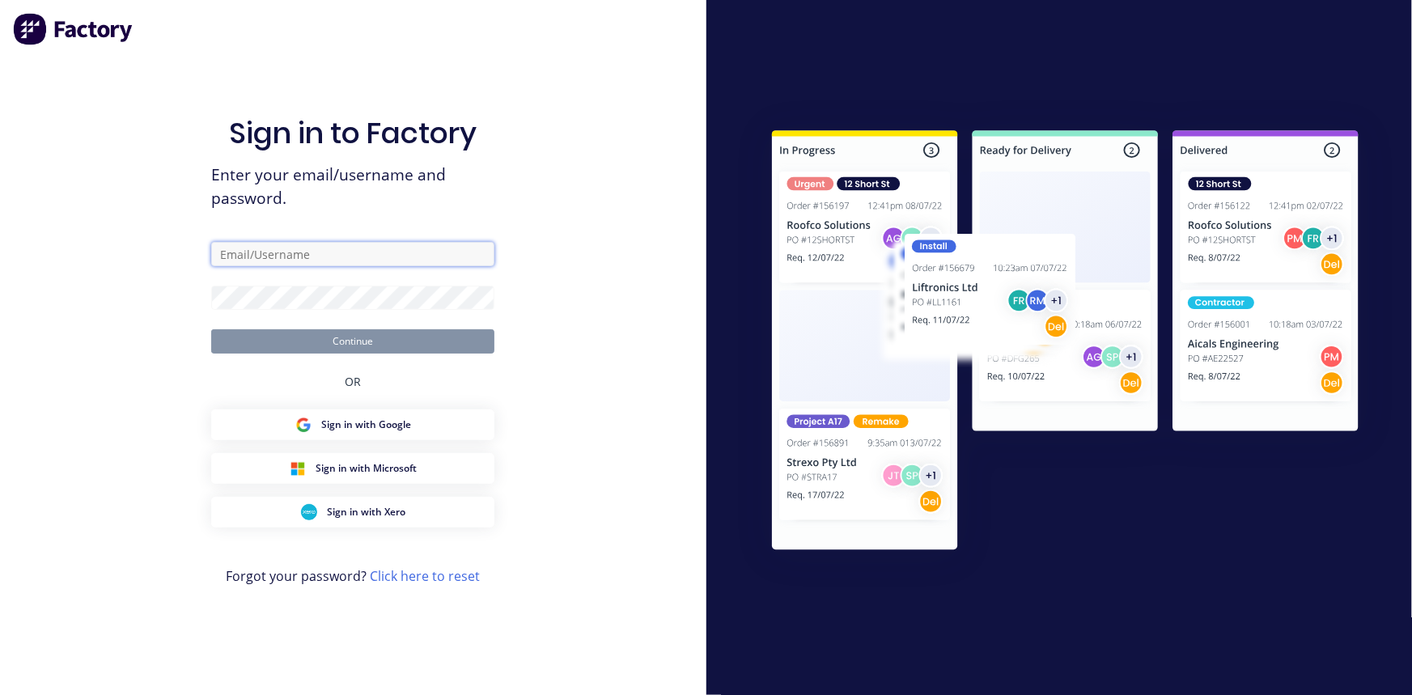
click at [316, 251] on input "text" at bounding box center [352, 254] width 283 height 24
type input "carl@metalart.co.nz"
click at [261, 346] on button "Continue" at bounding box center [352, 341] width 283 height 24
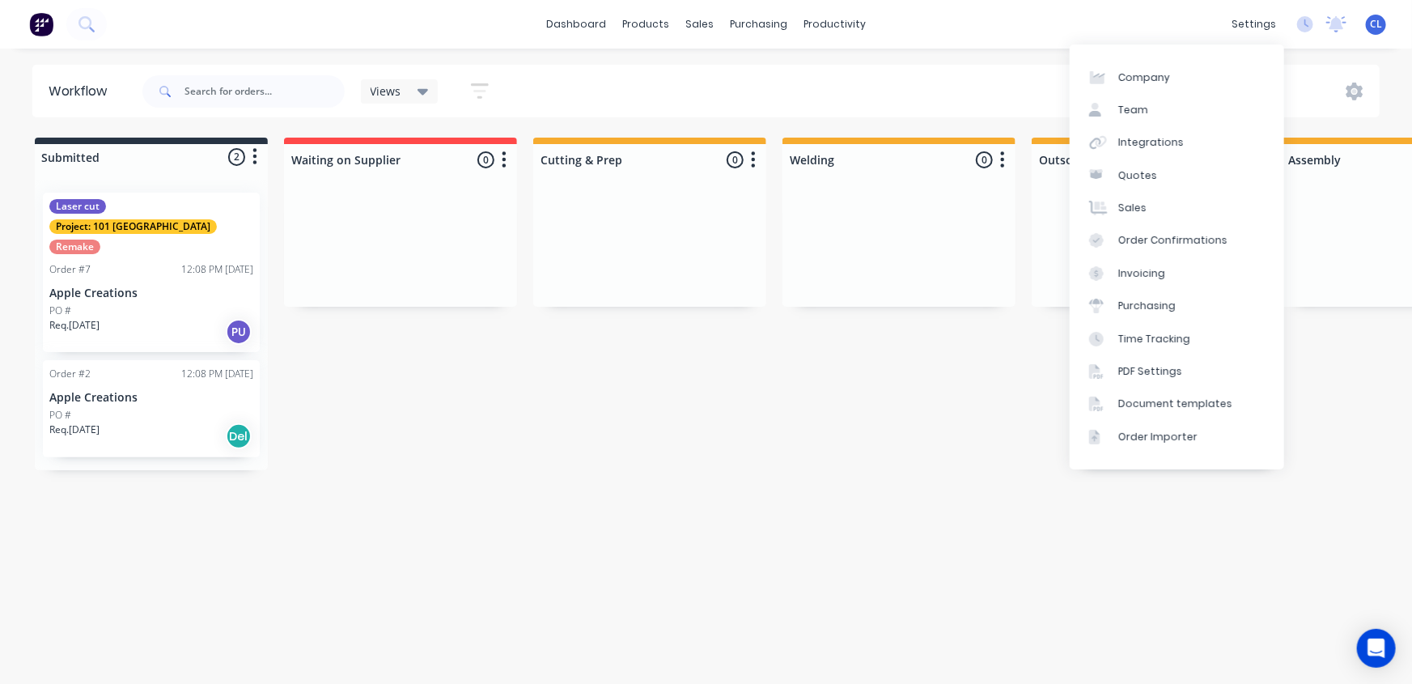
click at [1248, 24] on div "settings" at bounding box center [1253, 24] width 61 height 24
click at [1149, 113] on link "Team" at bounding box center [1177, 110] width 214 height 32
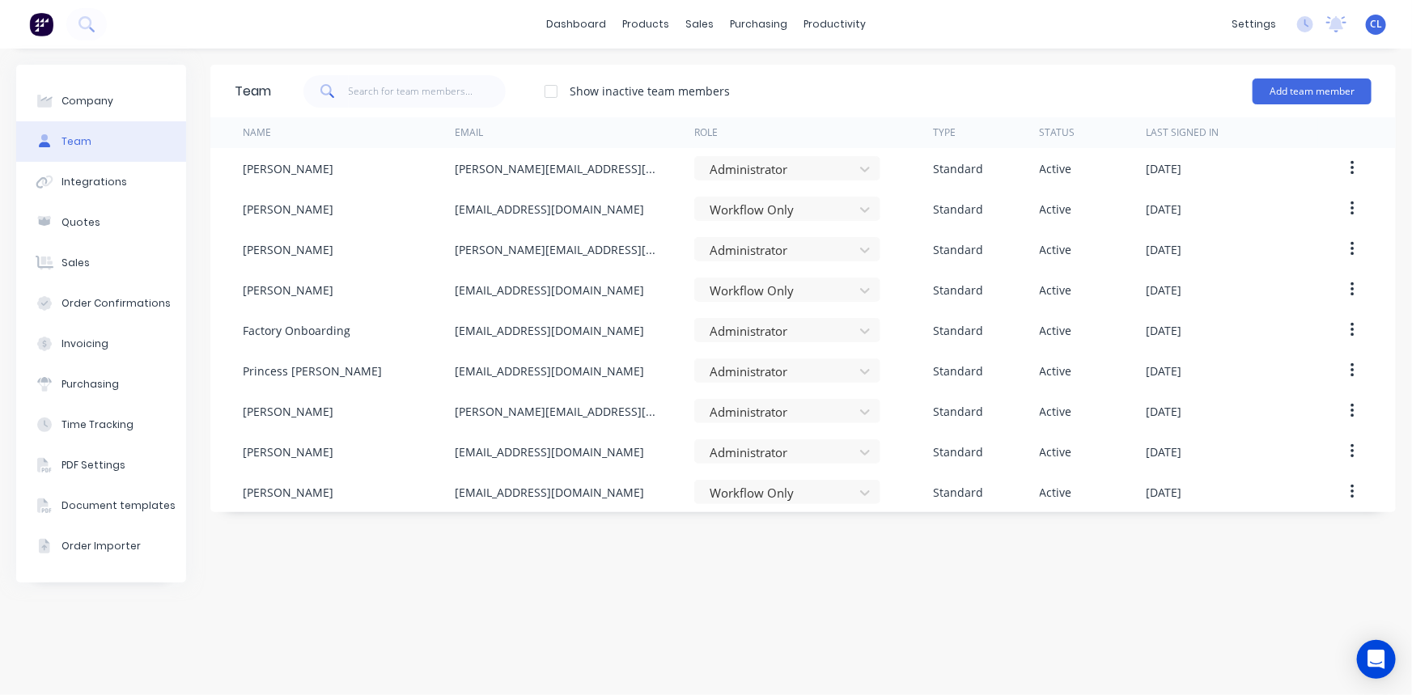
click at [409, 129] on div "Name" at bounding box center [349, 132] width 213 height 31
click at [1303, 92] on button "Add team member" at bounding box center [1311, 91] width 119 height 26
click at [1201, 126] on div "Standard team member A team member that can login to Factory" at bounding box center [1242, 140] width 230 height 47
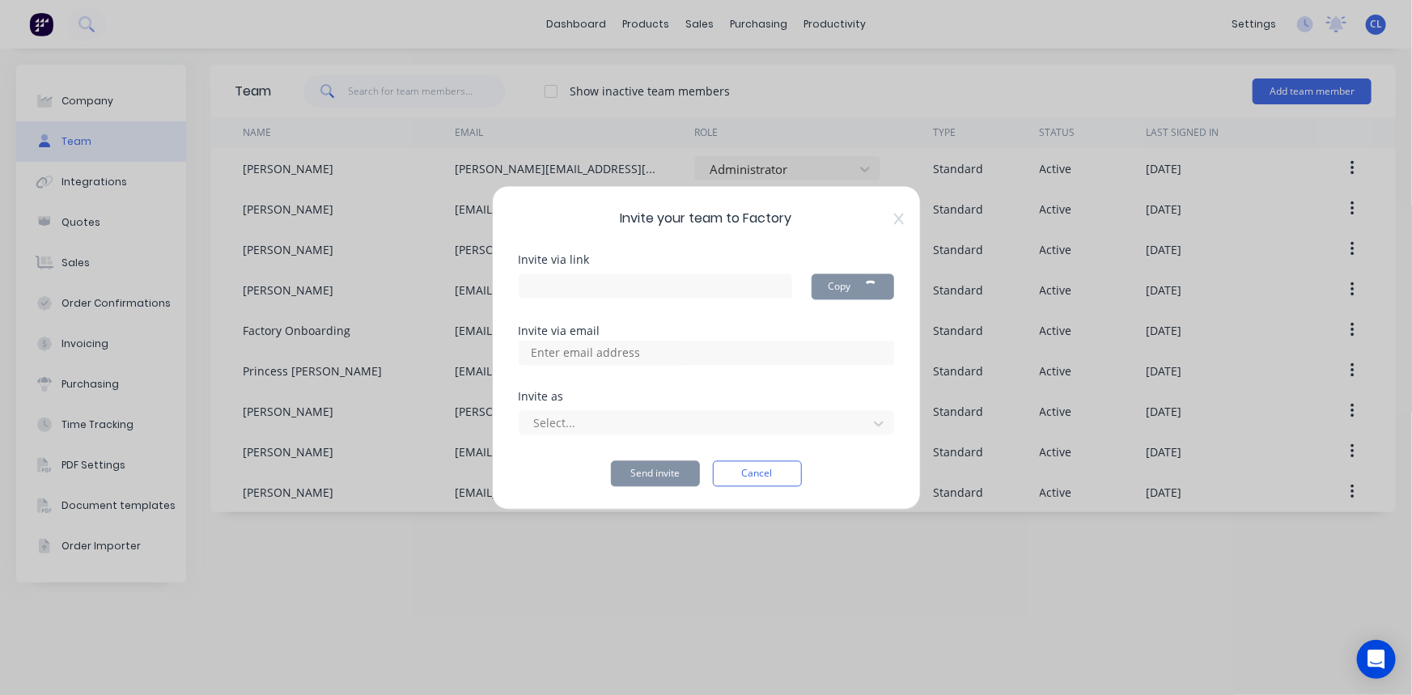
type input "https://app.factory.app/invite/itYzgg4H"
click at [680, 356] on input at bounding box center [603, 353] width 162 height 24
type input "mafactory004@gmail.com"
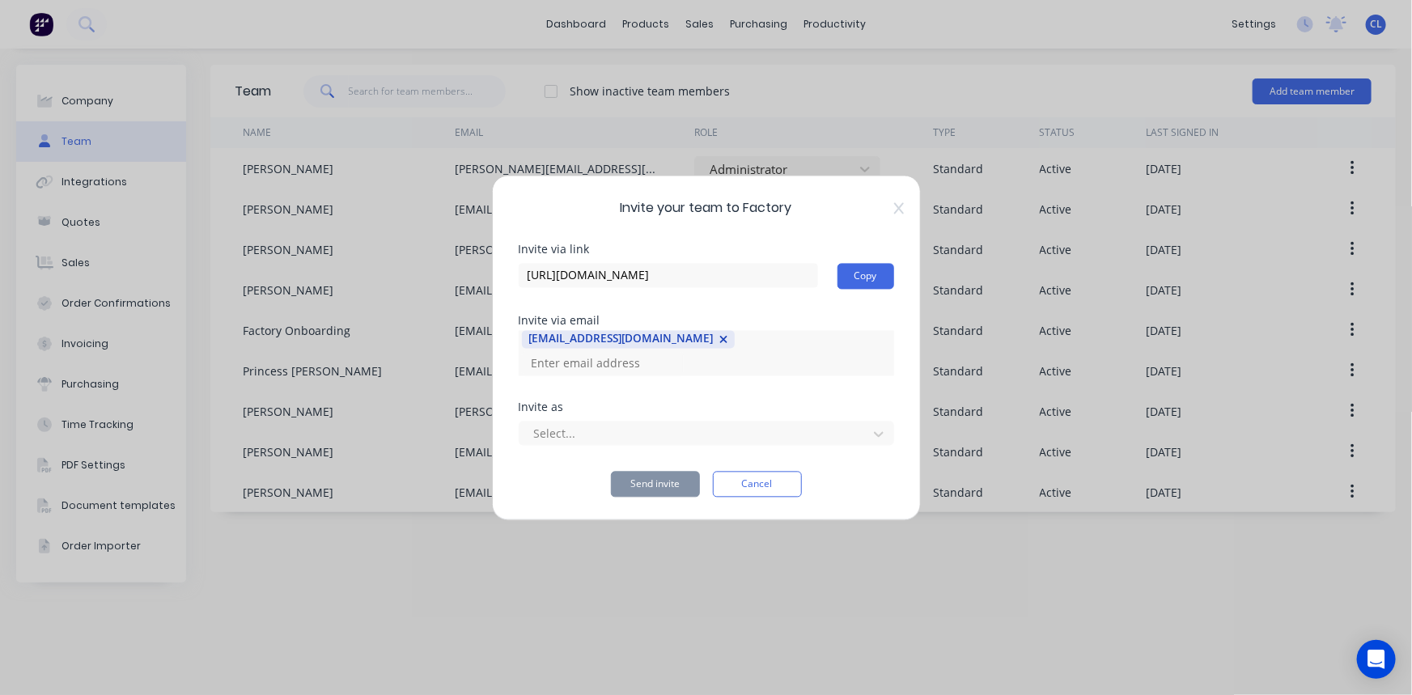
click at [599, 424] on div at bounding box center [695, 434] width 327 height 20
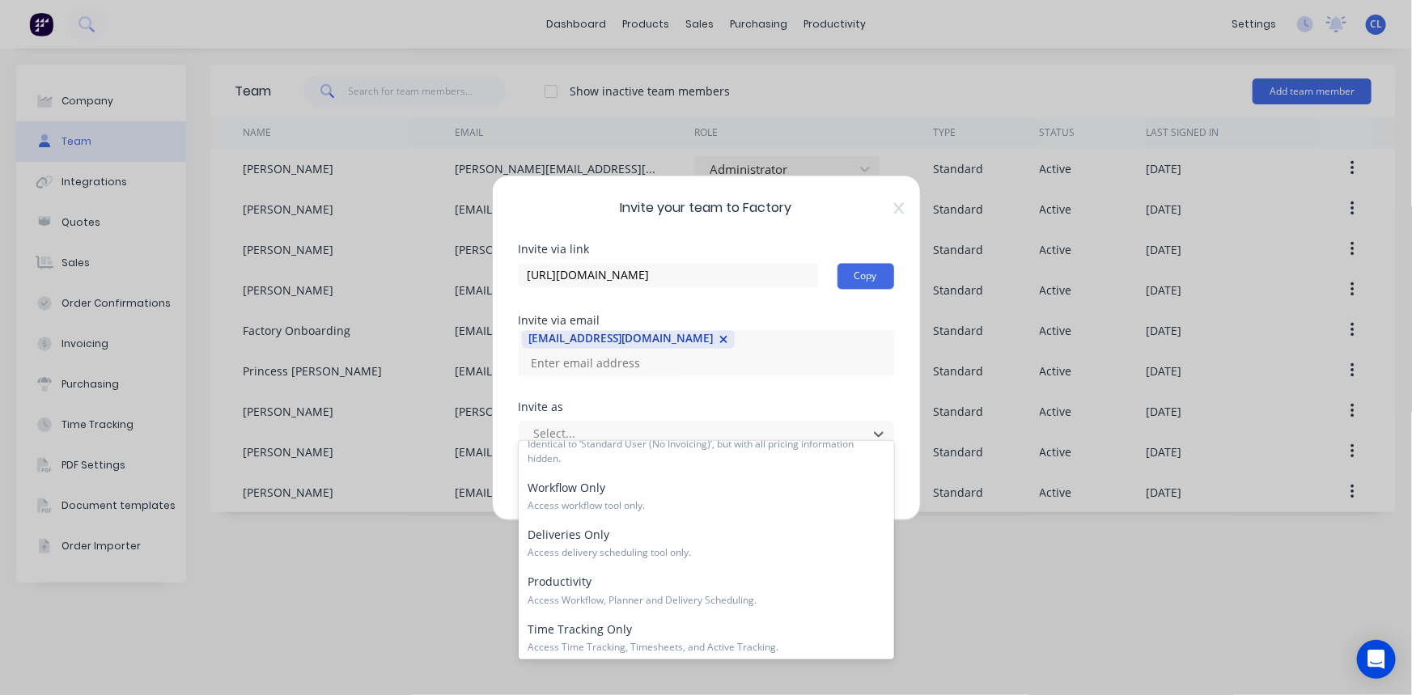
scroll to position [240, 0]
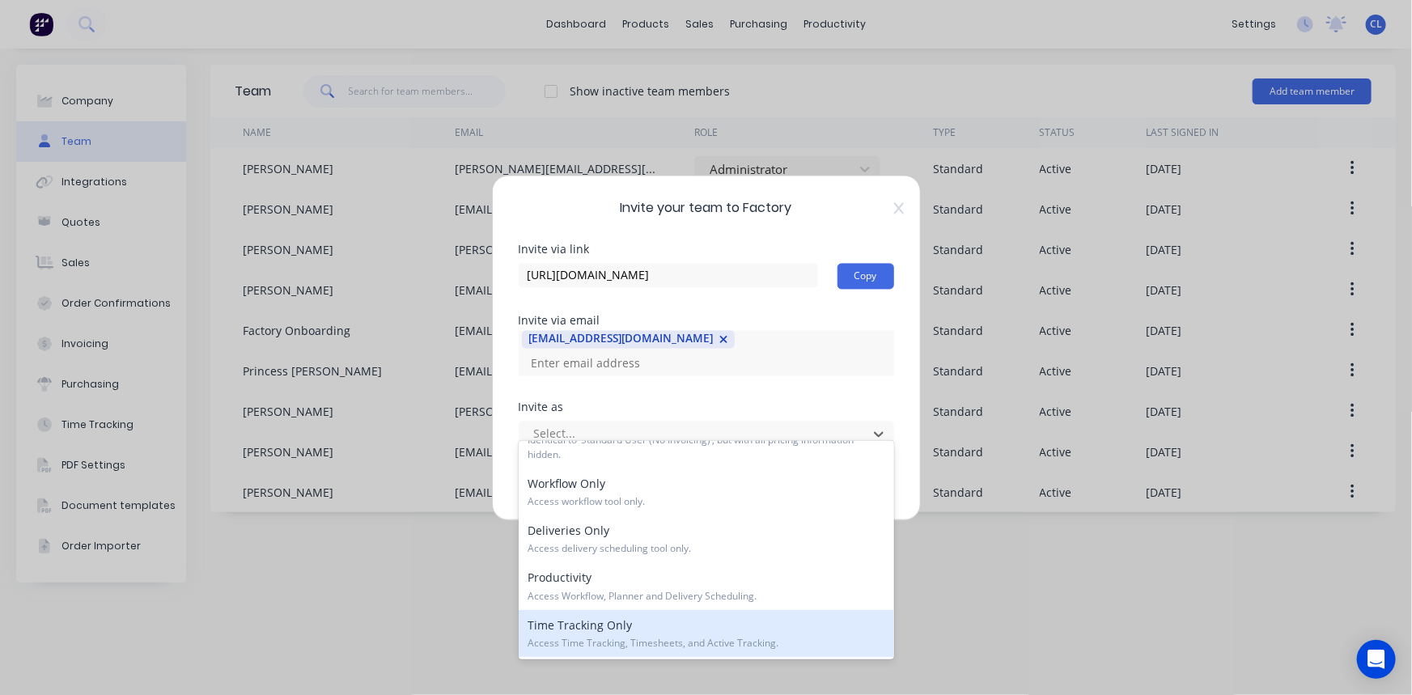
click at [658, 632] on div "Time Tracking Only Access Time Tracking, Timesheets, and Active Tracking." at bounding box center [706, 633] width 375 height 47
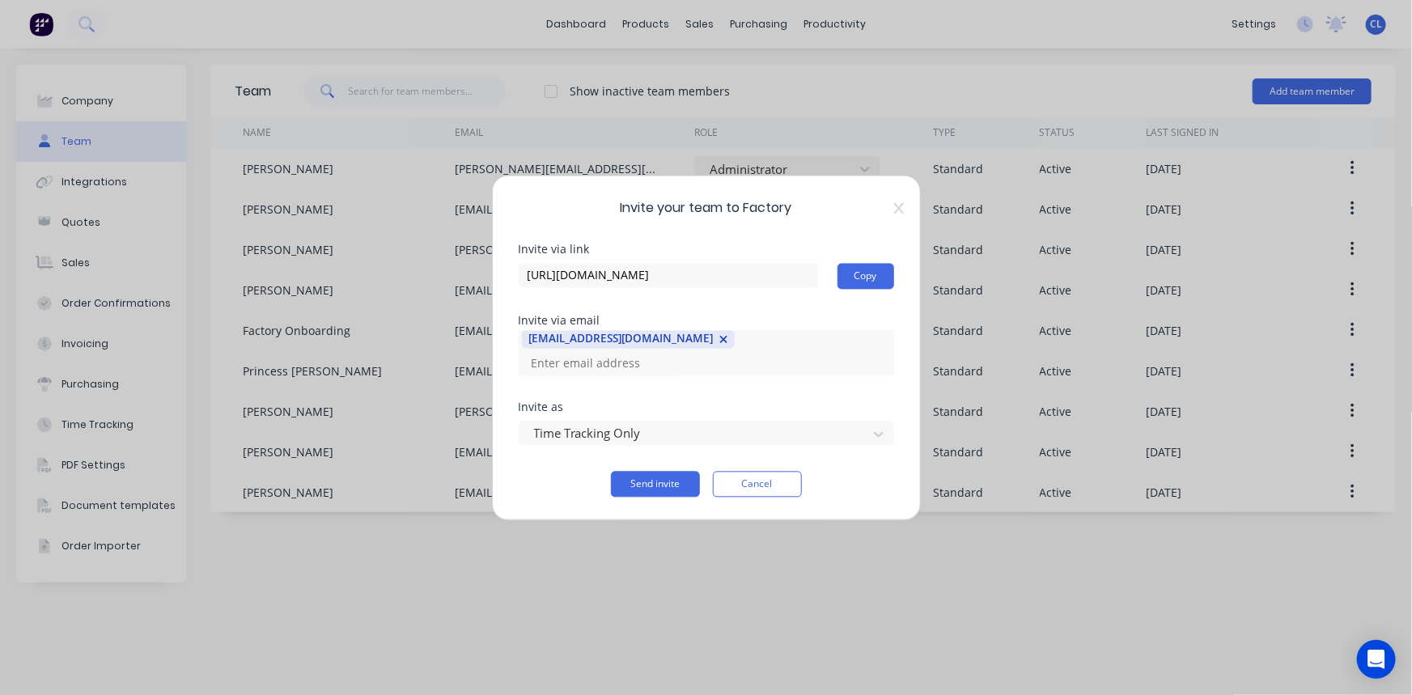
click at [646, 472] on button "Send invite" at bounding box center [655, 484] width 89 height 26
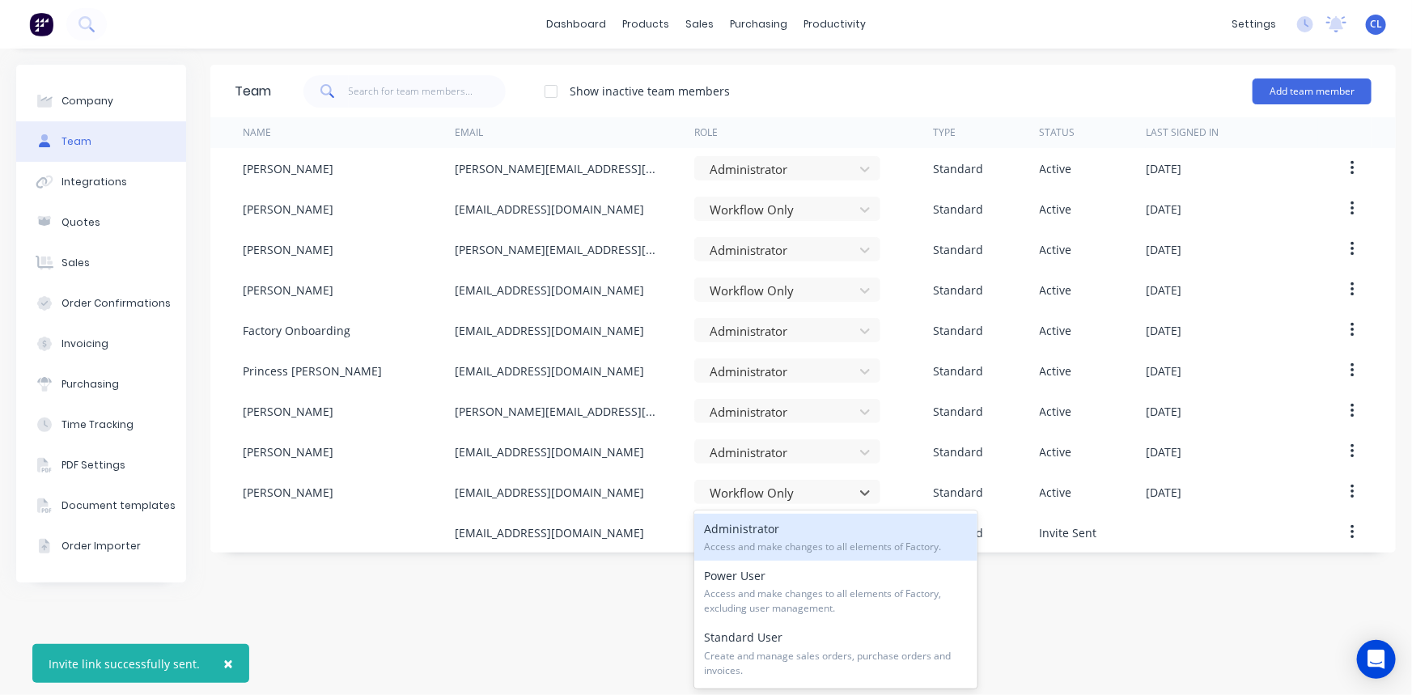
click at [864, 492] on icon at bounding box center [865, 493] width 16 height 16
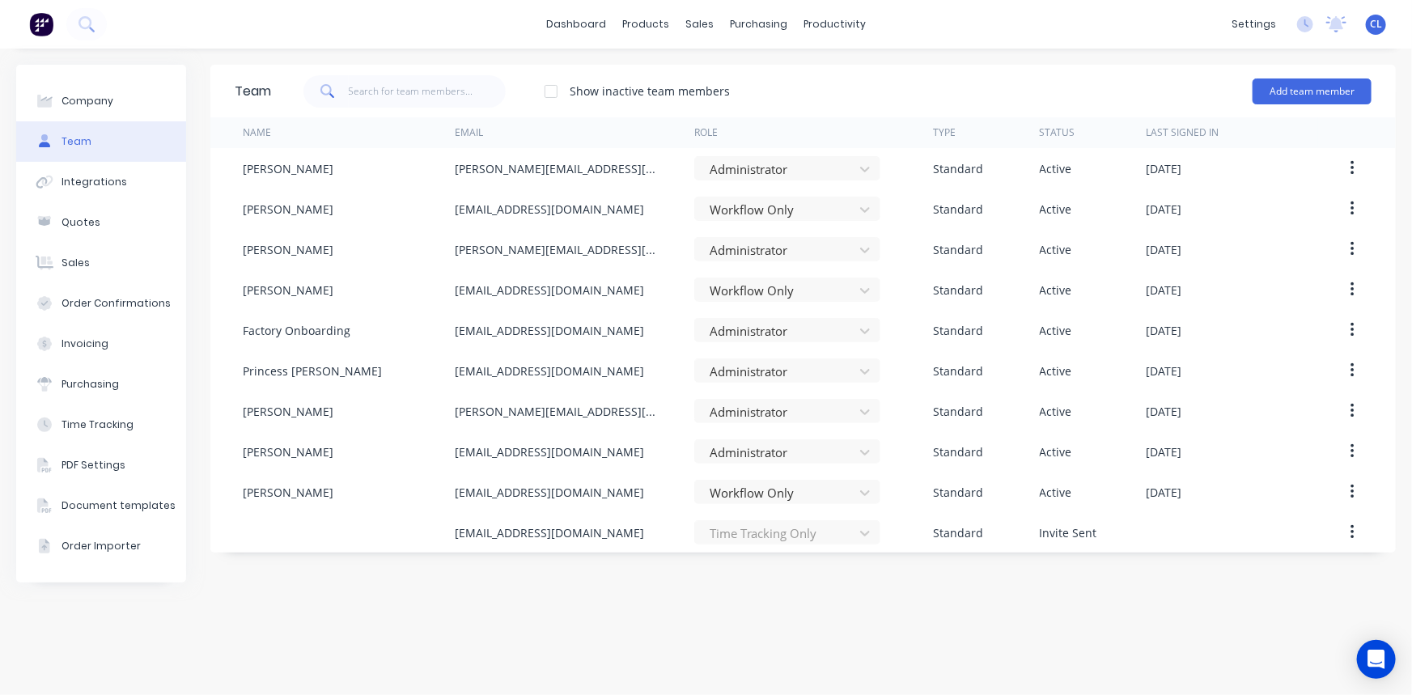
click at [863, 489] on icon at bounding box center [865, 493] width 16 height 16
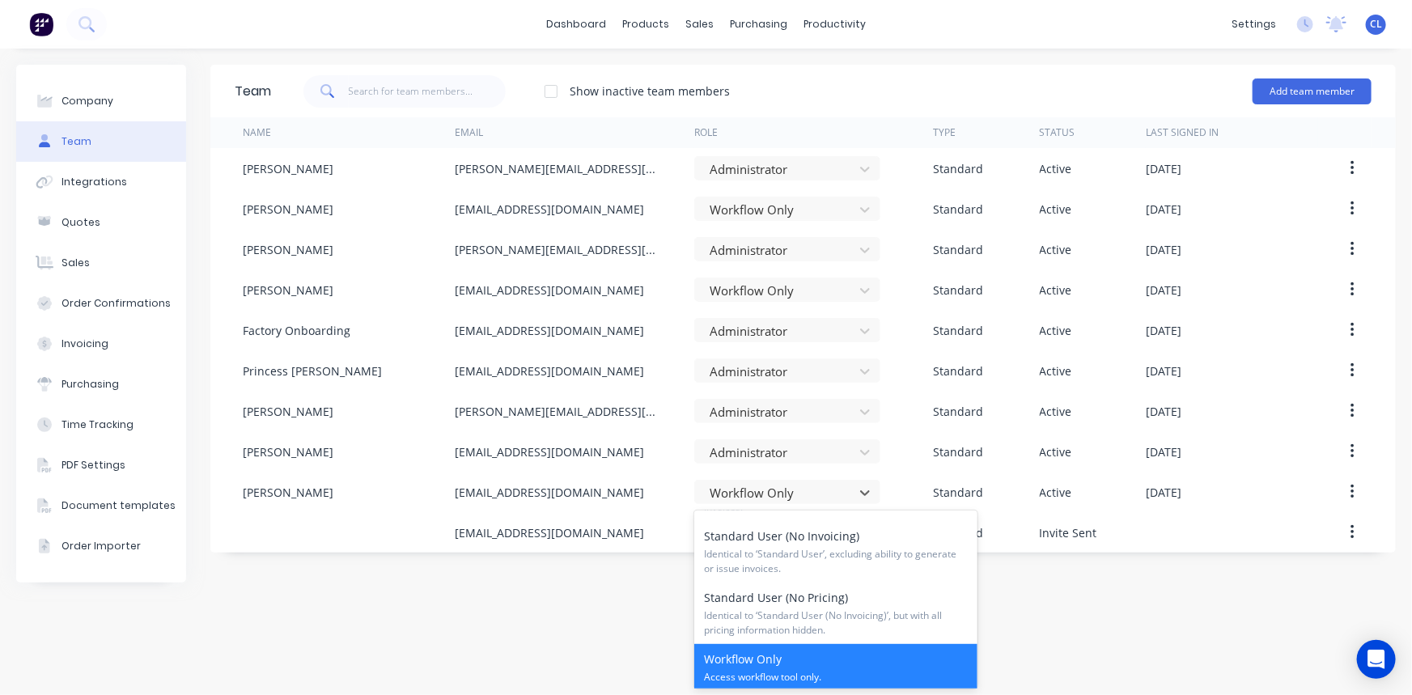
scroll to position [310, 0]
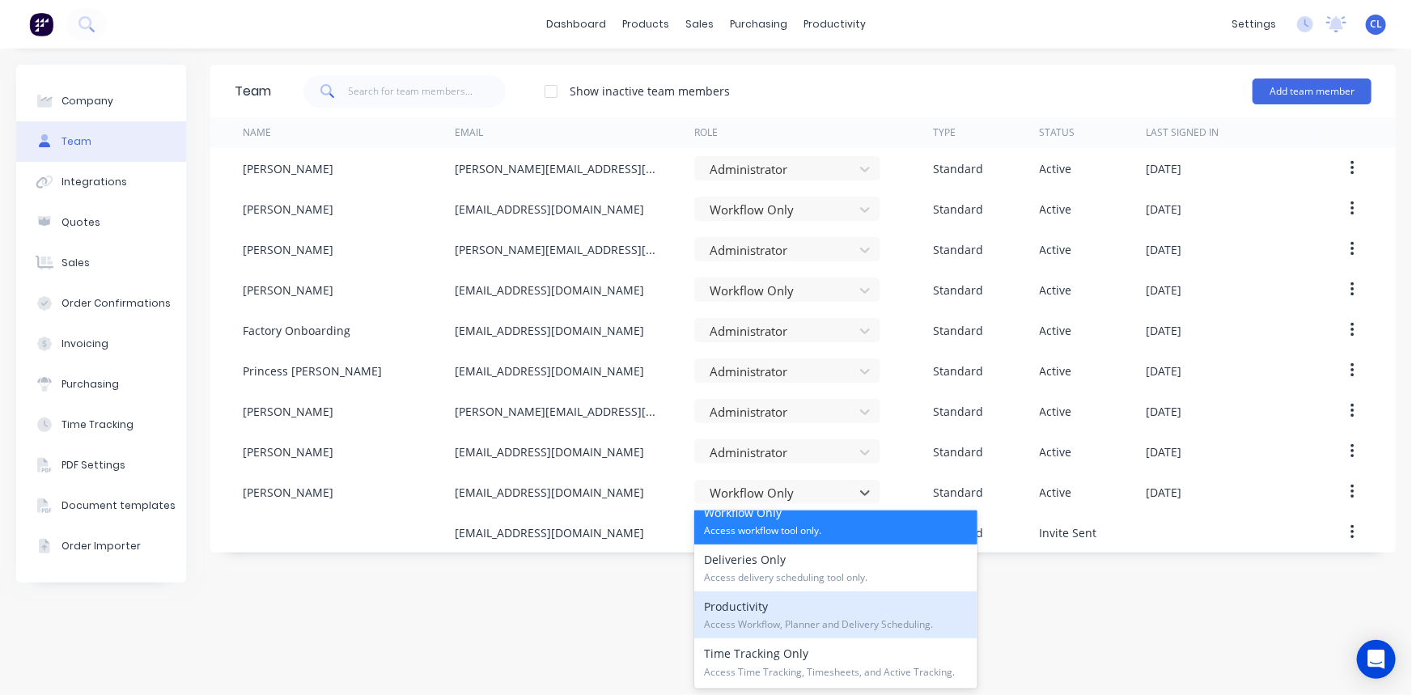
click at [853, 616] on div "Productivity Access Workflow, Planner and Delivery Scheduling." at bounding box center [835, 614] width 283 height 47
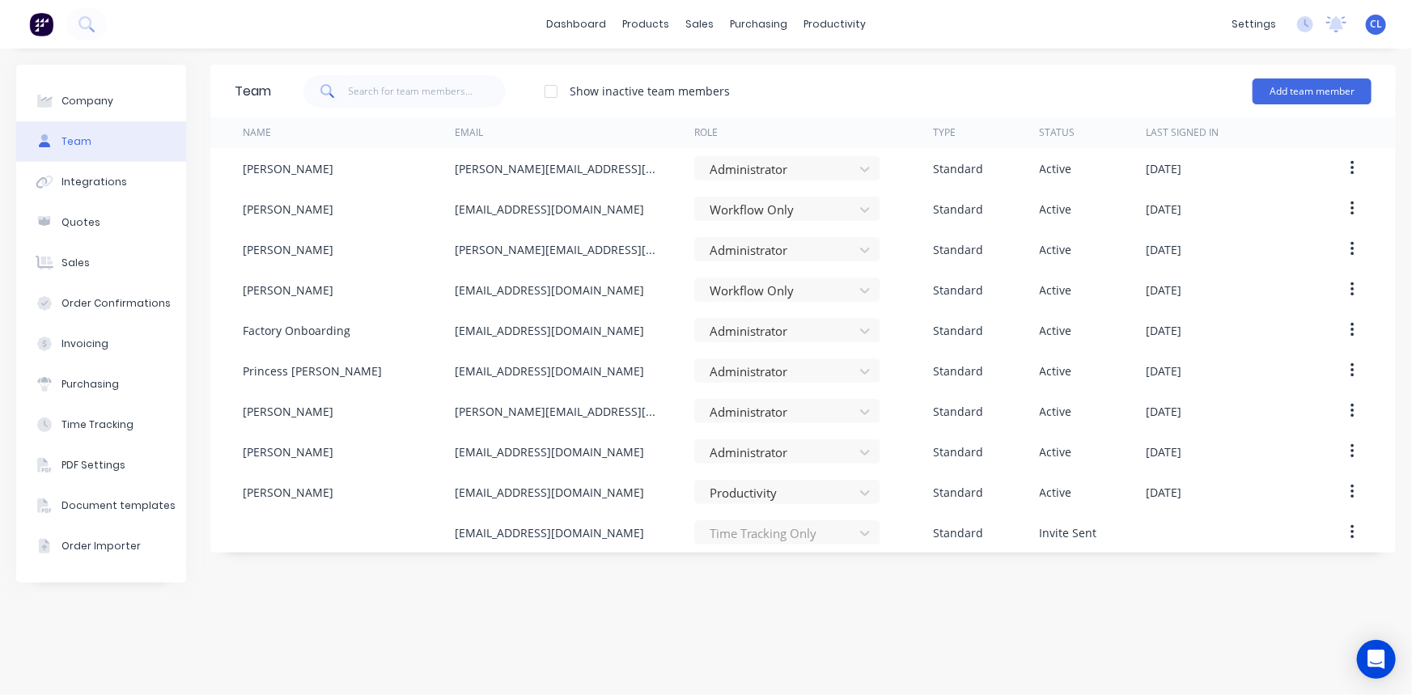
click at [872, 208] on icon at bounding box center [865, 209] width 16 height 16
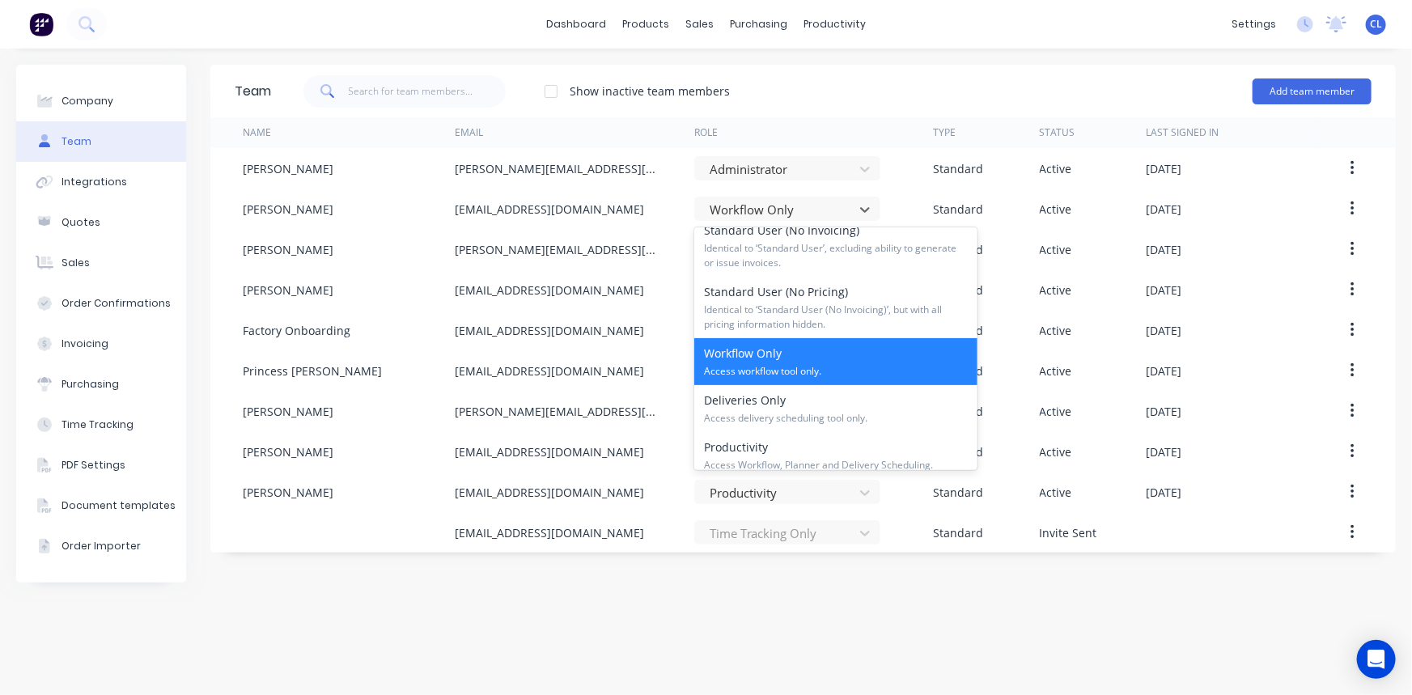
scroll to position [220, 0]
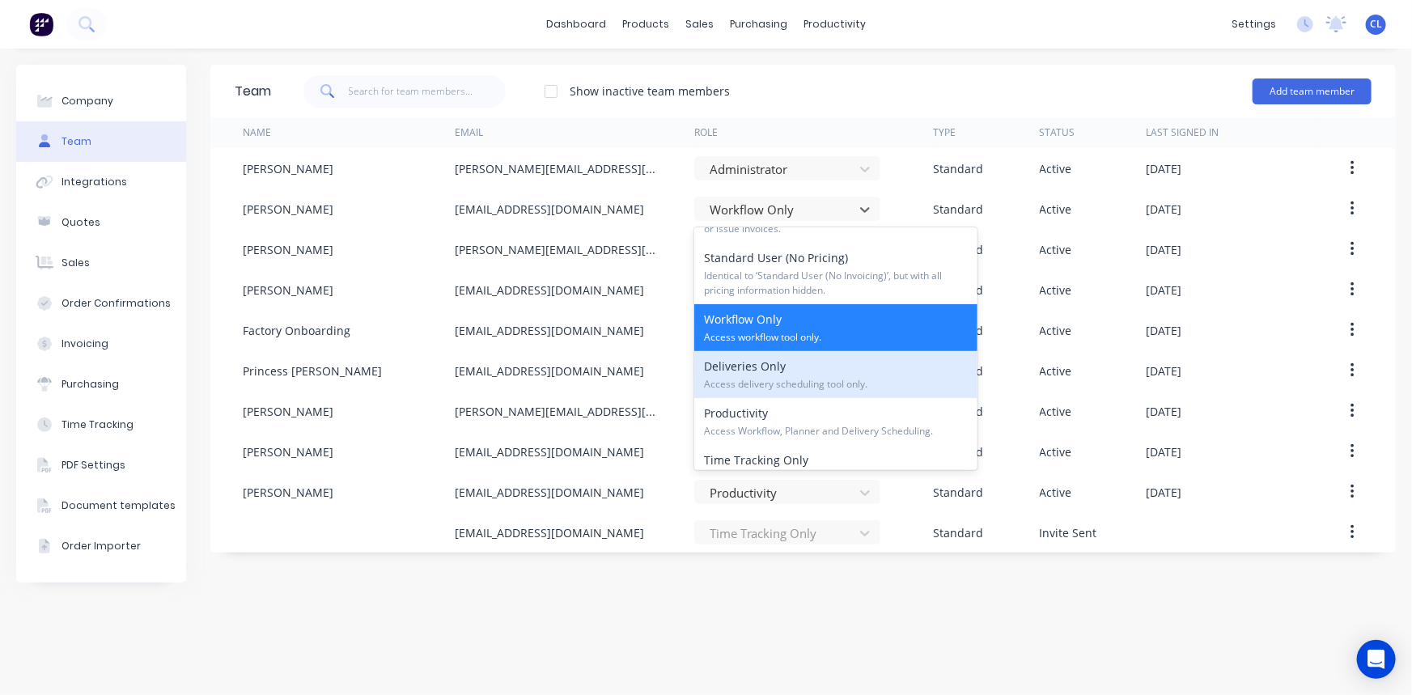
click at [797, 378] on span "Access delivery scheduling tool only." at bounding box center [836, 384] width 264 height 15
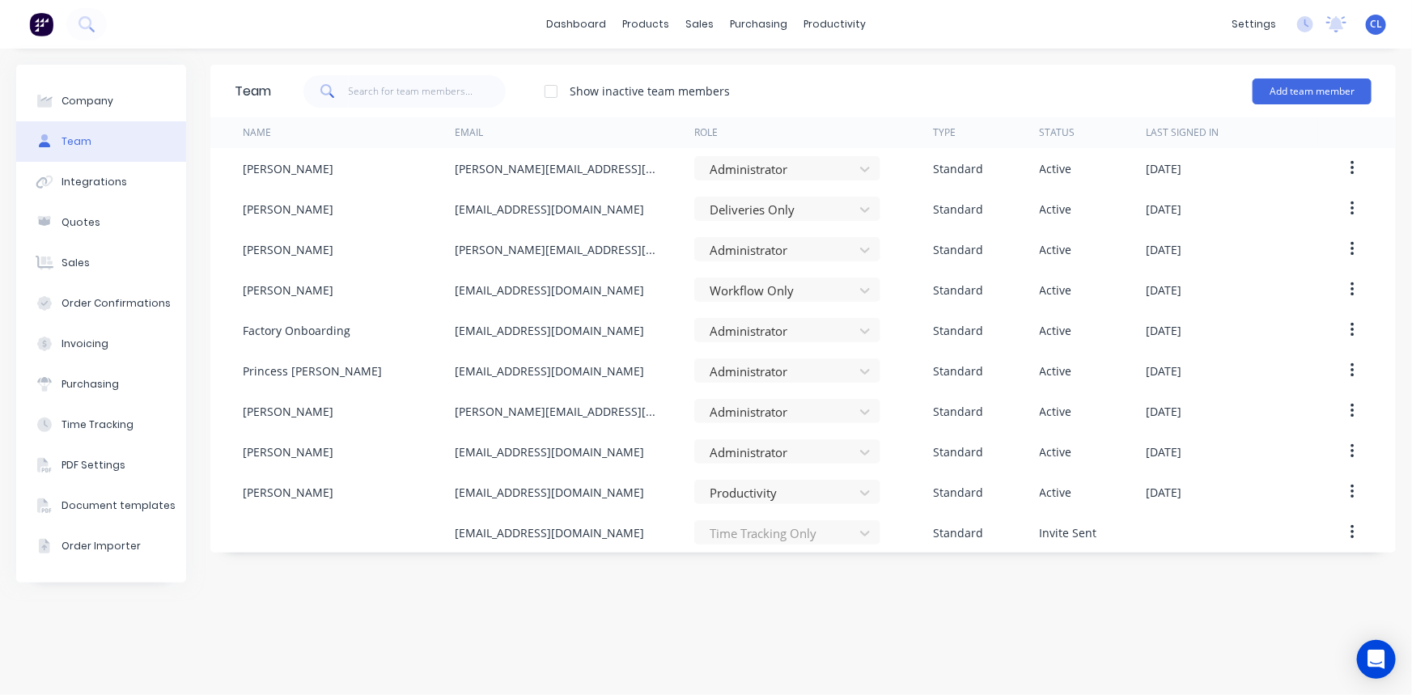
click at [867, 616] on div "Team Show inactive team members Add team member Name Email Role Type Status Las…" at bounding box center [802, 372] width 1185 height 614
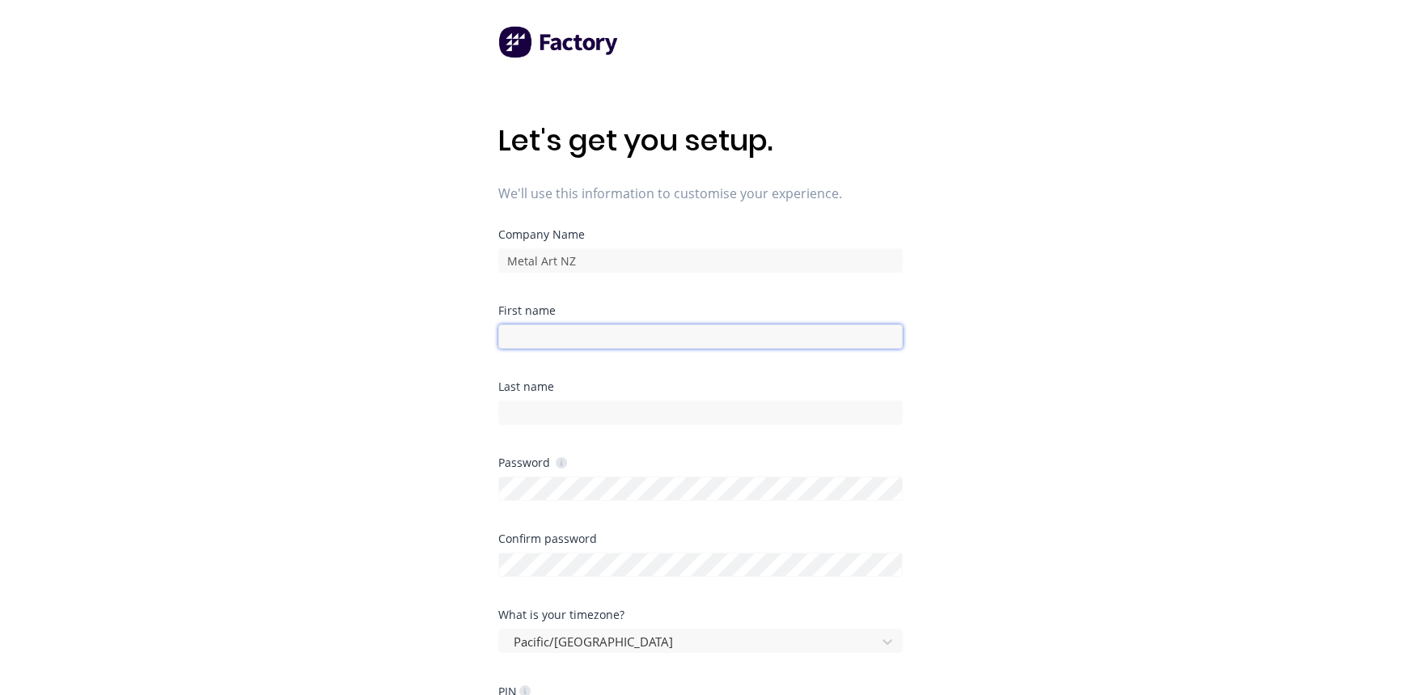
click at [578, 333] on input at bounding box center [700, 336] width 405 height 24
type input "[PERSON_NAME]"
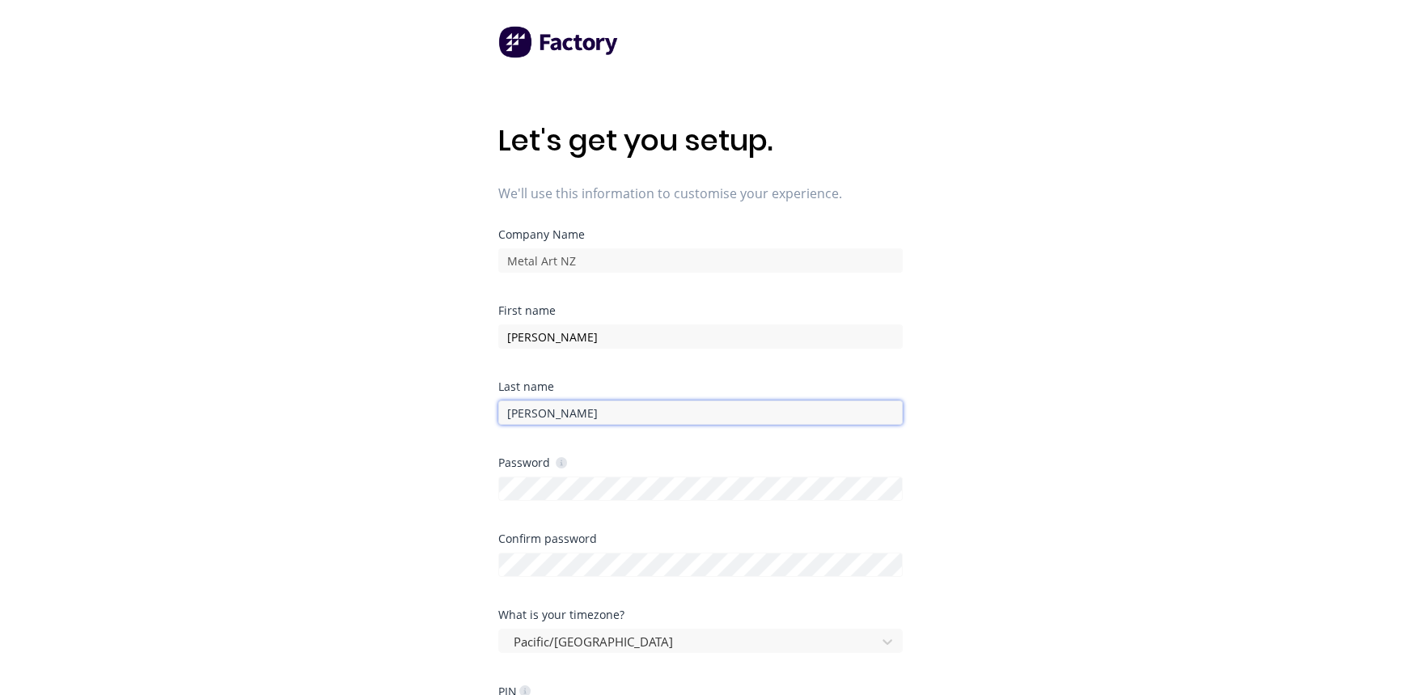
type input "[PERSON_NAME]"
click at [938, 528] on div "Let's get you setup. We'll use this information to customise your experience. C…" at bounding box center [700, 380] width 1401 height 760
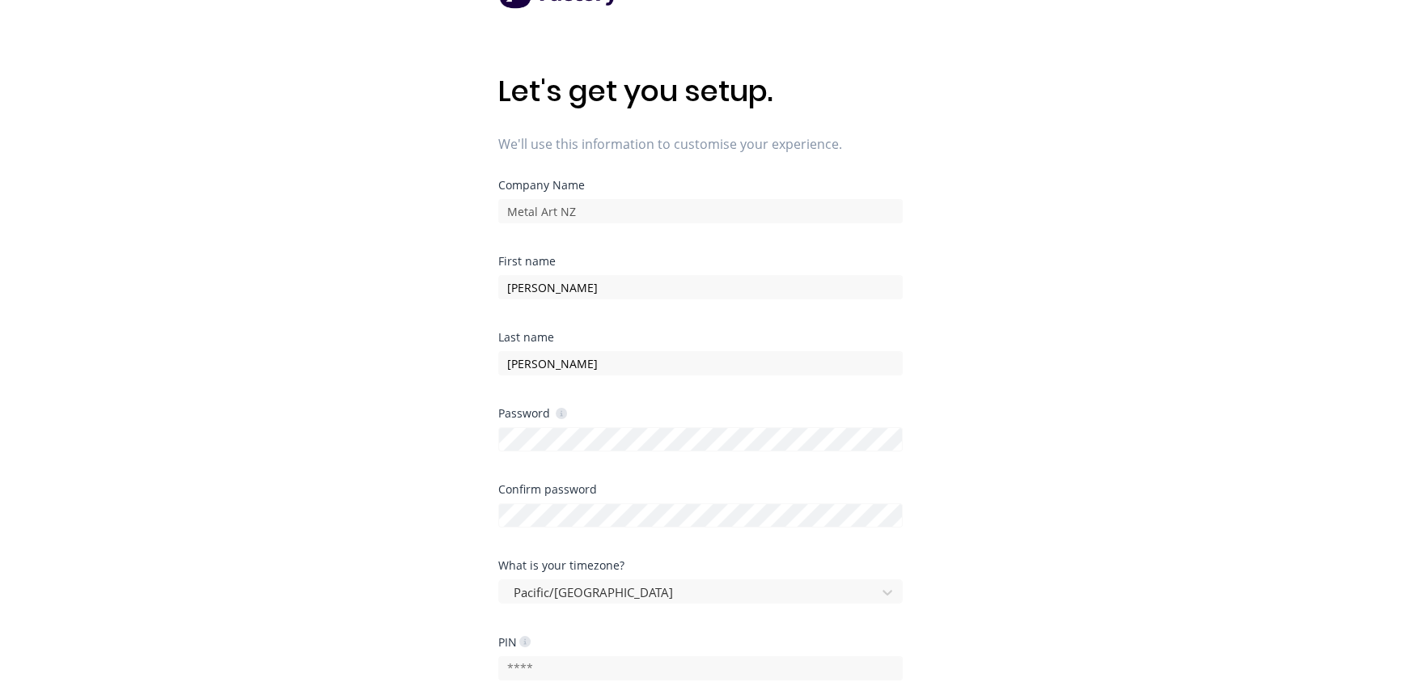
scroll to position [277, 0]
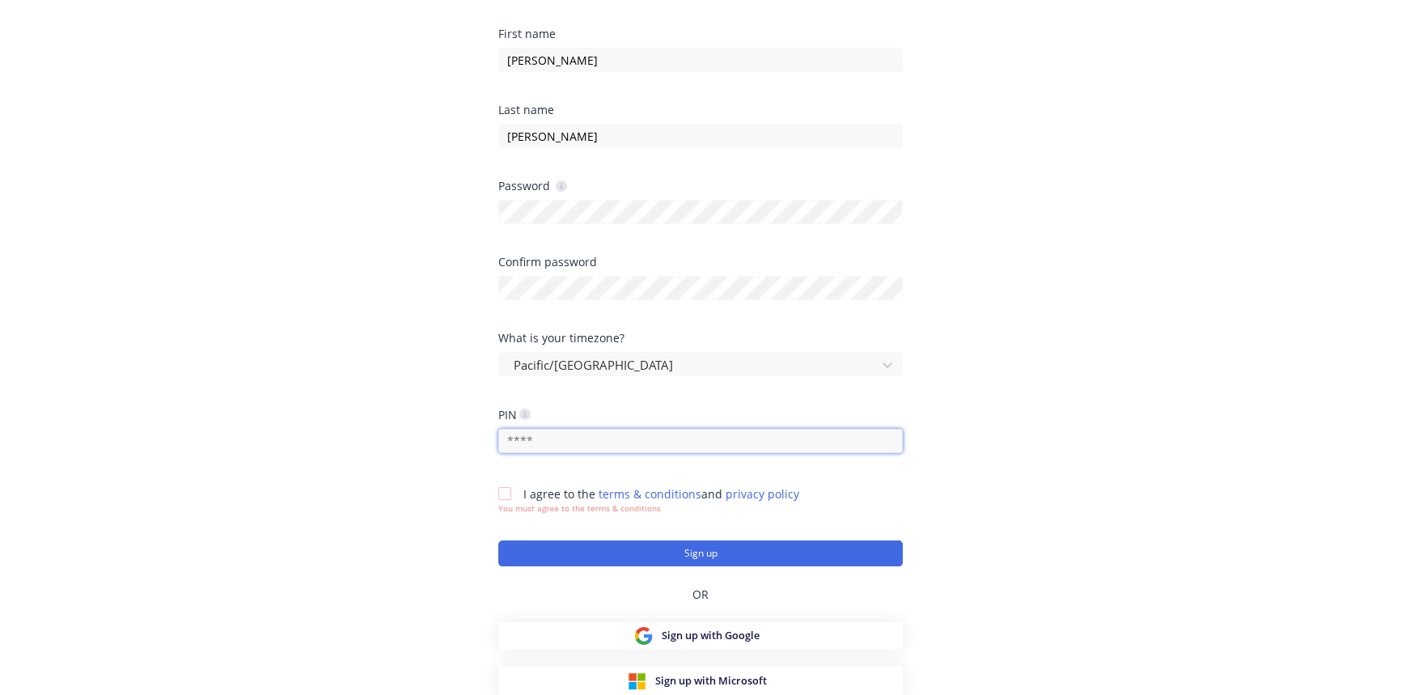
click at [587, 443] on input "text" at bounding box center [700, 441] width 405 height 24
type input "1234"
click at [503, 490] on div at bounding box center [505, 493] width 32 height 32
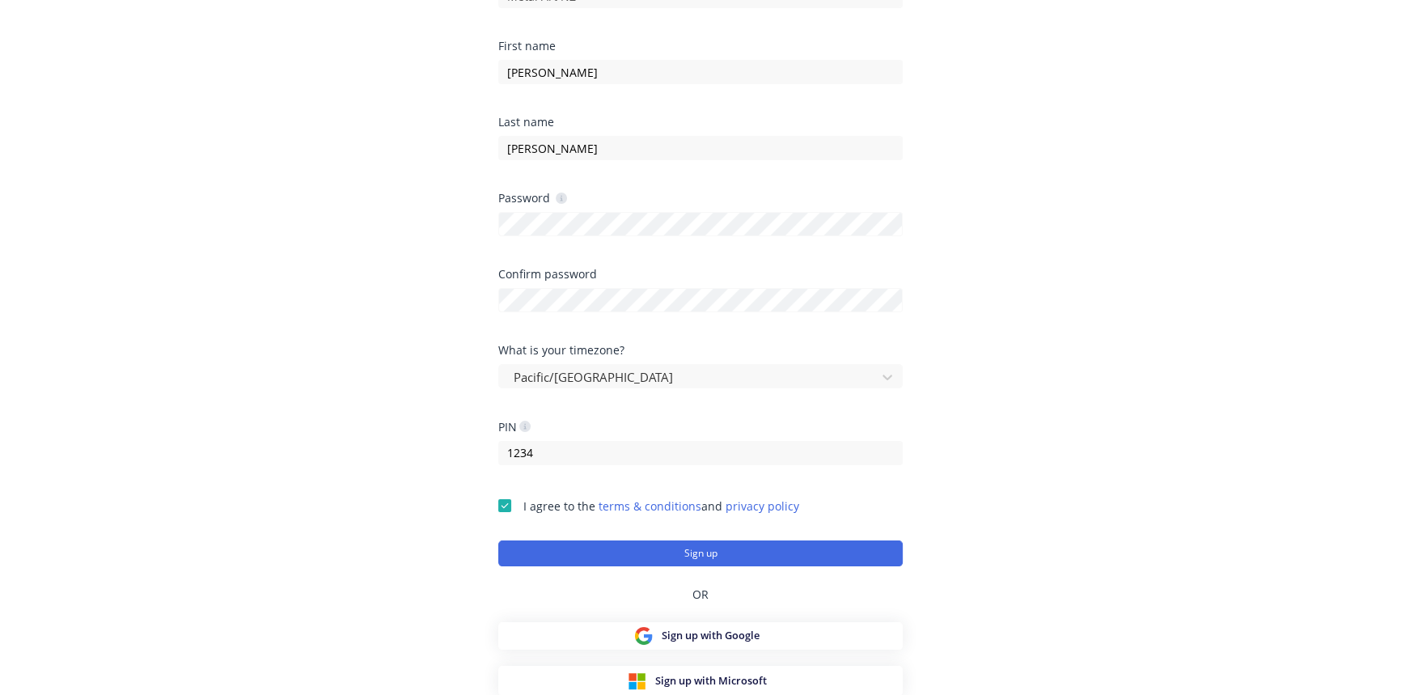
click at [703, 550] on button "Sign up" at bounding box center [700, 553] width 405 height 26
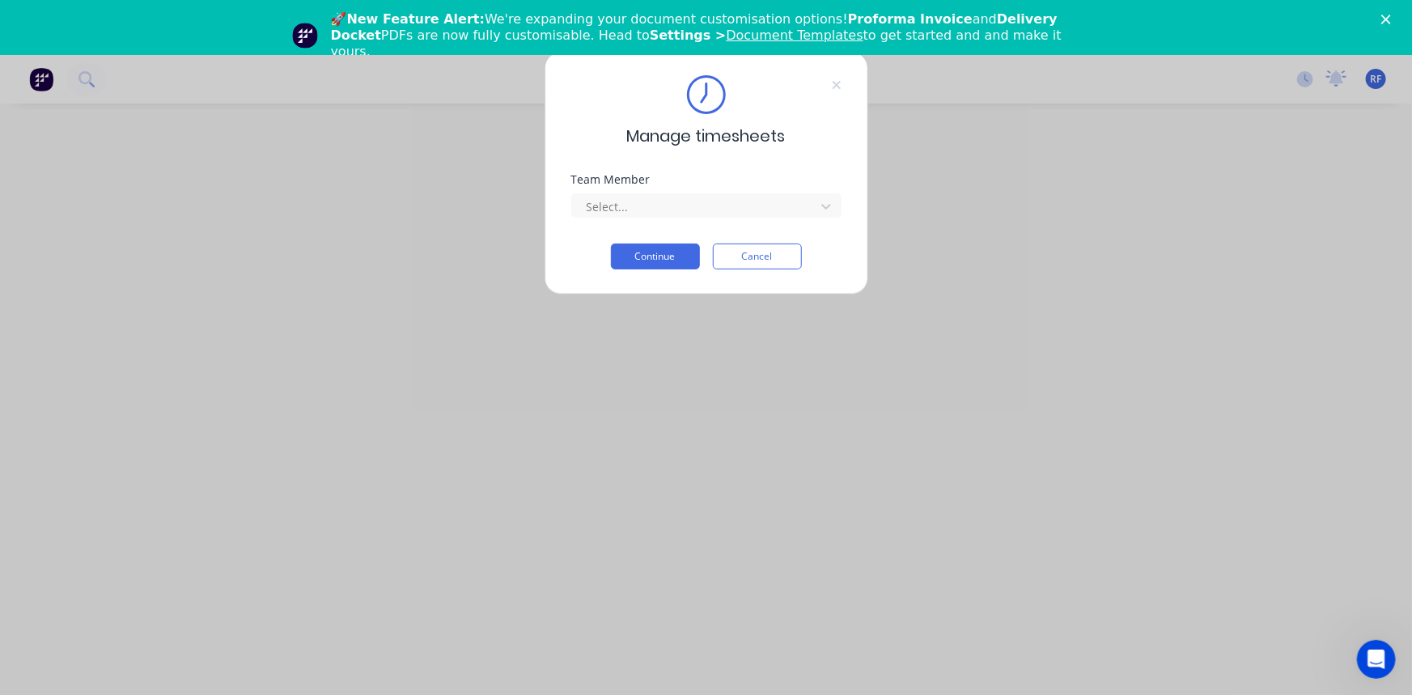
click at [666, 202] on div at bounding box center [696, 207] width 222 height 20
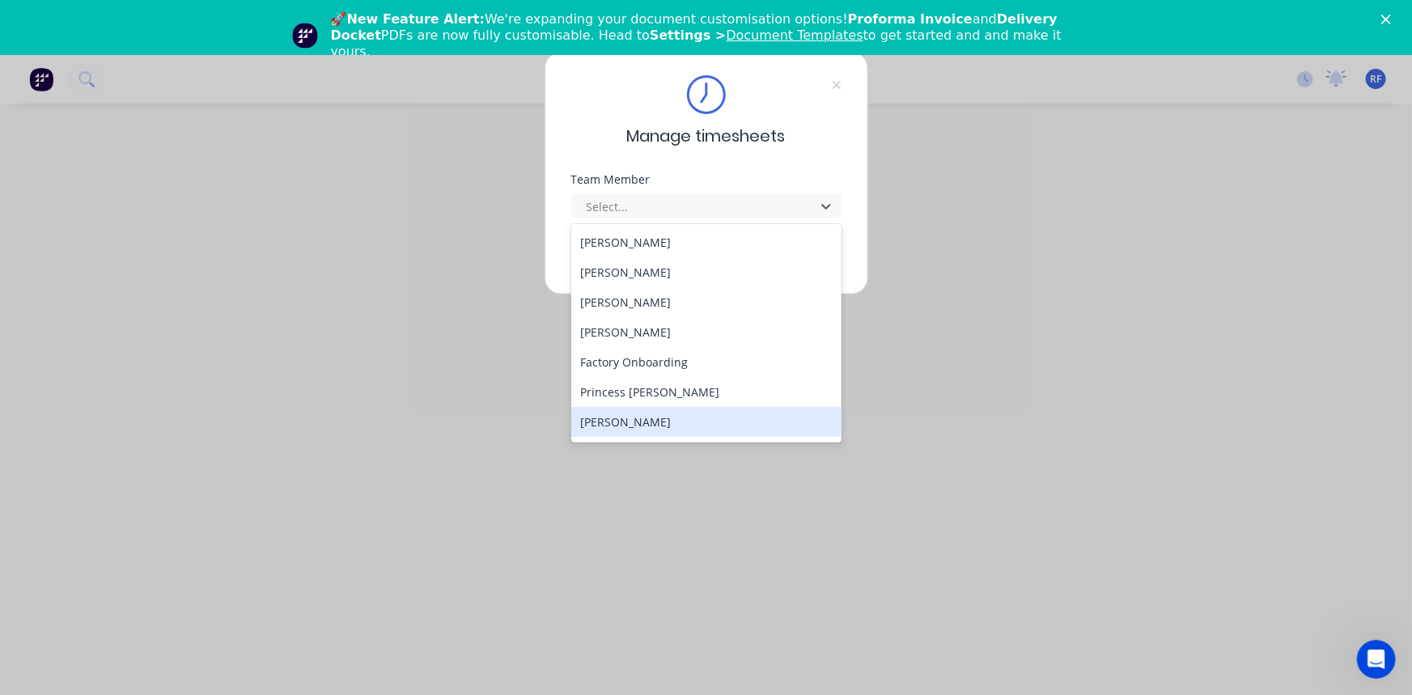
click at [641, 417] on div "[PERSON_NAME]" at bounding box center [706, 422] width 270 height 30
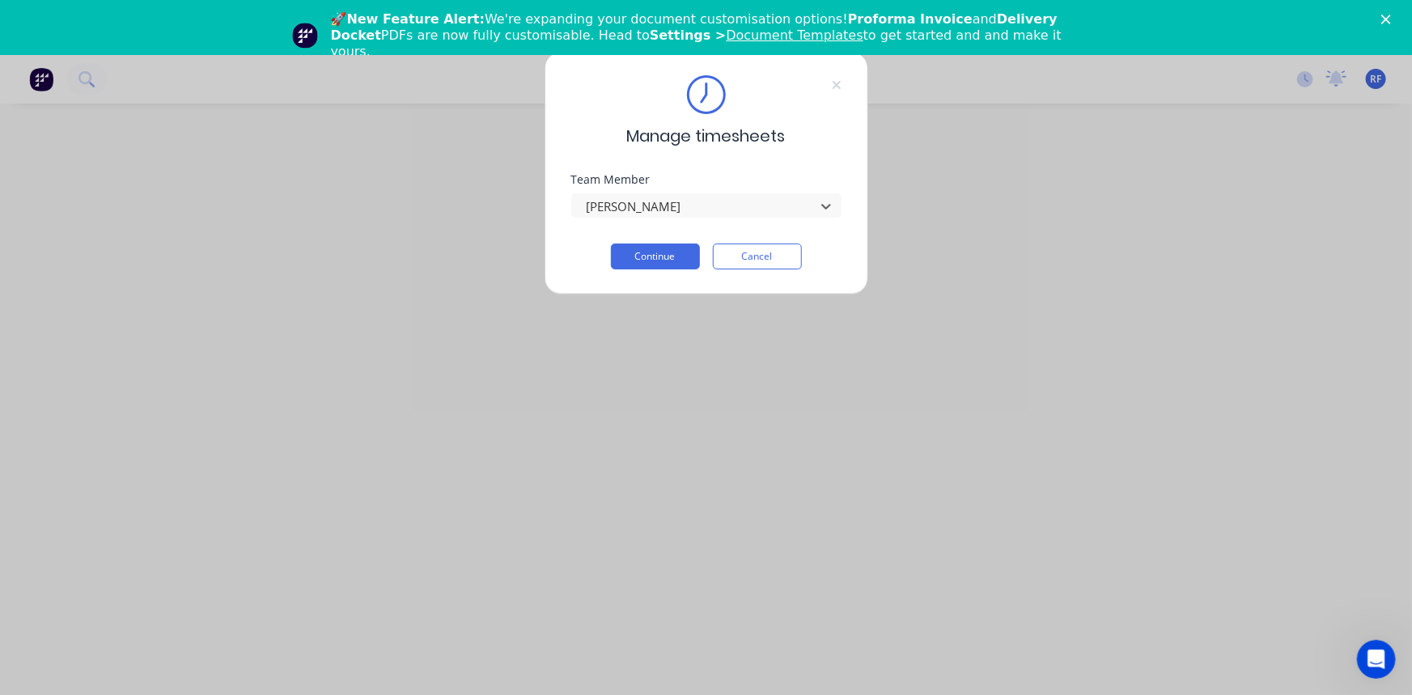
click at [665, 258] on button "Continue" at bounding box center [655, 257] width 89 height 26
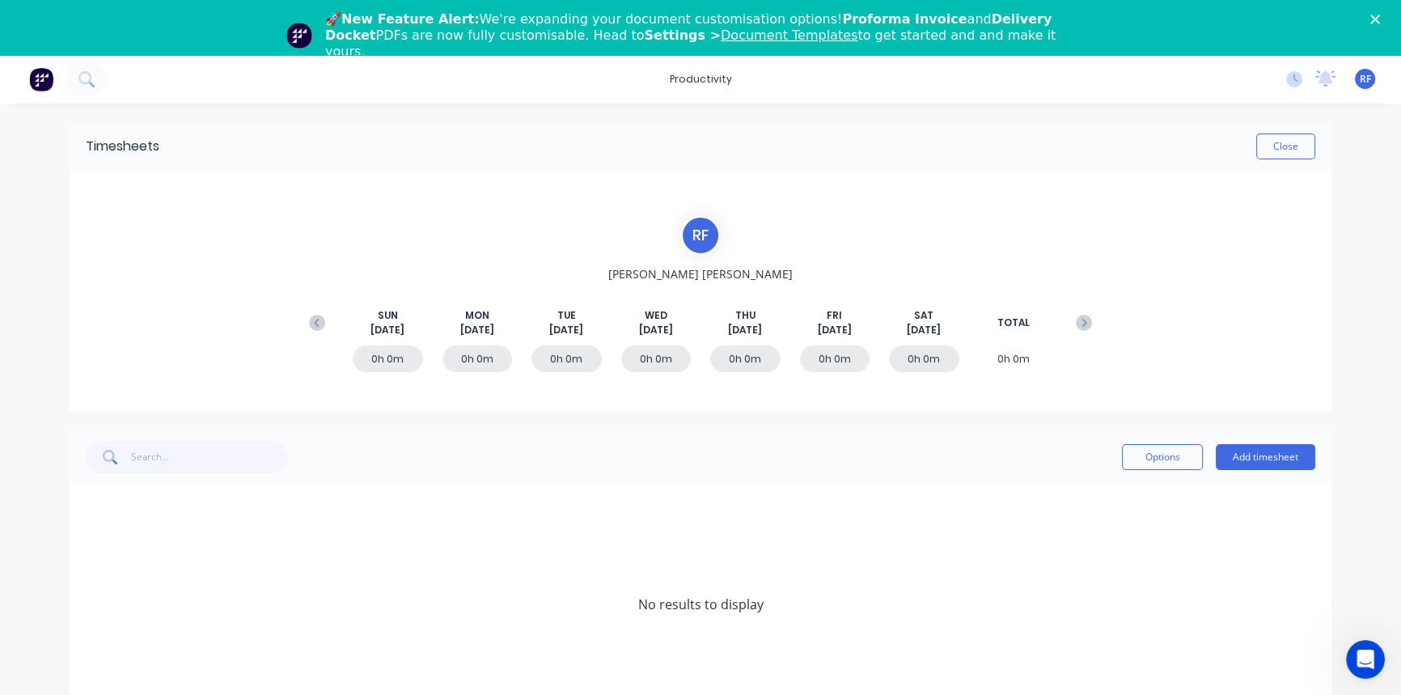
click at [1311, 268] on div "R F [PERSON_NAME] [DATE] [DATE] [DATE] [DATE] [DATE] [DATE] [DATE] TOTAL 0h 0m …" at bounding box center [701, 290] width 1262 height 243
click at [1300, 148] on button "Close" at bounding box center [1285, 146] width 59 height 26
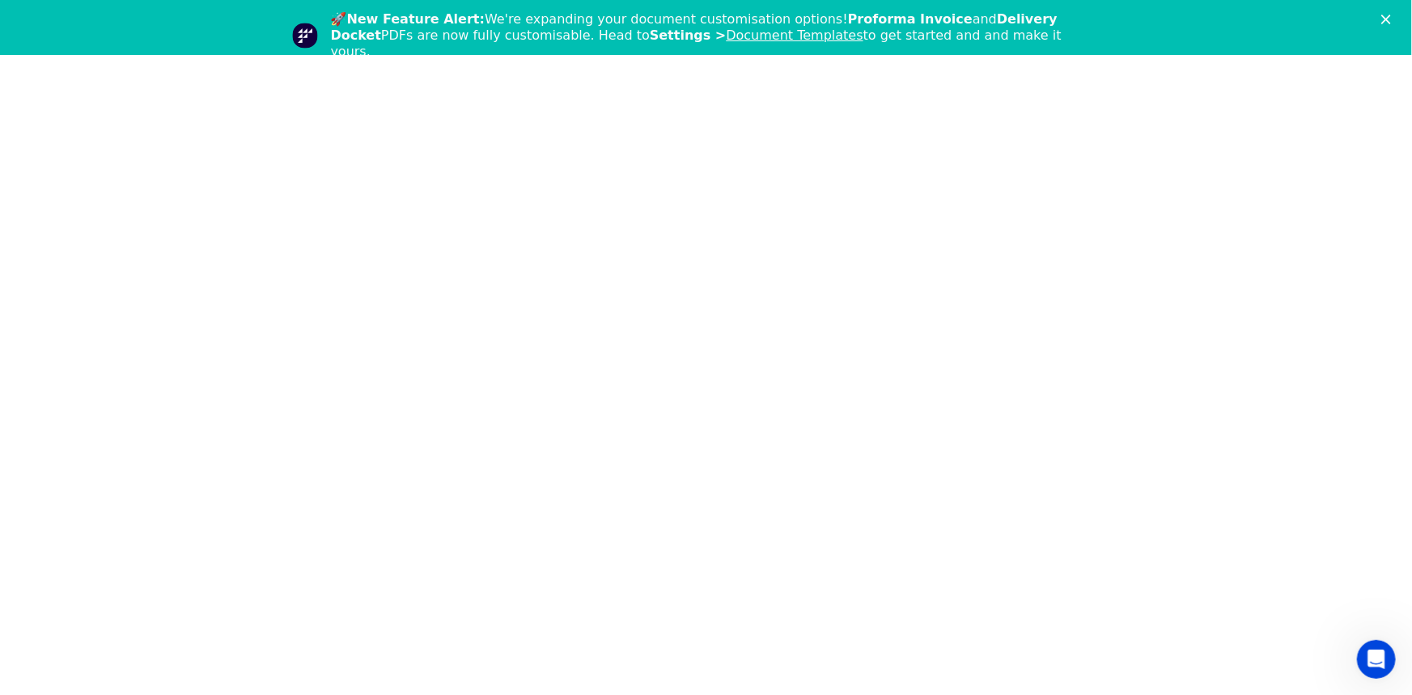
click at [1387, 17] on polygon "Close" at bounding box center [1386, 20] width 10 height 10
